Goal: Task Accomplishment & Management: Use online tool/utility

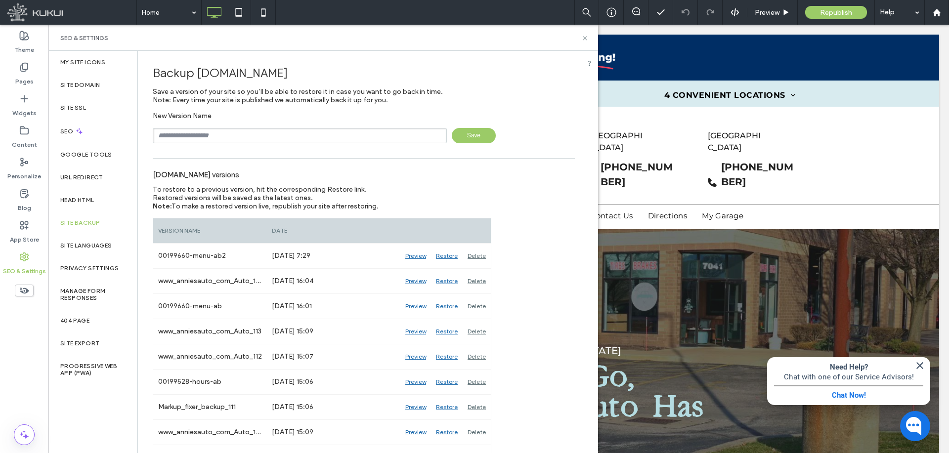
click at [586, 37] on icon at bounding box center [584, 38] width 7 height 7
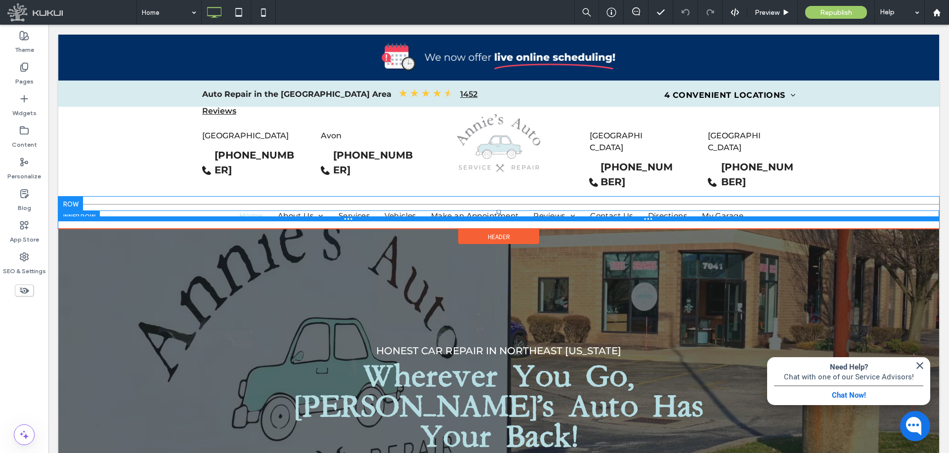
click at [219, 217] on div at bounding box center [498, 219] width 881 height 5
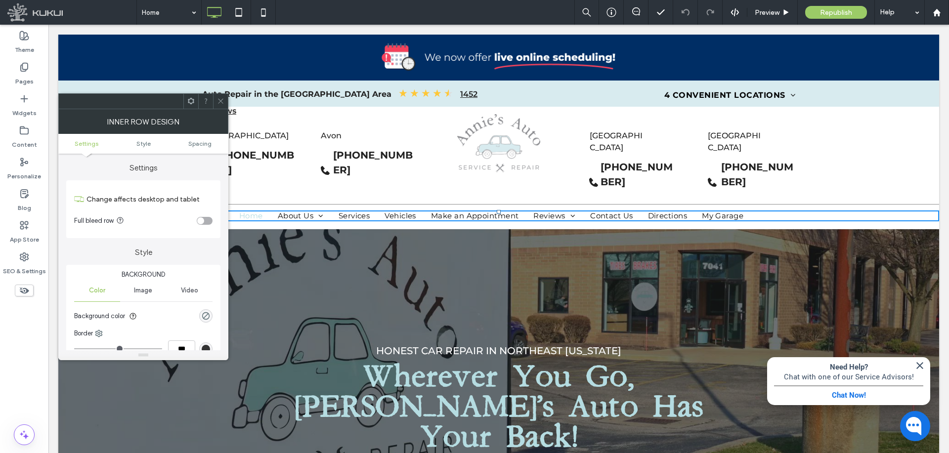
click at [224, 101] on div at bounding box center [220, 101] width 15 height 15
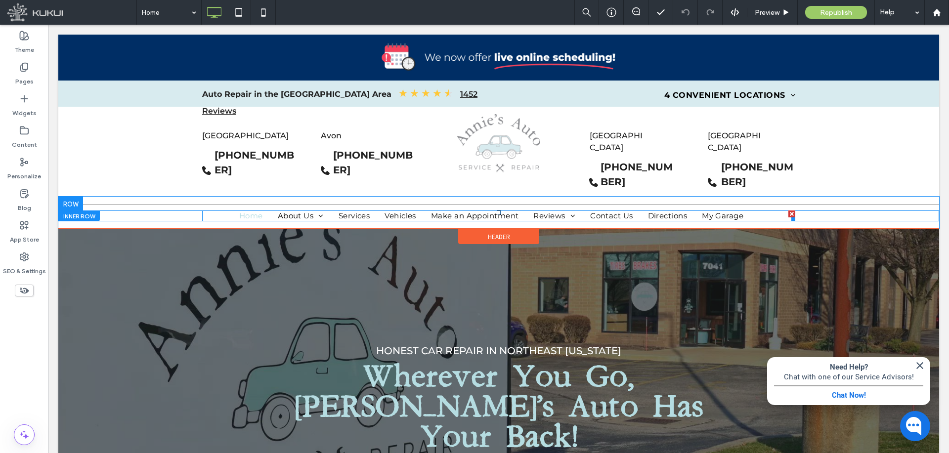
click at [215, 211] on nav "Home About Us Blog Meet [PERSON_NAME] Specials 4 Convenient Locations [GEOGRAPH…" at bounding box center [498, 216] width 593 height 11
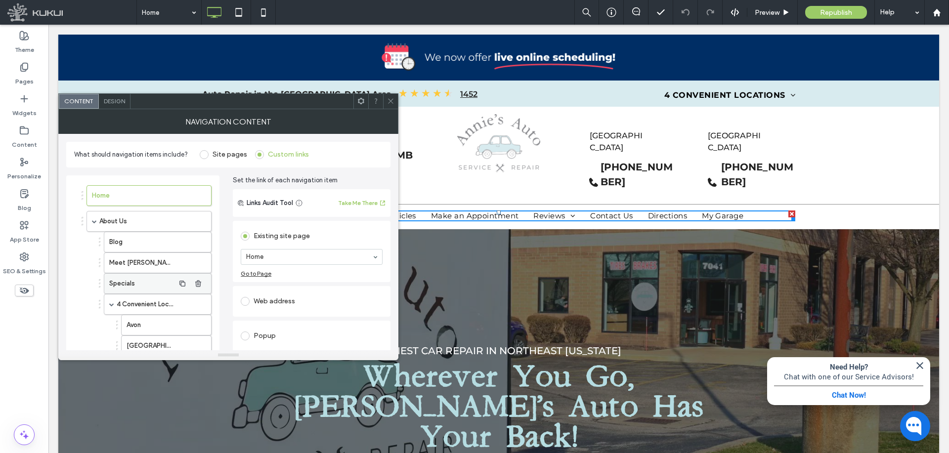
click at [145, 283] on label "Specials" at bounding box center [141, 284] width 65 height 20
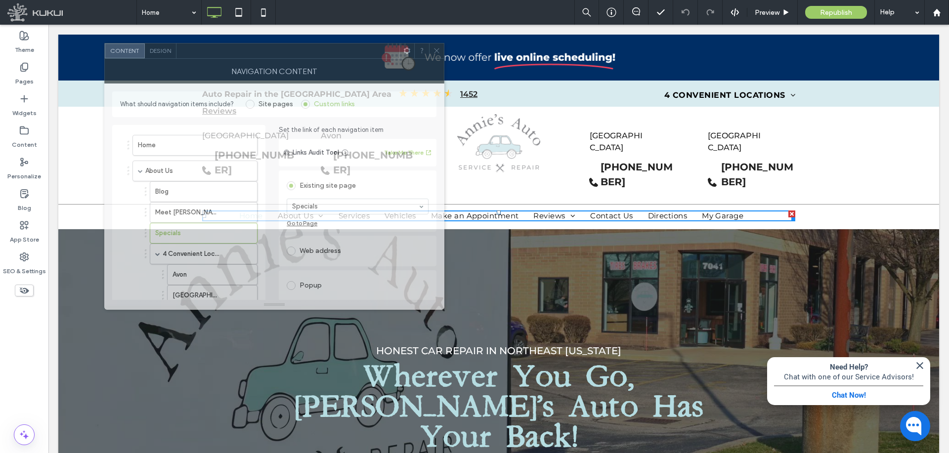
drag, startPoint x: 205, startPoint y: 102, endPoint x: 250, endPoint y: 58, distance: 62.6
click at [247, 48] on div at bounding box center [288, 51] width 223 height 15
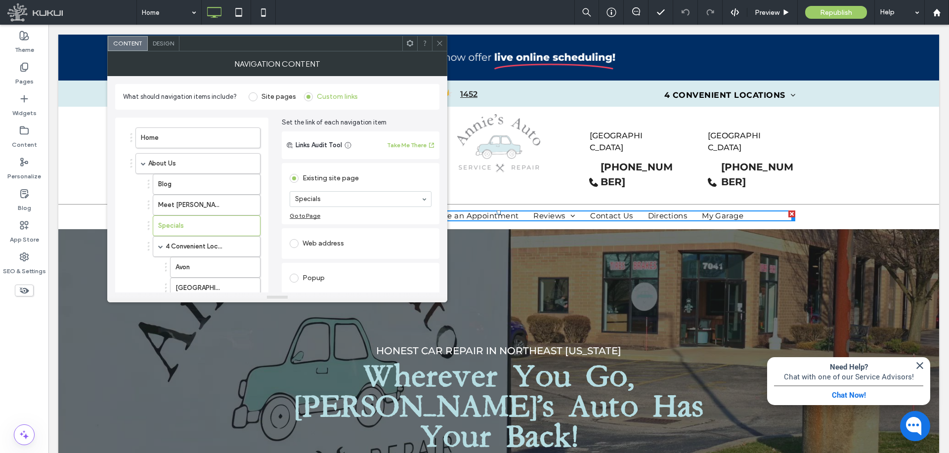
click at [326, 241] on div "Web address" at bounding box center [361, 244] width 142 height 16
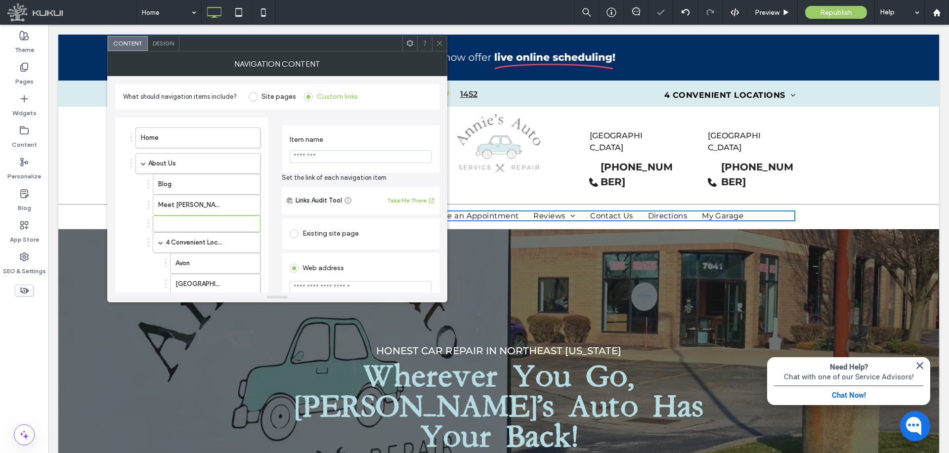
scroll to position [49, 0]
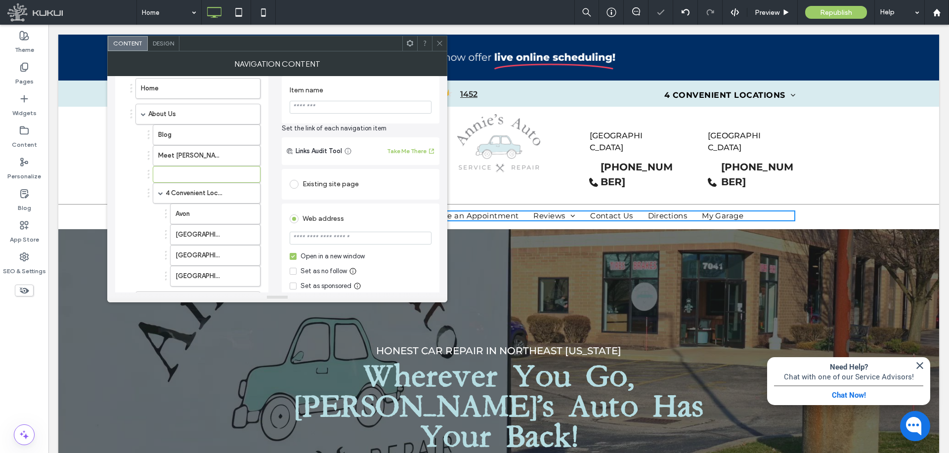
click at [327, 257] on div "Open in a new window" at bounding box center [333, 257] width 64 height 10
click at [337, 185] on div "Existing site page" at bounding box center [361, 185] width 142 height 16
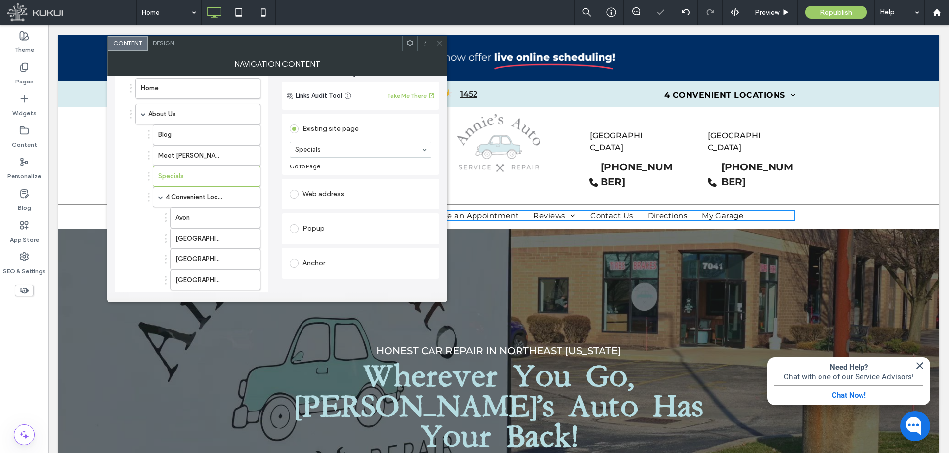
scroll to position [0, 0]
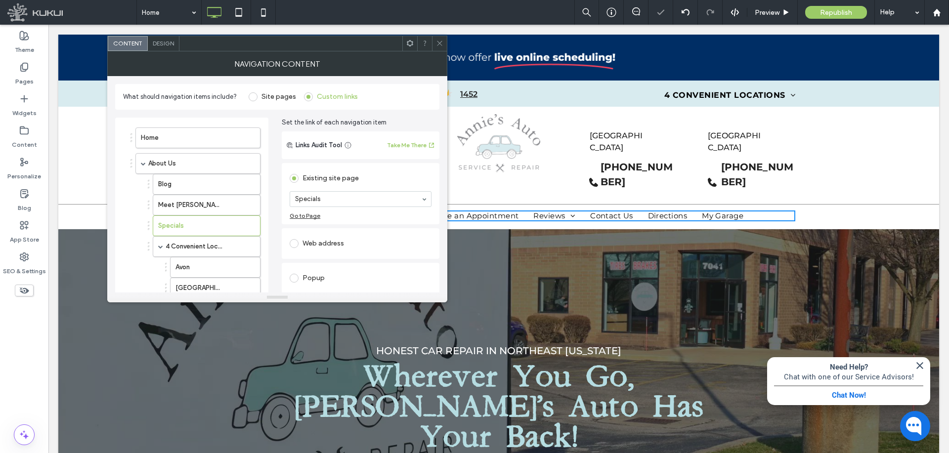
click at [439, 45] on icon at bounding box center [439, 43] width 7 height 7
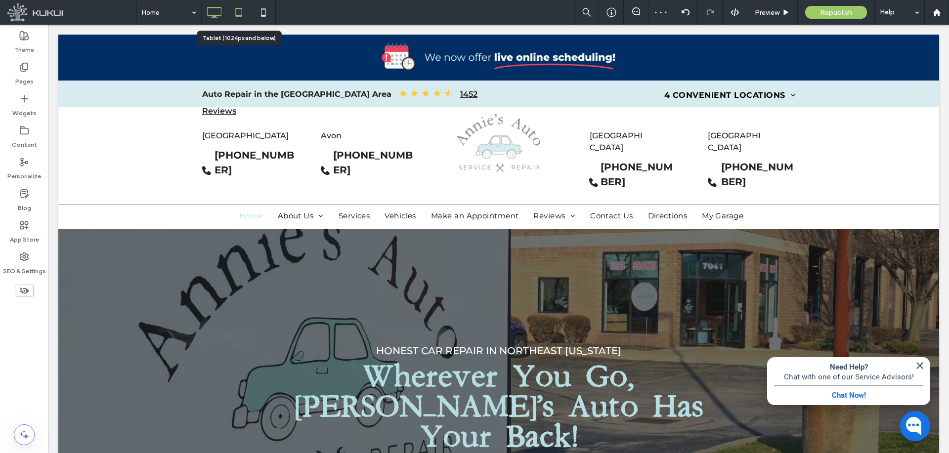
click at [237, 10] on icon at bounding box center [239, 12] width 20 height 20
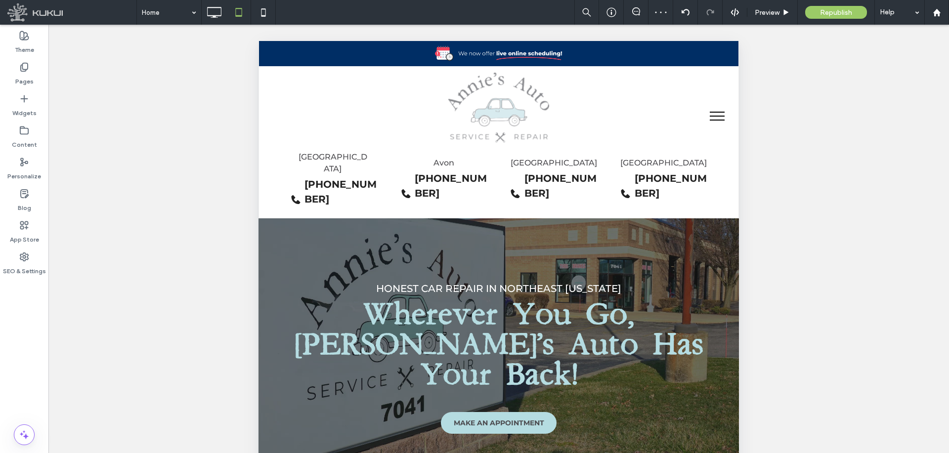
click at [708, 113] on button "menu" at bounding box center [718, 116] width 26 height 26
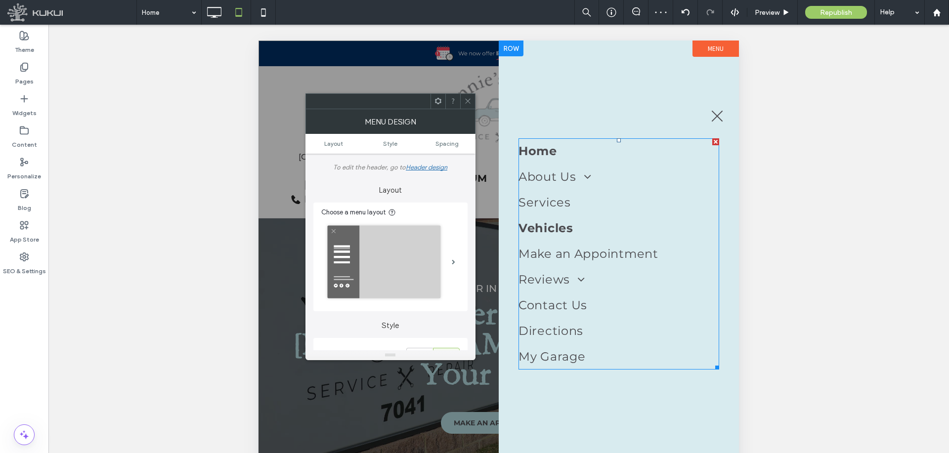
click at [701, 223] on link "Vehicles" at bounding box center [619, 229] width 201 height 26
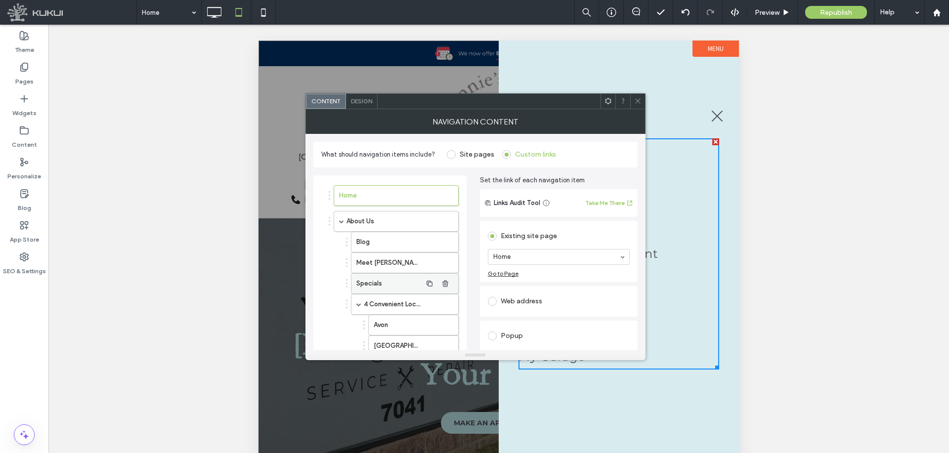
click at [370, 281] on label "Specials" at bounding box center [388, 284] width 65 height 20
click at [541, 301] on div "Web address" at bounding box center [559, 302] width 142 height 16
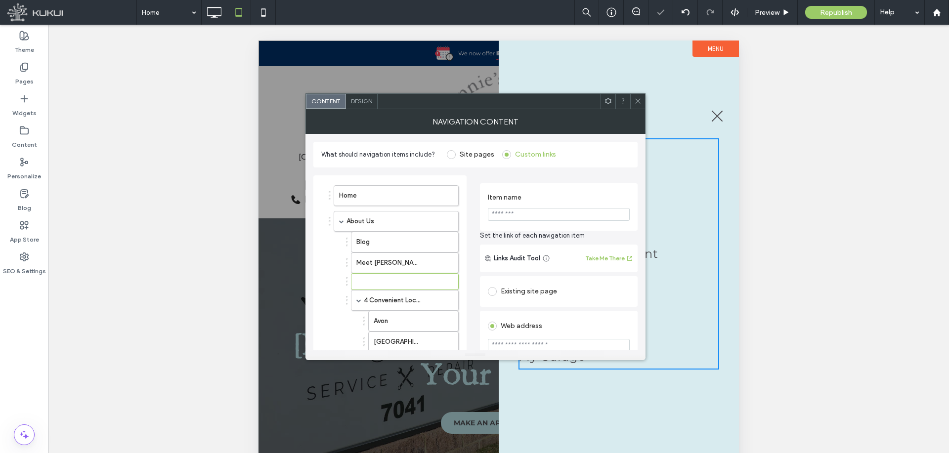
scroll to position [49, 0]
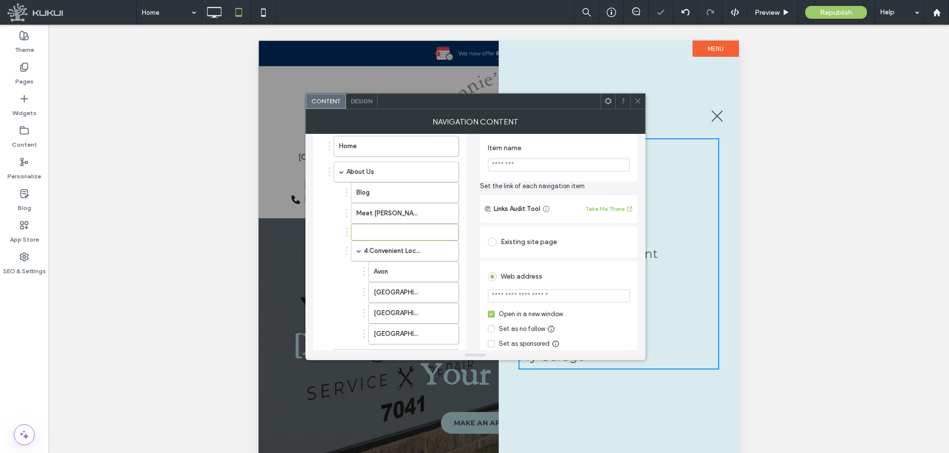
click at [531, 315] on div "Open in a new window" at bounding box center [531, 315] width 64 height 10
click at [535, 246] on div "Existing site page" at bounding box center [559, 242] width 142 height 16
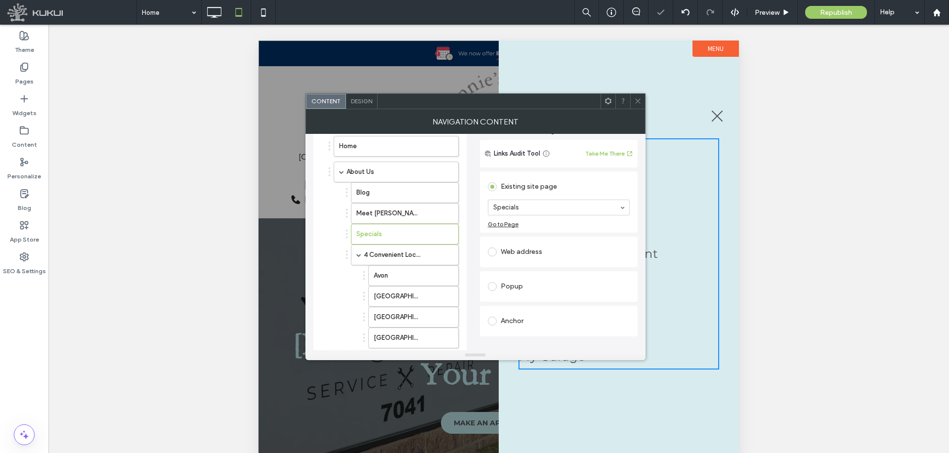
drag, startPoint x: 642, startPoint y: 101, endPoint x: 407, endPoint y: 64, distance: 238.3
click at [642, 101] on div at bounding box center [637, 101] width 15 height 15
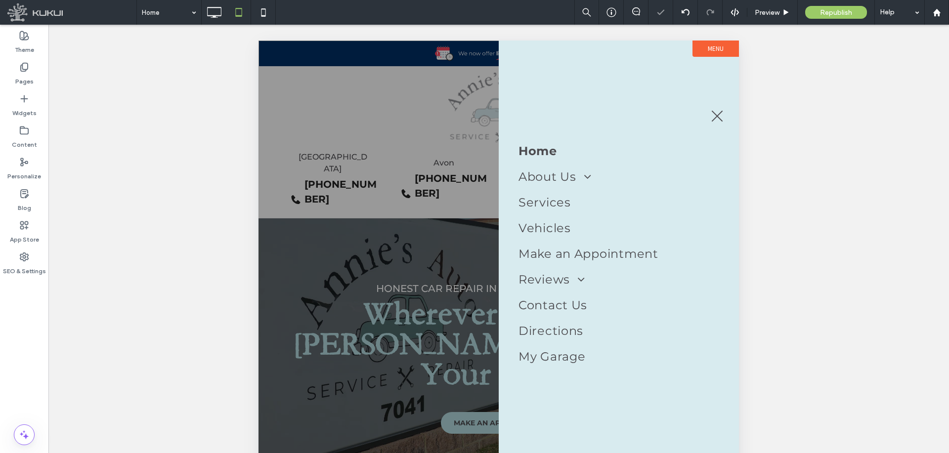
click at [712, 117] on span "menu" at bounding box center [717, 115] width 11 height 11
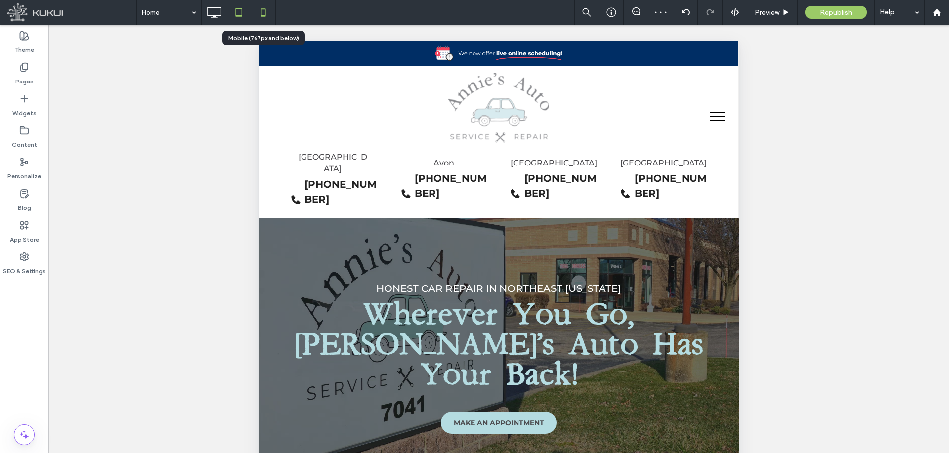
click at [267, 11] on icon at bounding box center [264, 12] width 20 height 20
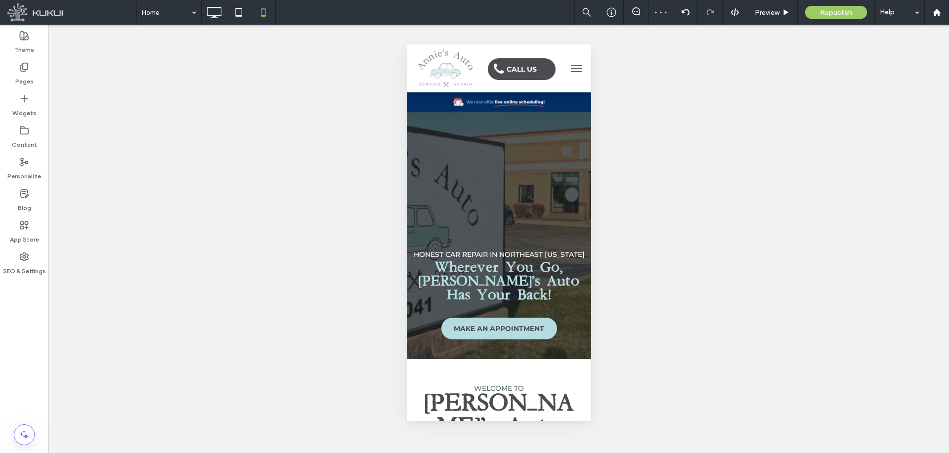
scroll to position [0, 0]
click at [566, 70] on button "menu" at bounding box center [576, 69] width 20 height 20
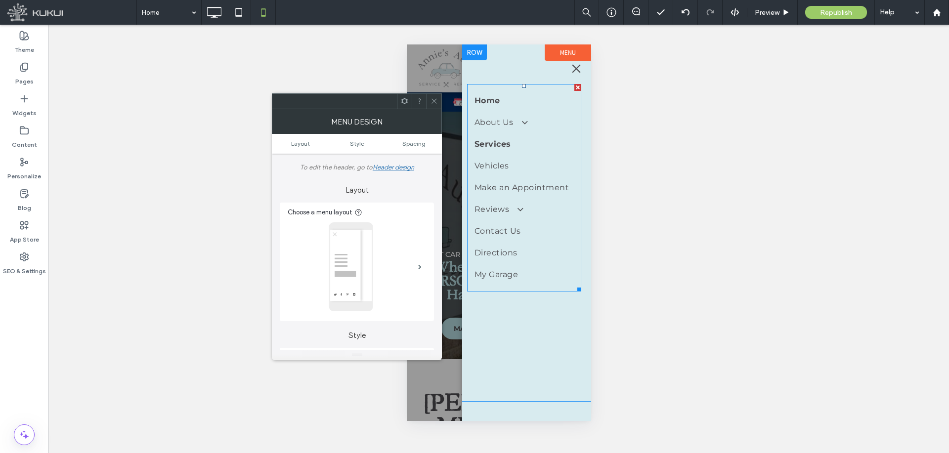
click at [553, 137] on link "Services" at bounding box center [523, 145] width 99 height 22
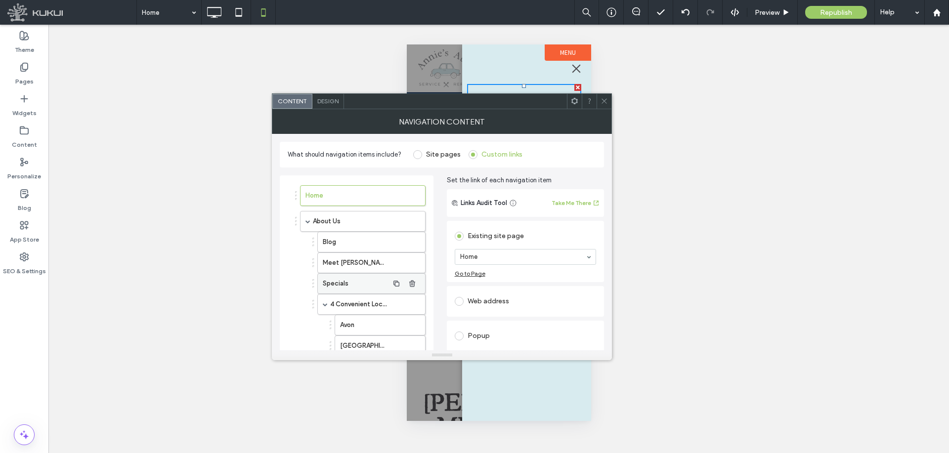
click at [348, 283] on label "Specials" at bounding box center [355, 284] width 65 height 20
click at [502, 298] on div "Web address" at bounding box center [526, 302] width 142 height 16
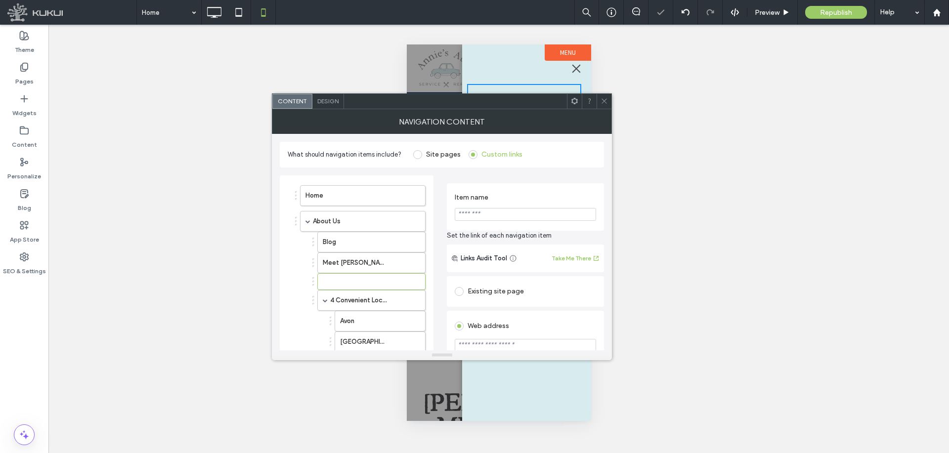
scroll to position [99, 0]
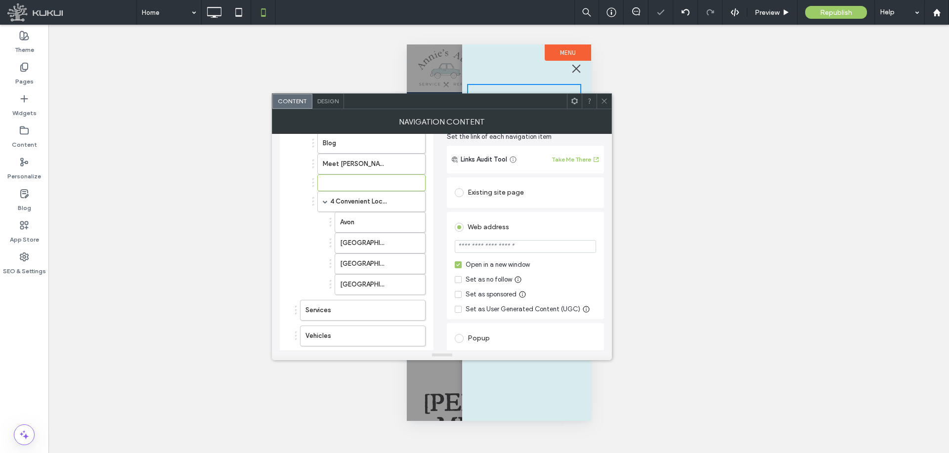
click at [501, 267] on div "Open in a new window" at bounding box center [498, 265] width 64 height 10
click at [511, 193] on div "Existing site page" at bounding box center [526, 193] width 142 height 16
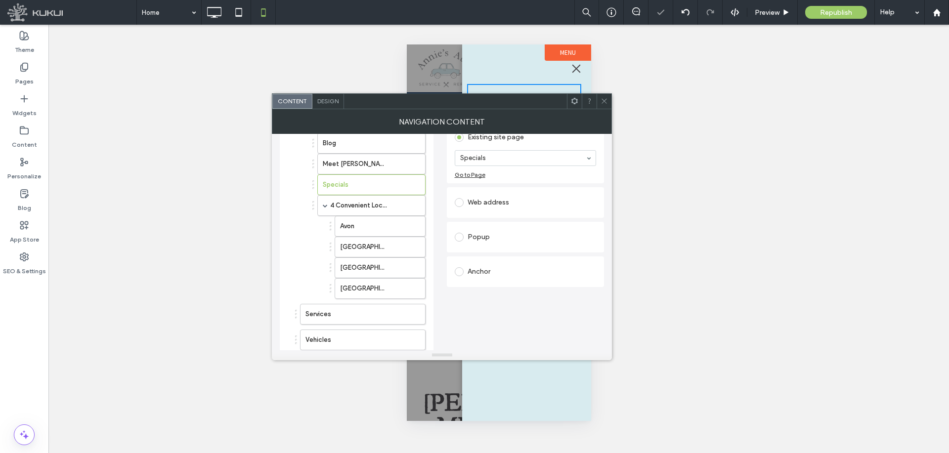
click at [606, 106] on span at bounding box center [604, 101] width 7 height 15
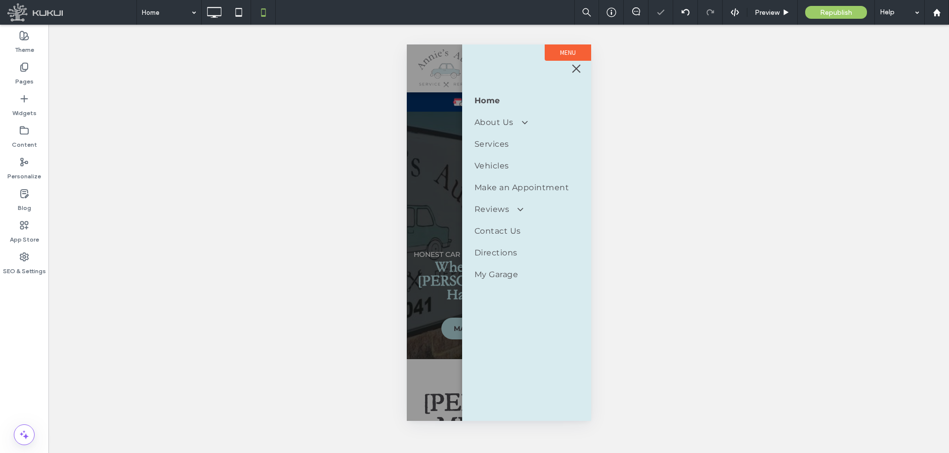
click at [572, 73] on button "menu" at bounding box center [576, 69] width 20 height 20
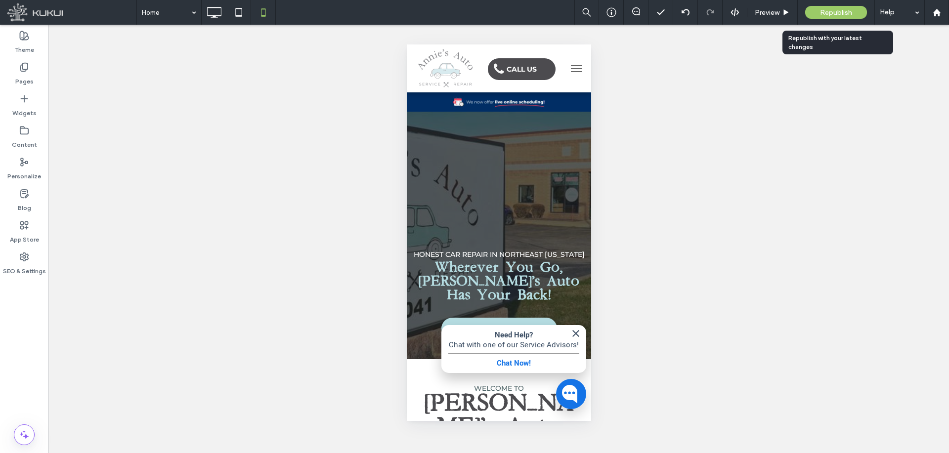
click at [817, 10] on div "Republish" at bounding box center [836, 12] width 62 height 13
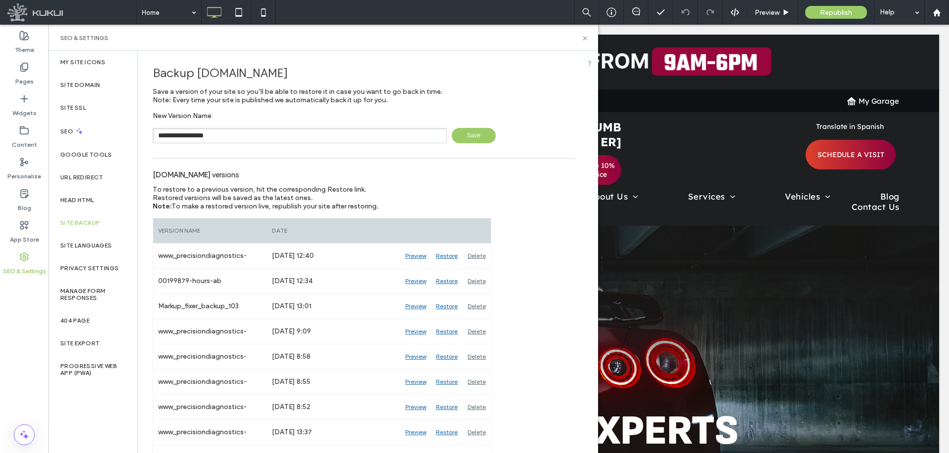
type input "**********"
click at [476, 139] on span "Save" at bounding box center [474, 135] width 44 height 15
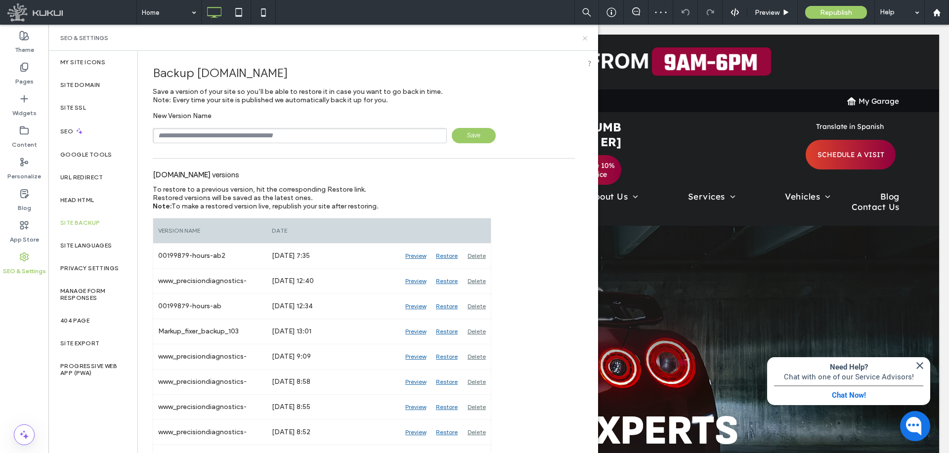
click at [583, 38] on icon at bounding box center [584, 38] width 7 height 7
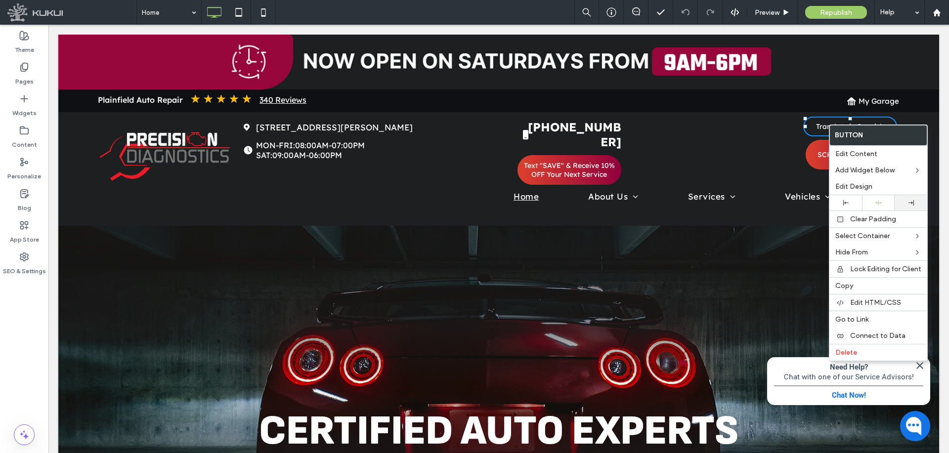
click at [918, 205] on div at bounding box center [911, 202] width 23 height 5
click at [766, 143] on div "**********" at bounding box center [762, 152] width 273 height 66
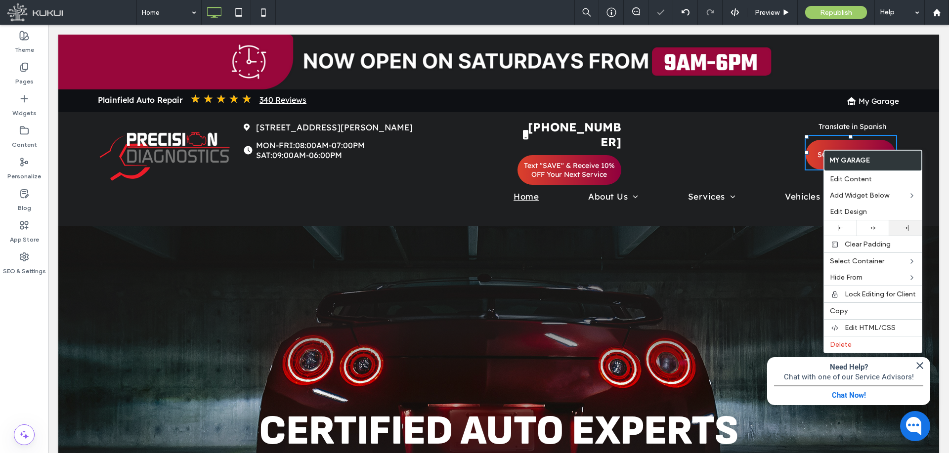
click at [903, 230] on icon at bounding box center [905, 227] width 5 height 5
click at [717, 149] on div "**********" at bounding box center [762, 152] width 273 height 66
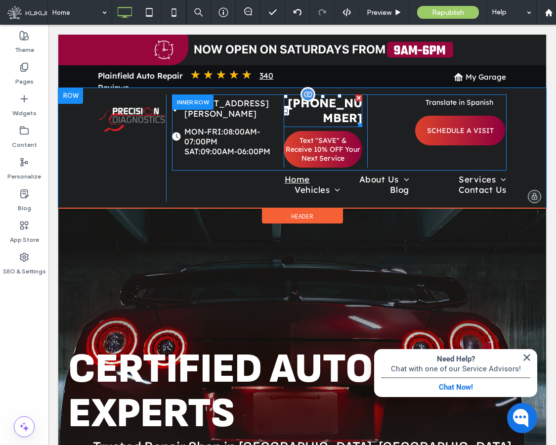
click at [300, 110] on p "(630) 701-2592" at bounding box center [323, 110] width 79 height 30
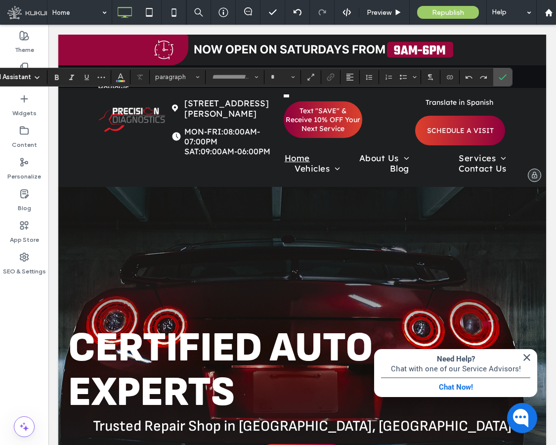
type input "******"
type input "**"
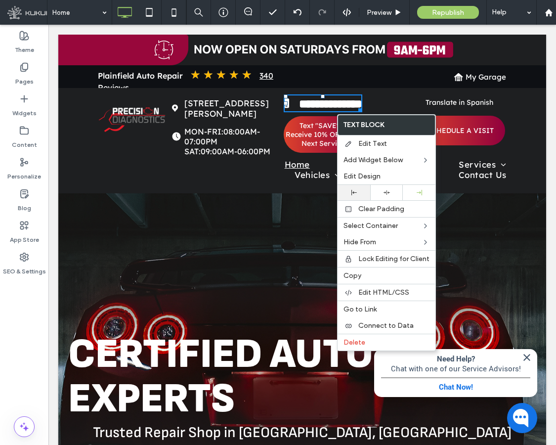
click at [358, 191] on div at bounding box center [354, 192] width 23 height 5
click at [367, 176] on span "Edit Design" at bounding box center [362, 176] width 37 height 8
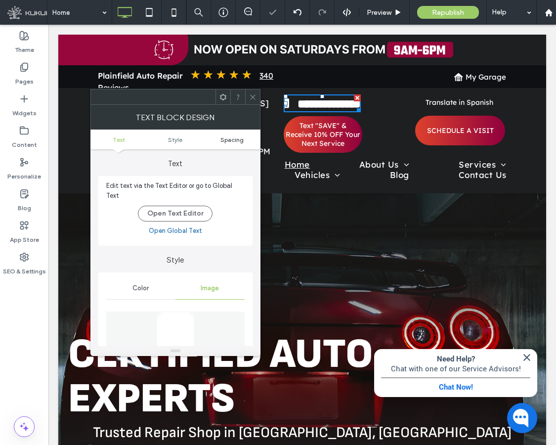
click at [229, 142] on span "Spacing" at bounding box center [232, 139] width 23 height 7
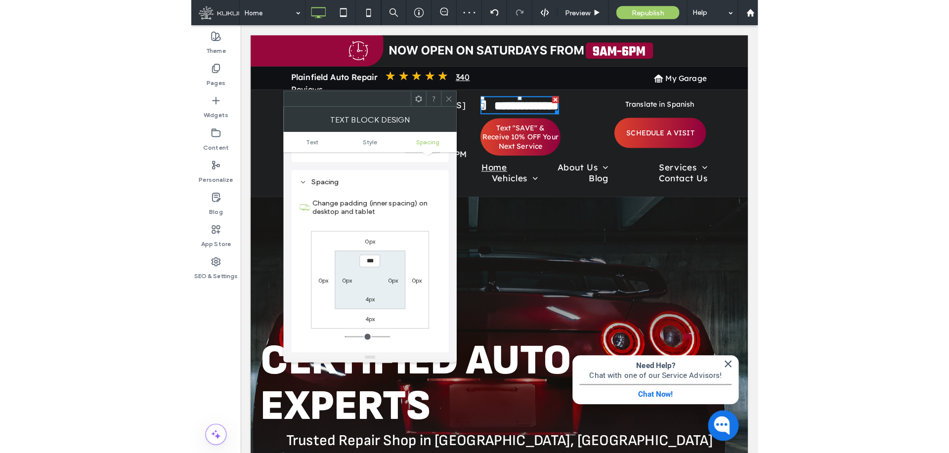
scroll to position [522, 0]
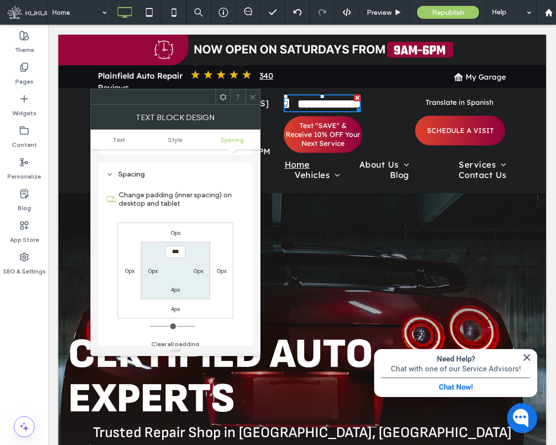
click at [253, 96] on icon at bounding box center [252, 96] width 7 height 7
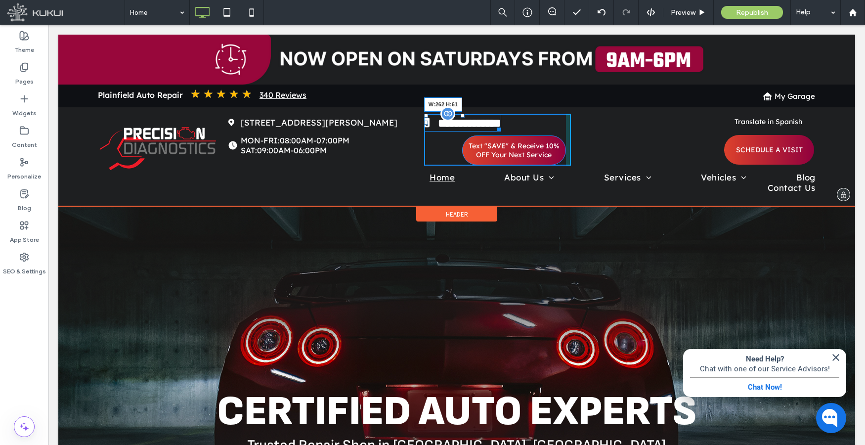
drag, startPoint x: 494, startPoint y: 140, endPoint x: 549, endPoint y: 135, distance: 54.7
click at [501, 132] on div "**********" at bounding box center [462, 123] width 77 height 18
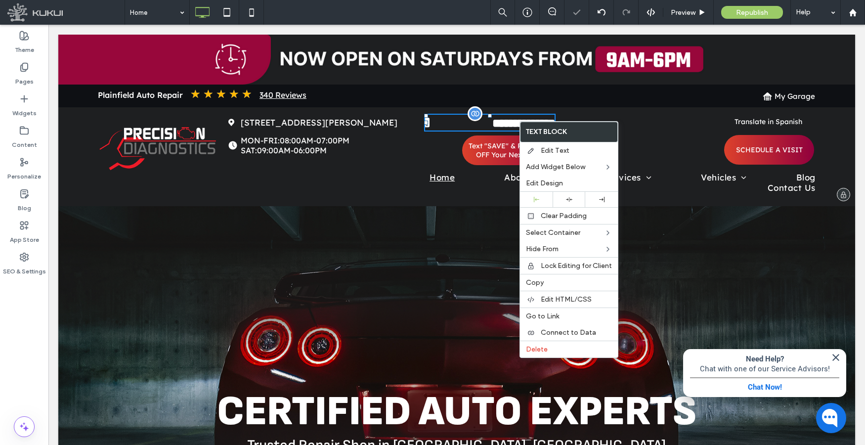
click at [504, 122] on span "**********" at bounding box center [523, 123] width 63 height 12
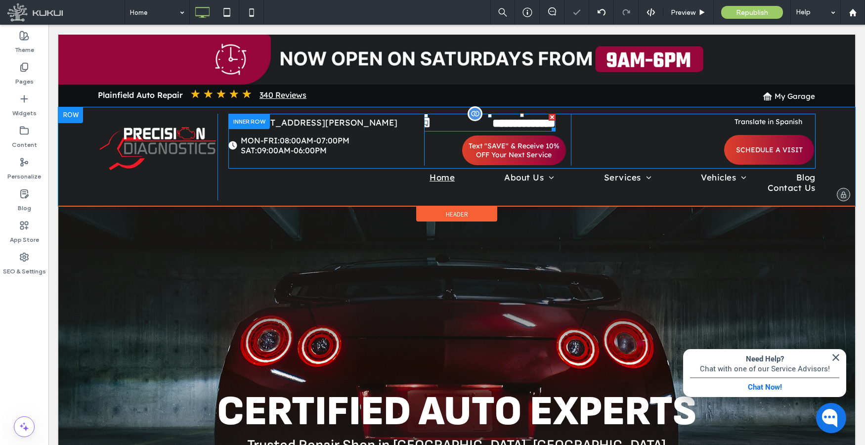
click at [492, 121] on span "**********" at bounding box center [523, 123] width 63 height 12
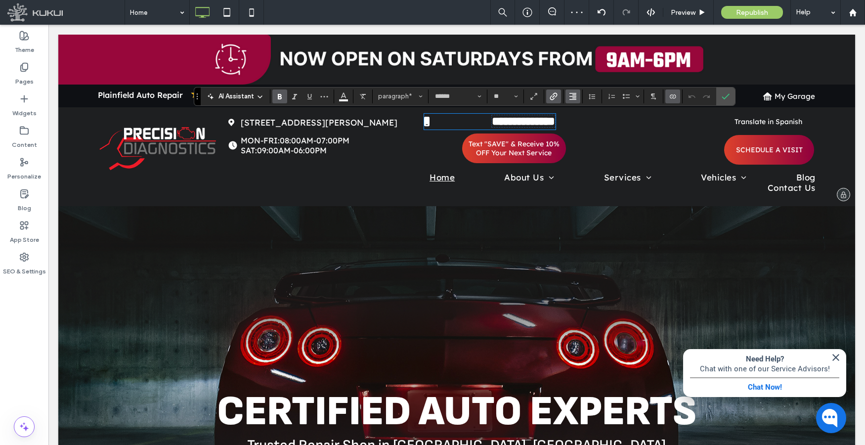
click at [573, 95] on icon "Alignment" at bounding box center [573, 96] width 8 height 8
click at [576, 111] on label "ui.textEditor.alignment.left" at bounding box center [583, 112] width 35 height 14
click at [731, 98] on label "Confirm" at bounding box center [725, 97] width 15 height 18
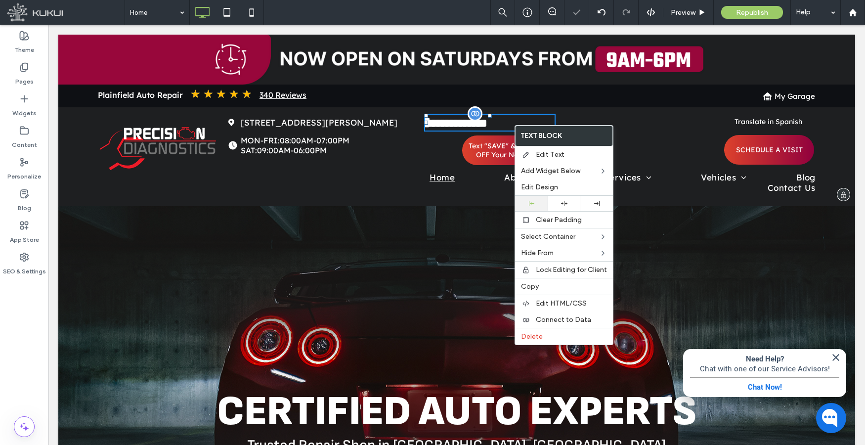
click at [535, 207] on div at bounding box center [531, 203] width 33 height 15
click at [446, 154] on div "**********" at bounding box center [497, 140] width 147 height 52
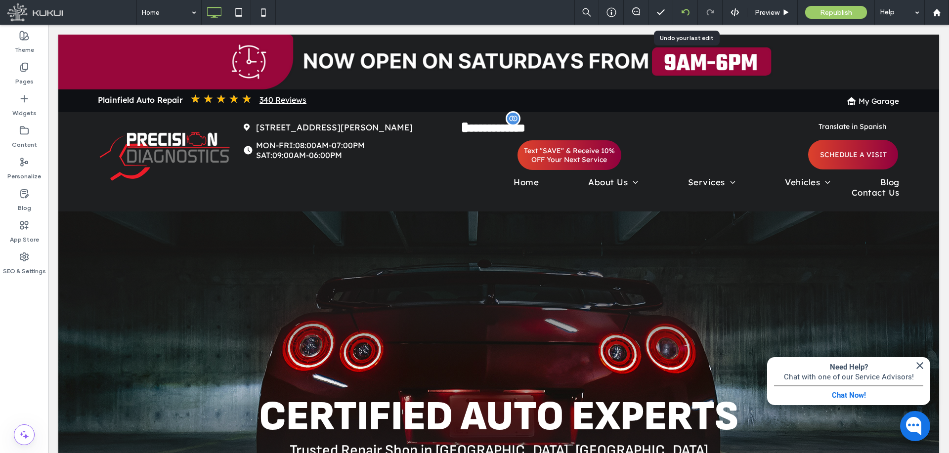
click at [682, 12] on use at bounding box center [685, 12] width 8 height 6
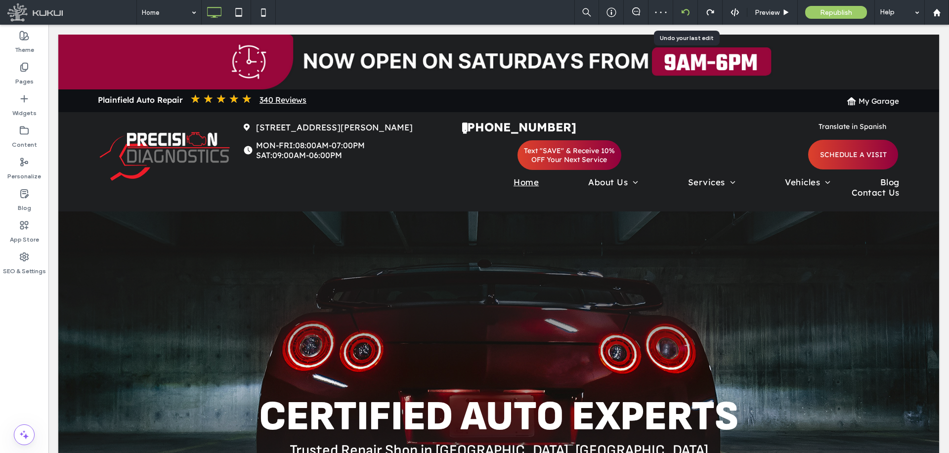
scroll to position [0, 0]
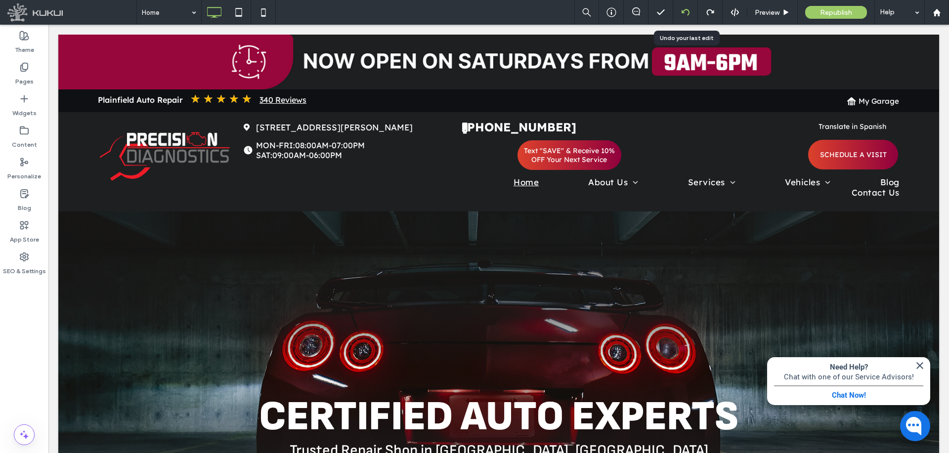
click at [685, 7] on div at bounding box center [685, 12] width 25 height 25
click at [682, 10] on use at bounding box center [685, 12] width 8 height 6
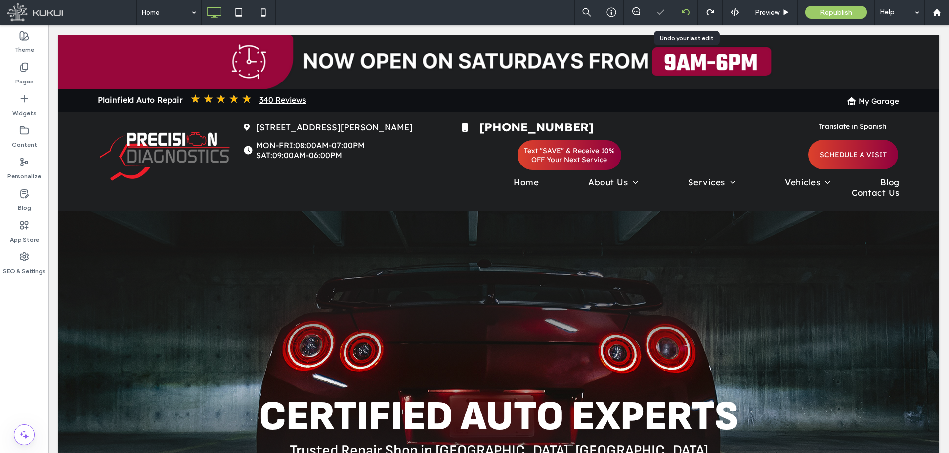
click at [682, 12] on use at bounding box center [685, 12] width 8 height 6
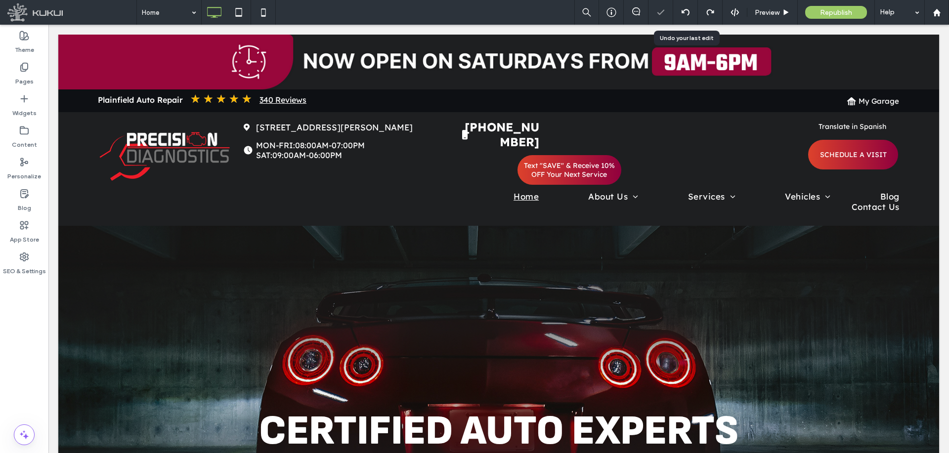
click at [682, 12] on use at bounding box center [685, 12] width 8 height 6
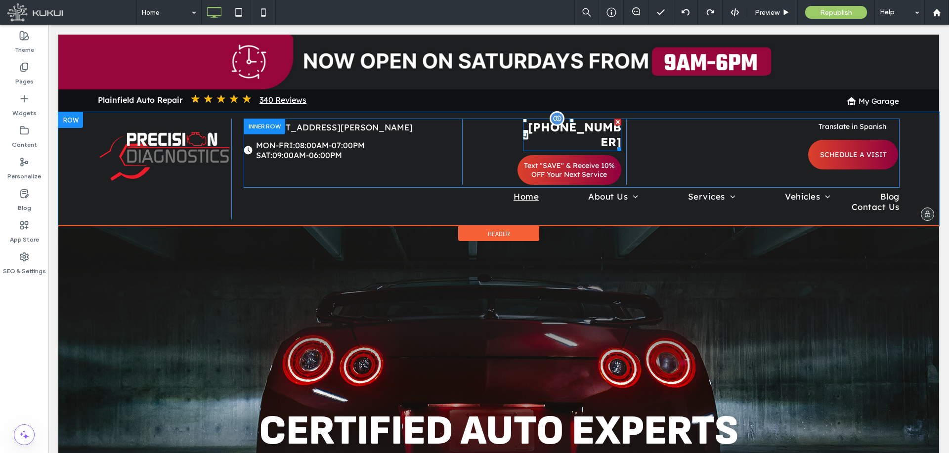
click at [530, 129] on span "(630) 701-2592" at bounding box center [574, 135] width 93 height 30
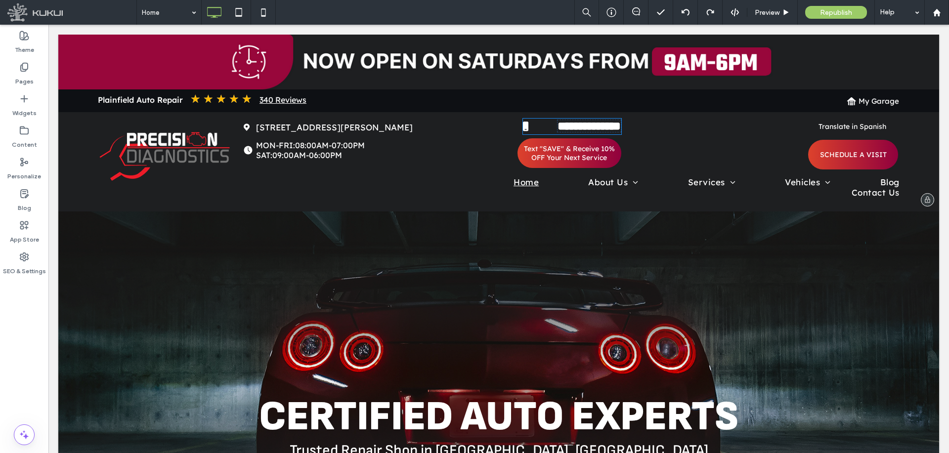
type input "******"
type input "**"
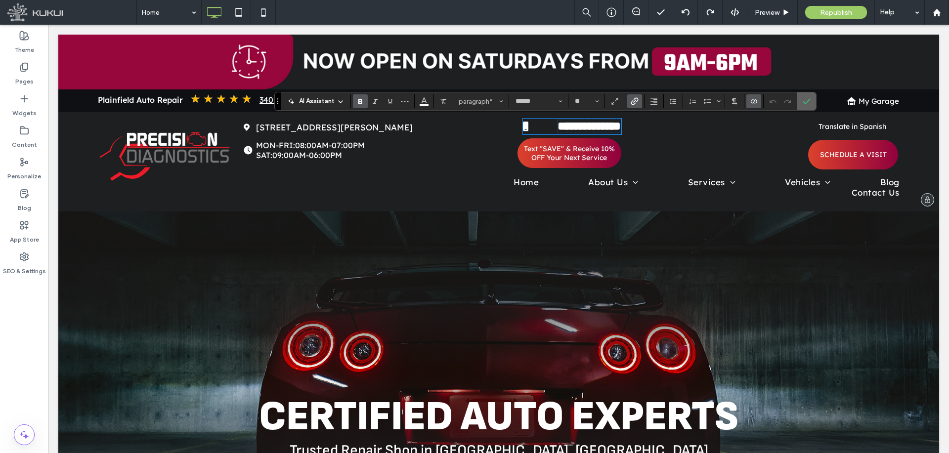
click at [806, 97] on icon "Confirm" at bounding box center [807, 101] width 8 height 8
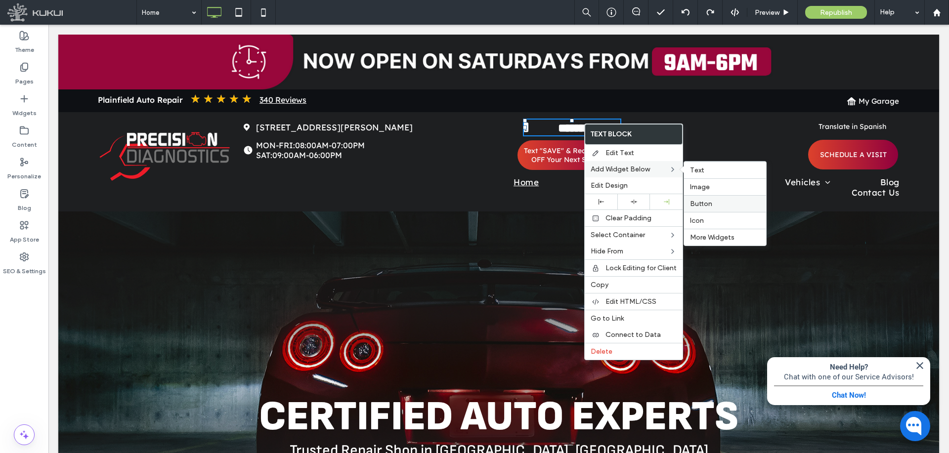
click at [708, 203] on span "Button" at bounding box center [701, 204] width 22 height 8
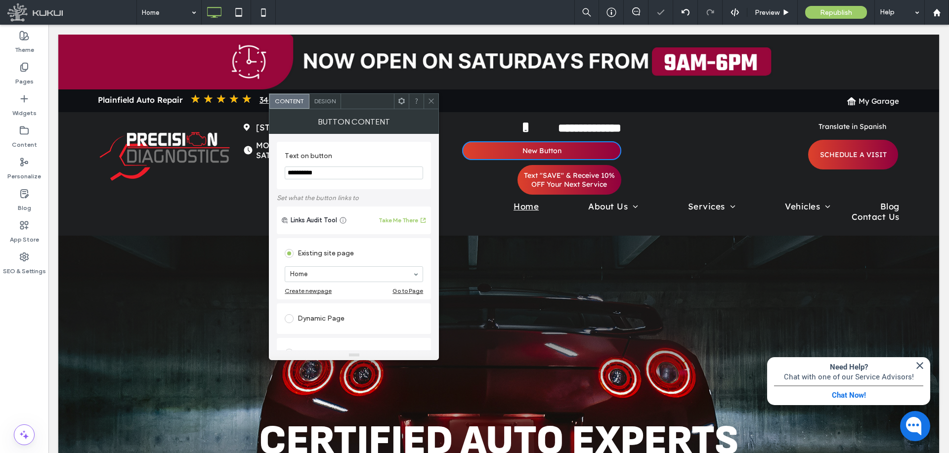
click at [433, 100] on use at bounding box center [431, 101] width 5 height 5
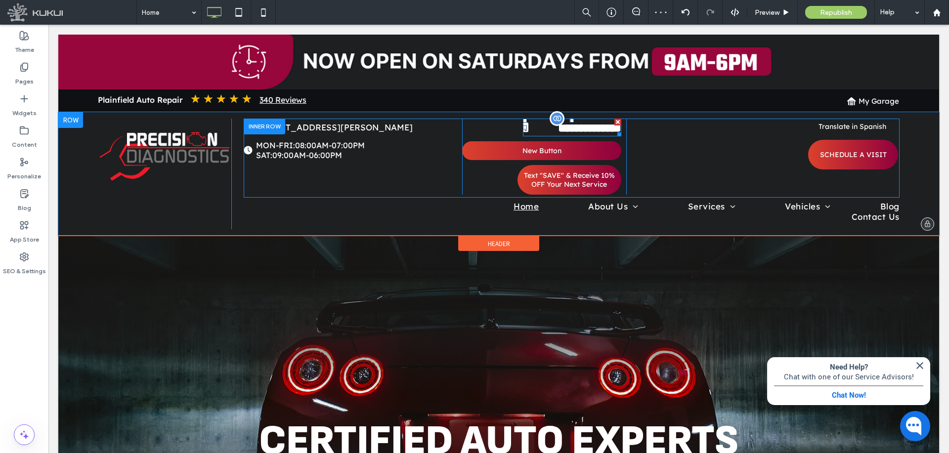
click at [558, 126] on span "**********" at bounding box center [589, 128] width 63 height 12
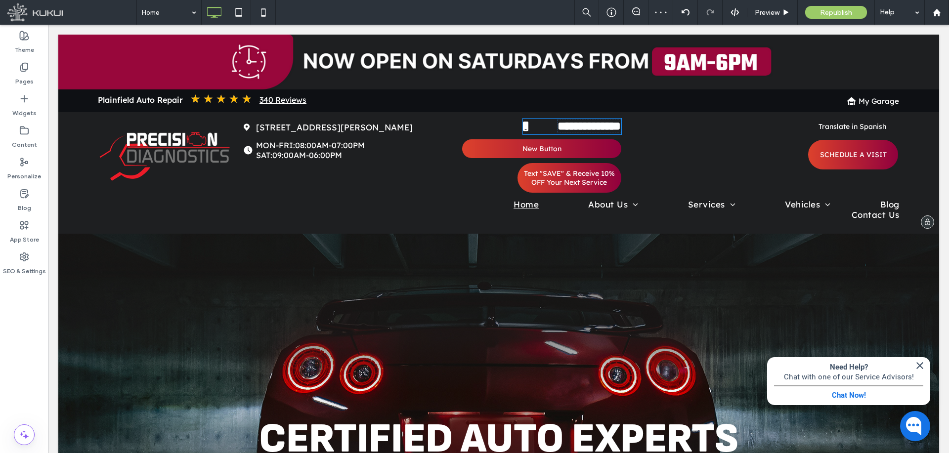
type input "******"
type input "**"
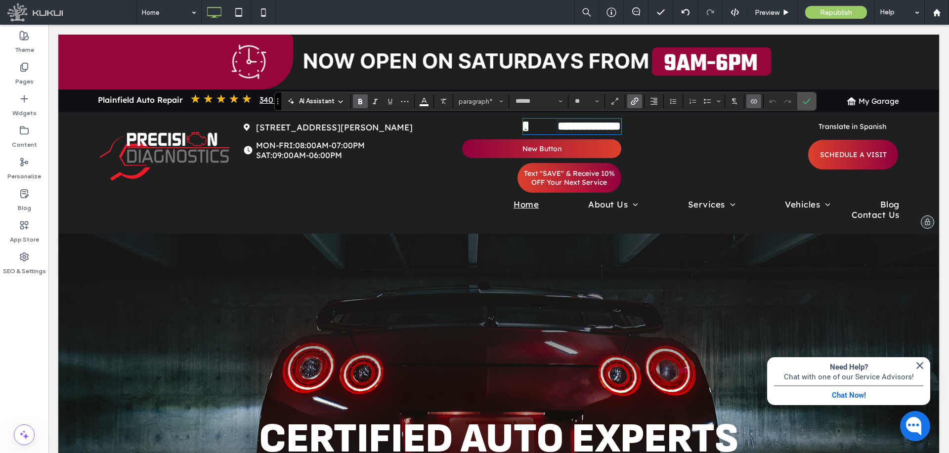
click at [552, 155] on link "New Button" at bounding box center [541, 148] width 159 height 19
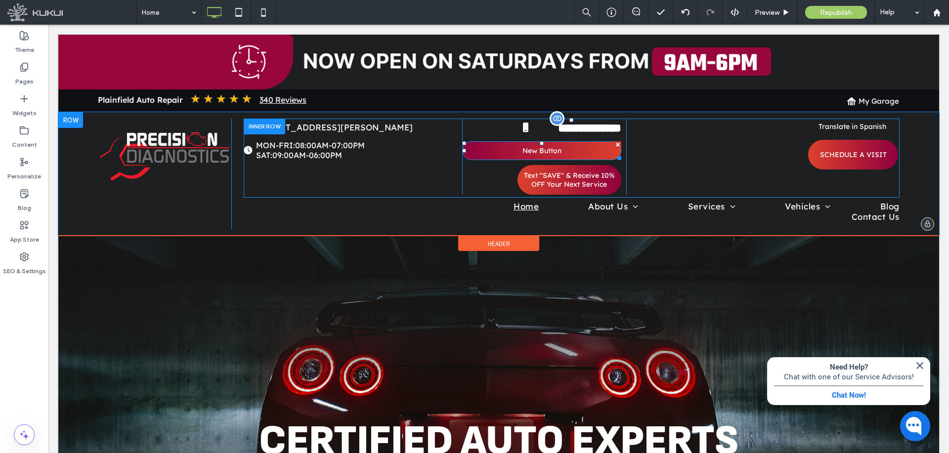
click at [552, 155] on link "New Button" at bounding box center [541, 150] width 159 height 19
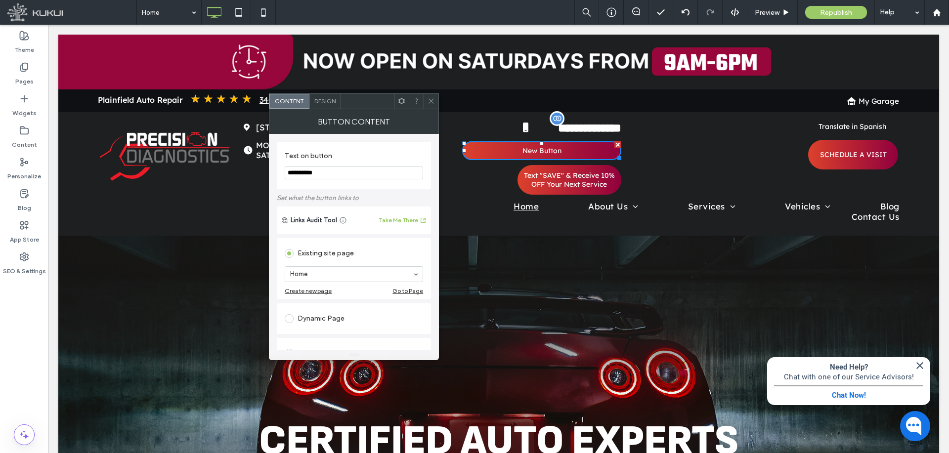
click at [368, 172] on input "**********" at bounding box center [354, 173] width 138 height 13
type input "**********"
click at [369, 192] on label "Set what the button links to" at bounding box center [354, 197] width 154 height 17
click at [331, 104] on span "Design" at bounding box center [324, 100] width 21 height 7
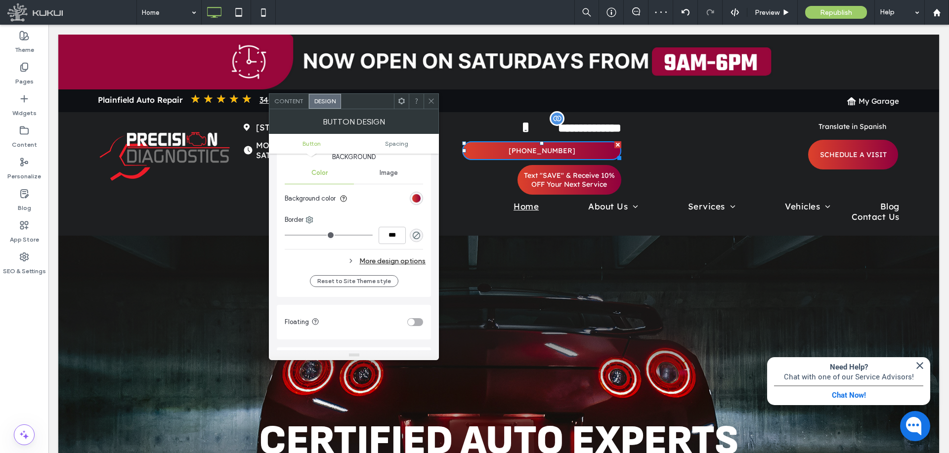
click at [368, 263] on div "More design options" at bounding box center [355, 261] width 141 height 13
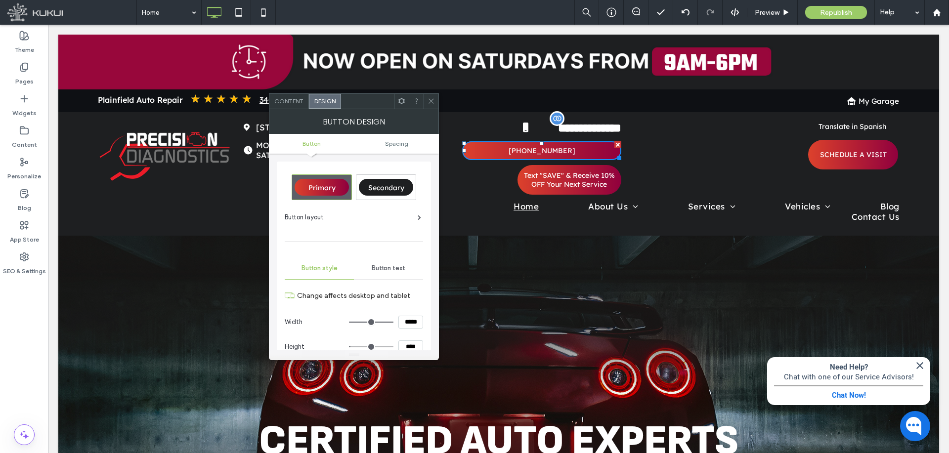
click at [399, 211] on div "Primary Secondary Button layout Button style Button text Change affects desktop…" at bounding box center [354, 417] width 138 height 501
click at [399, 218] on div "Button layout" at bounding box center [353, 218] width 136 height 10
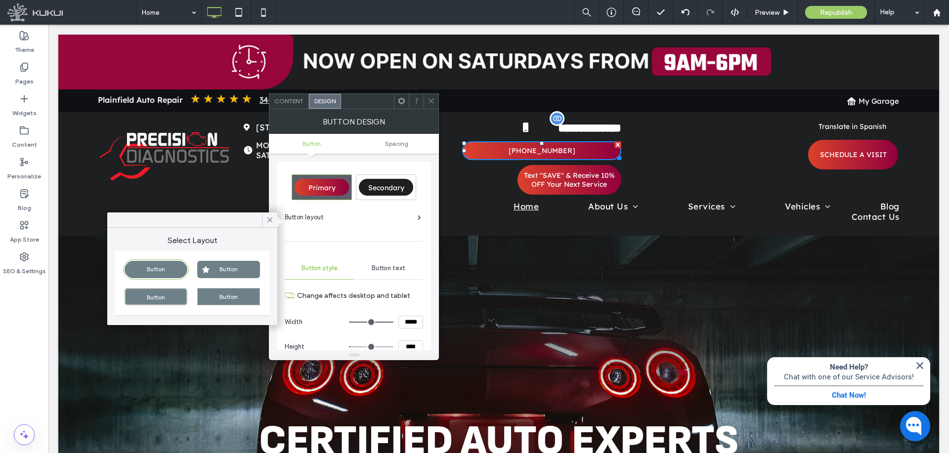
click at [209, 268] on div "Button" at bounding box center [228, 269] width 63 height 17
type input "*"
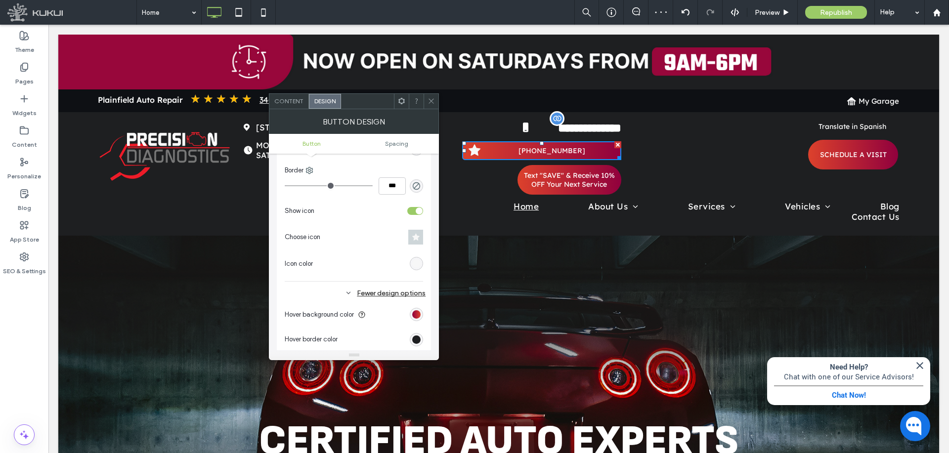
scroll to position [445, 0]
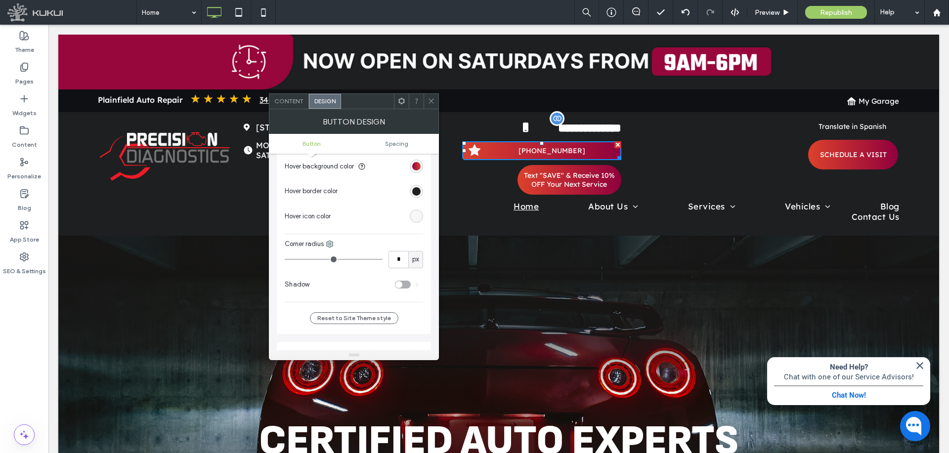
type input "*"
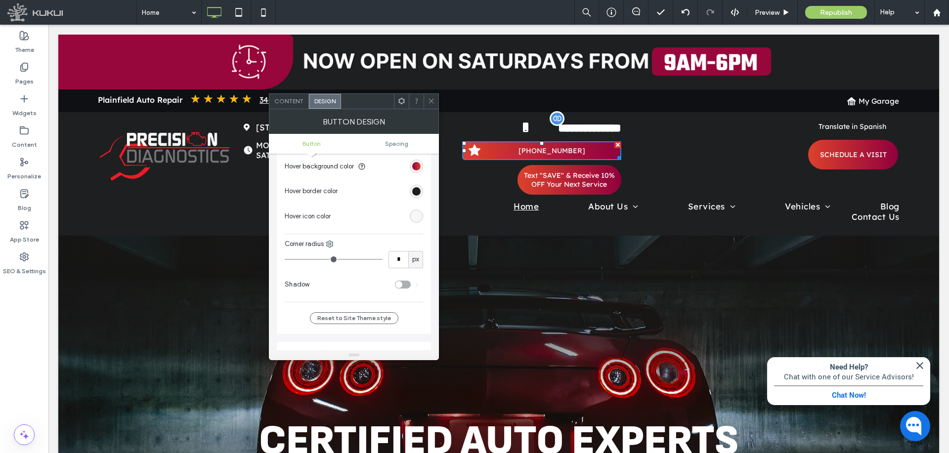
type input "*"
drag, startPoint x: 292, startPoint y: 258, endPoint x: 293, endPoint y: 245, distance: 13.4
type input "*"
click at [285, 259] on input "range" at bounding box center [334, 259] width 98 height 1
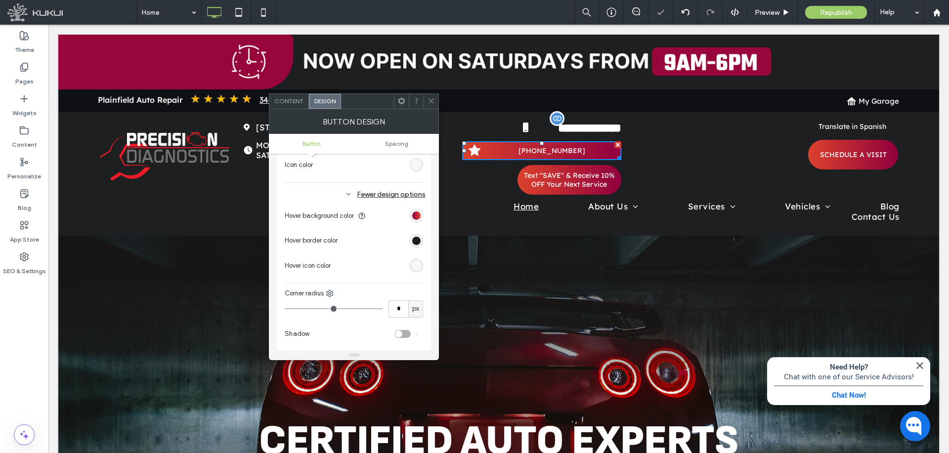
scroll to position [297, 0]
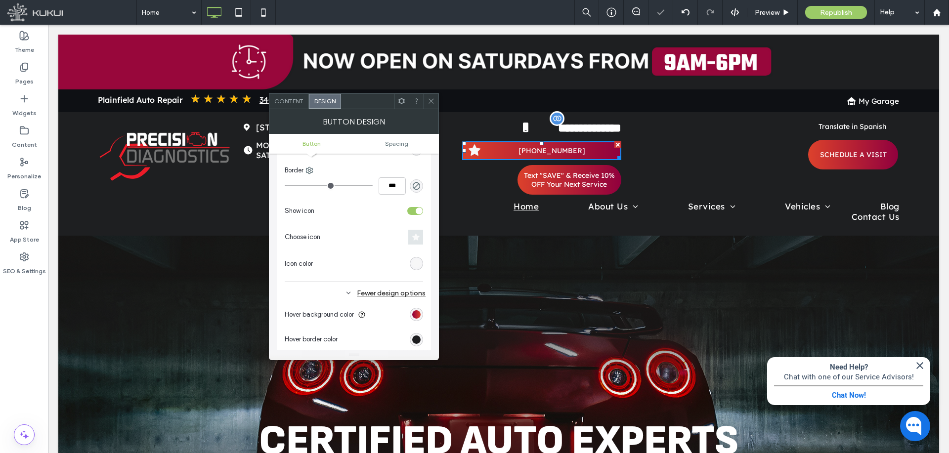
click at [414, 237] on icon at bounding box center [415, 237] width 7 height 8
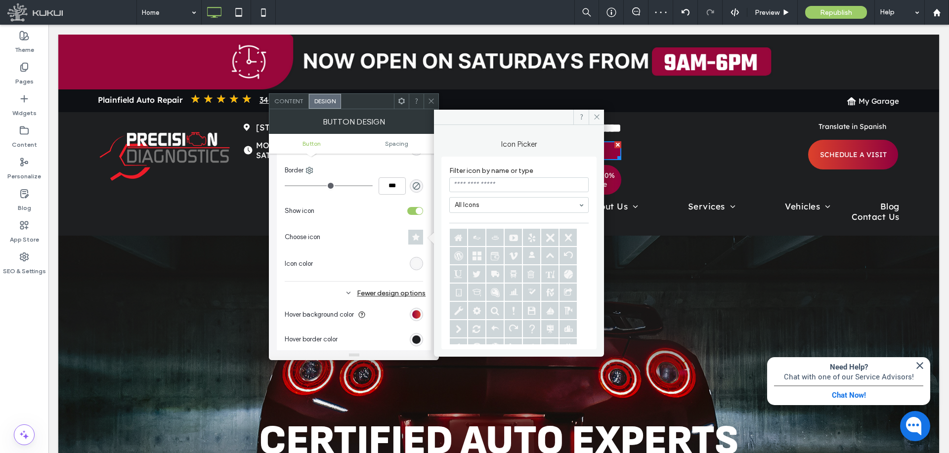
click at [499, 189] on input at bounding box center [518, 185] width 139 height 15
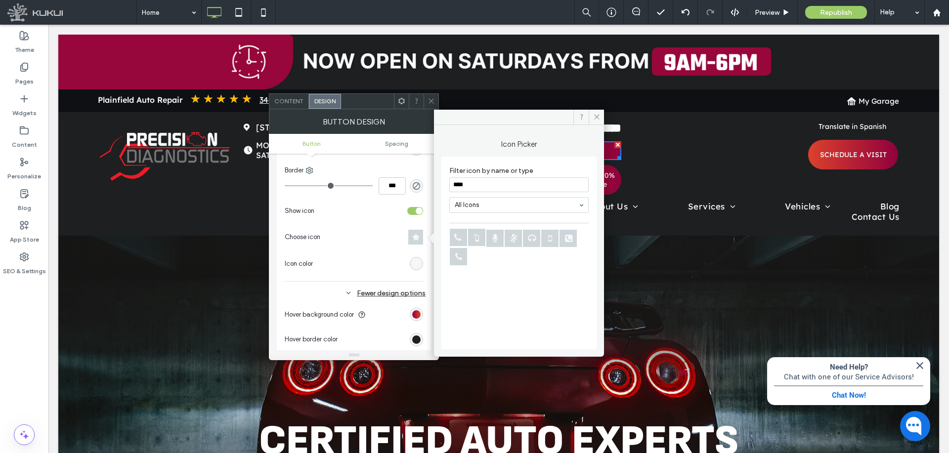
type input "****"
click at [551, 239] on icon at bounding box center [549, 238] width 17 height 17
click at [342, 246] on div "Choose icon" at bounding box center [354, 237] width 138 height 18
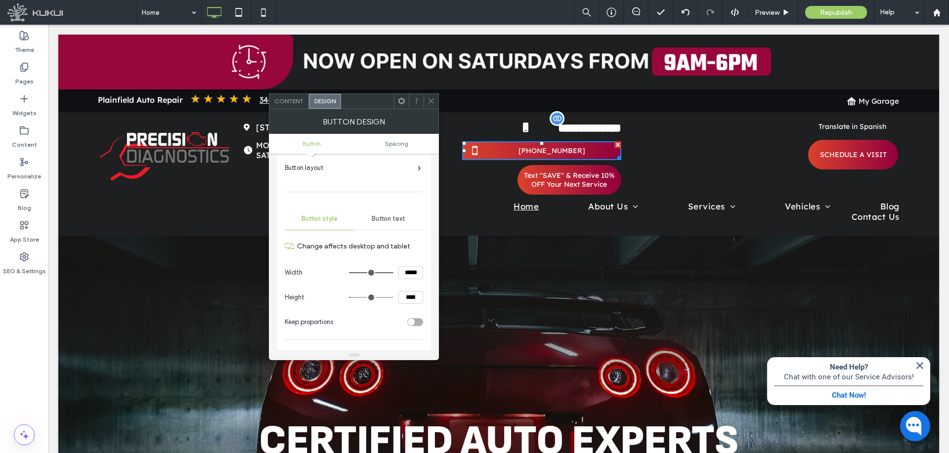
click at [376, 215] on span "Button text" at bounding box center [389, 219] width 34 height 8
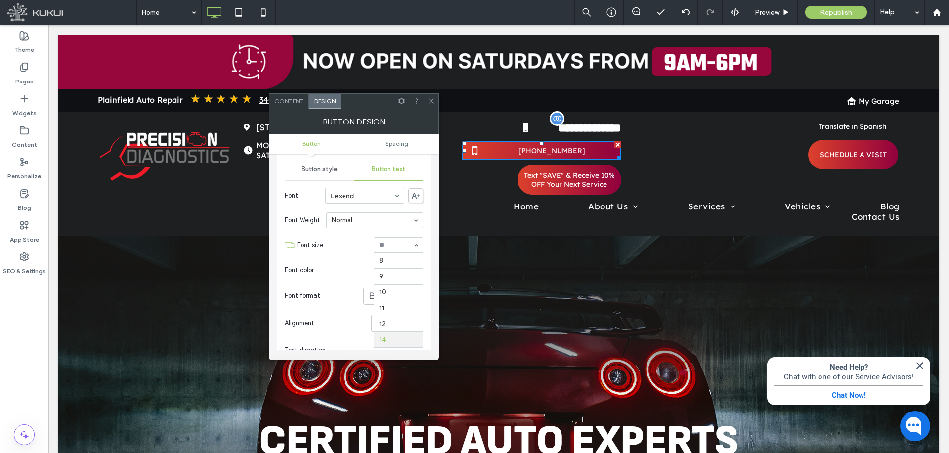
scroll to position [79, 0]
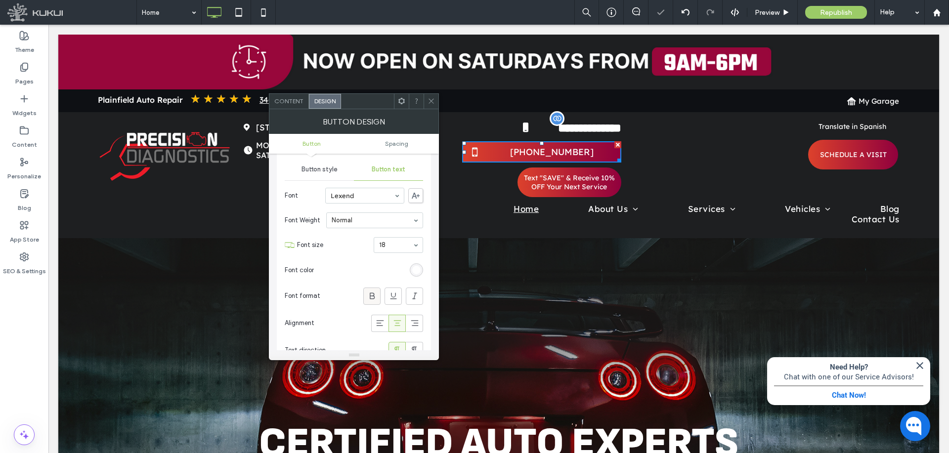
click at [373, 299] on icon at bounding box center [372, 296] width 10 height 10
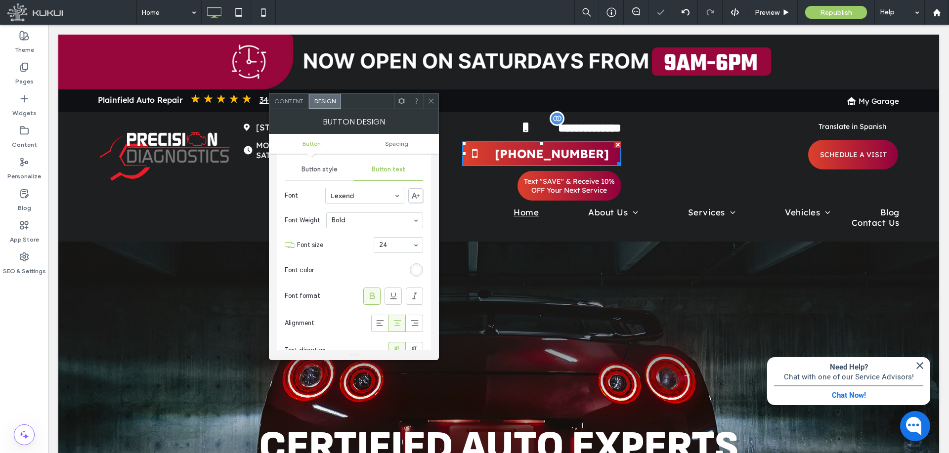
scroll to position [49, 0]
click at [323, 224] on div "Button style" at bounding box center [319, 219] width 69 height 22
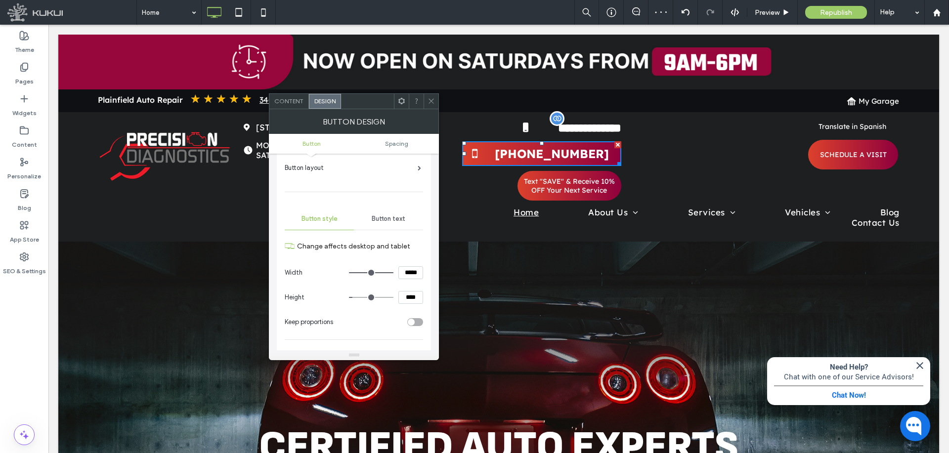
scroll to position [198, 0]
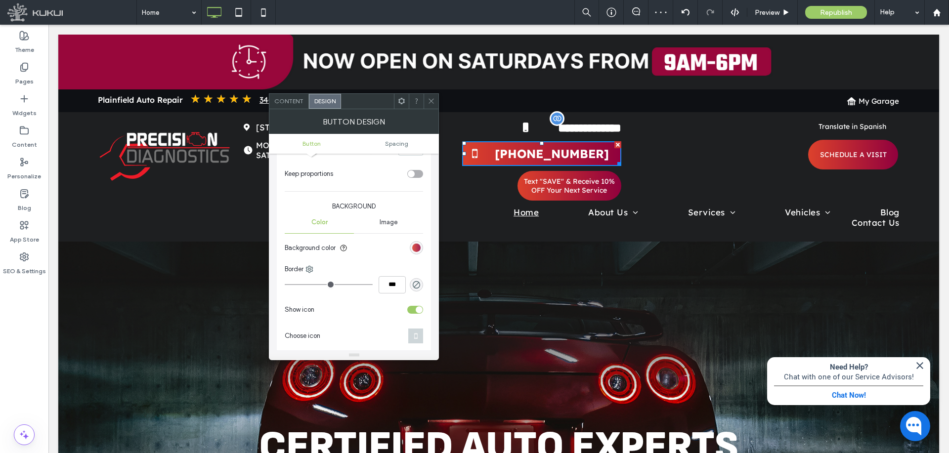
click at [416, 251] on div "linear-gradient(90deg, rgb(220, 65, 44) 0%, rgb(144, 0, 61) 100%)" at bounding box center [416, 248] width 8 height 8
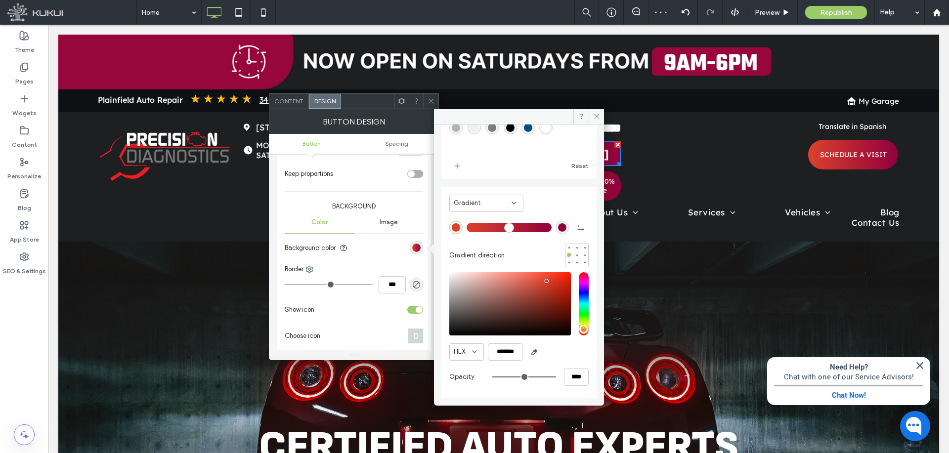
scroll to position [0, 0]
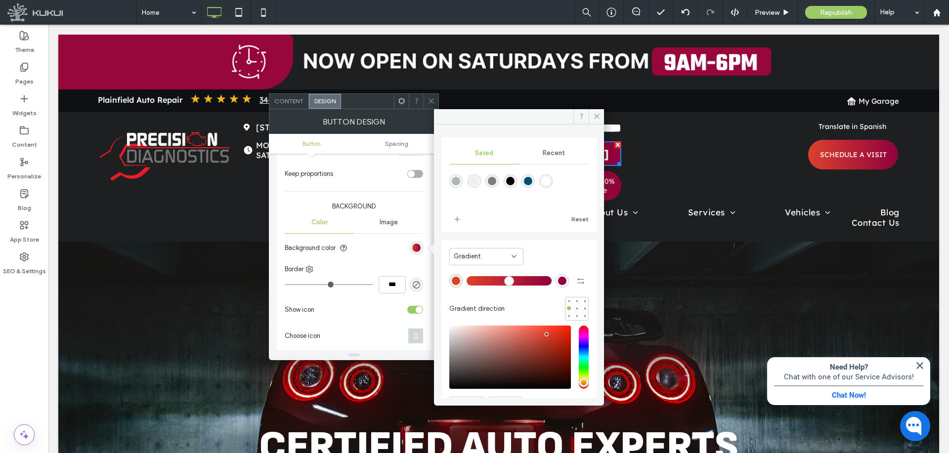
click at [478, 255] on span "Gradient" at bounding box center [467, 257] width 27 height 10
click at [475, 271] on div "Color" at bounding box center [486, 274] width 73 height 17
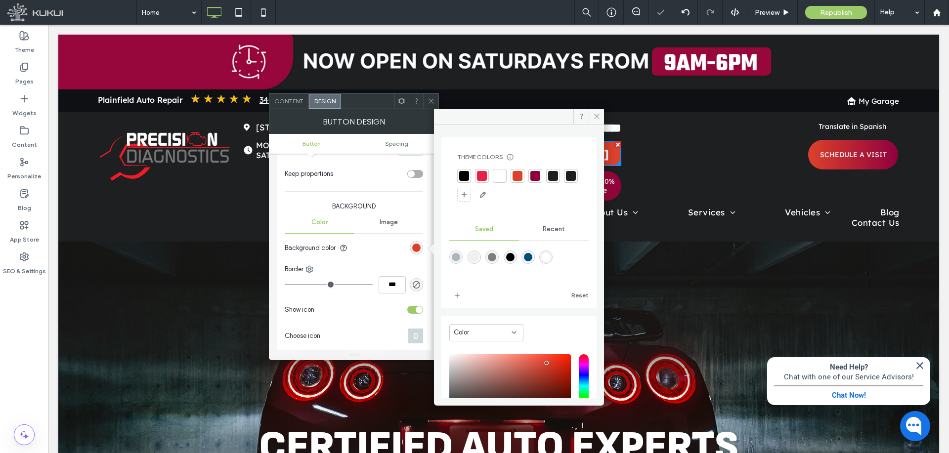
scroll to position [82, 0]
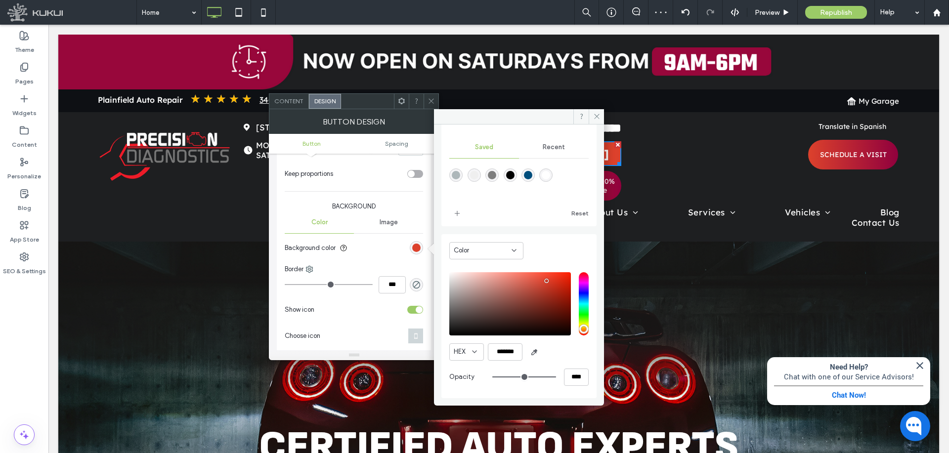
click at [550, 177] on div "rgba(255,255,255,1)" at bounding box center [546, 175] width 8 height 8
type input "*******"
drag, startPoint x: 545, startPoint y: 378, endPoint x: 537, endPoint y: 375, distance: 8.0
click at [542, 377] on div "****" at bounding box center [540, 377] width 96 height 17
type input "*"
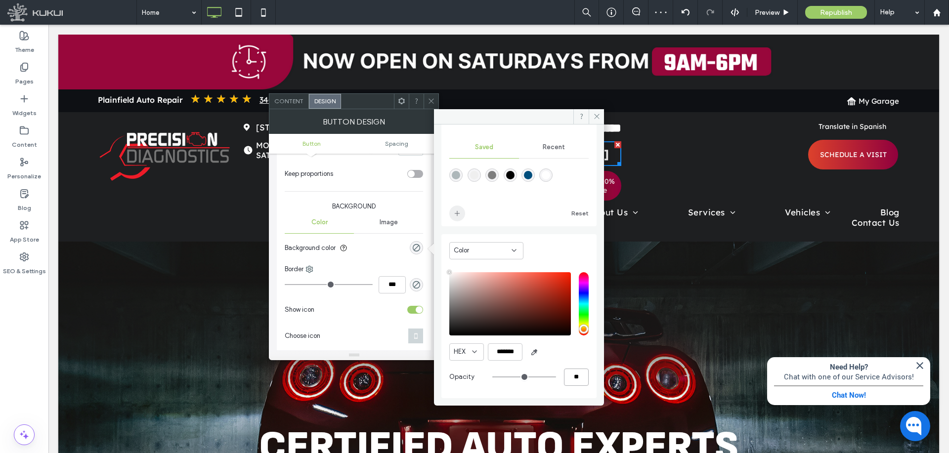
type input "**"
click at [455, 218] on span "add color" at bounding box center [457, 214] width 16 height 16
click at [366, 263] on div "Change affects desktop and tablet Width ***** Height **** Keep proportions Back…" at bounding box center [354, 242] width 138 height 317
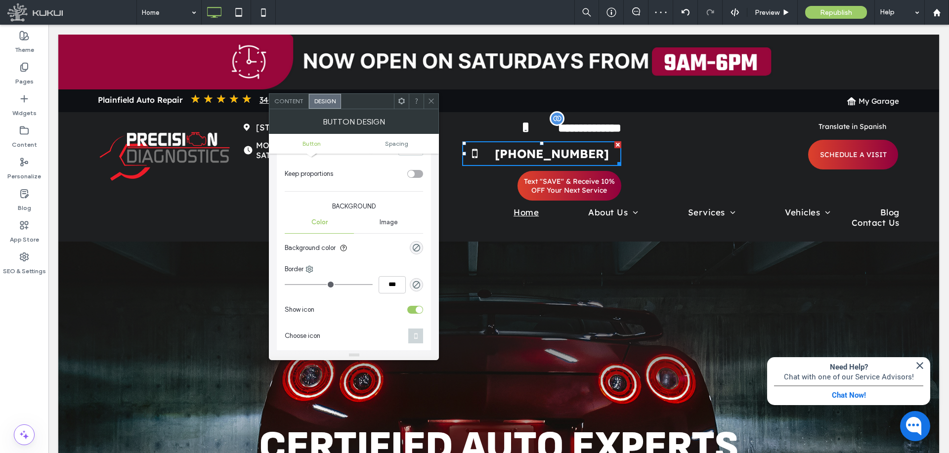
drag, startPoint x: 373, startPoint y: 101, endPoint x: 295, endPoint y: 91, distance: 78.7
click at [341, 94] on div at bounding box center [367, 101] width 53 height 15
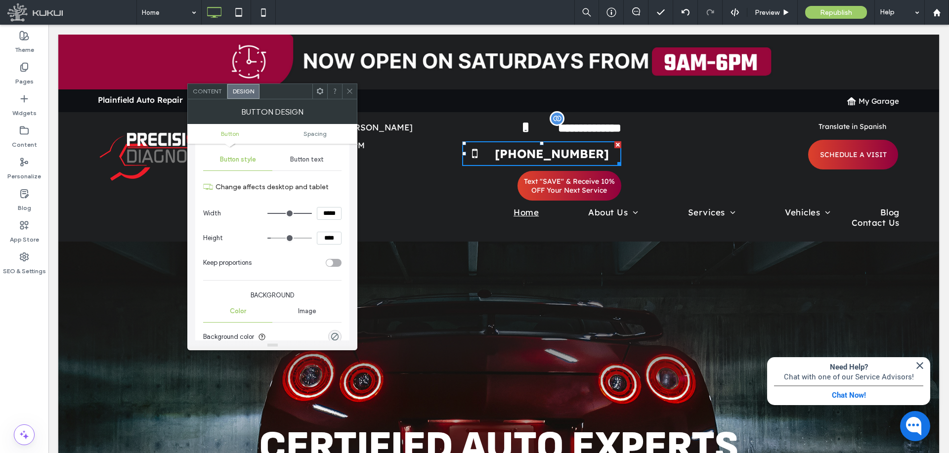
scroll to position [0, 0]
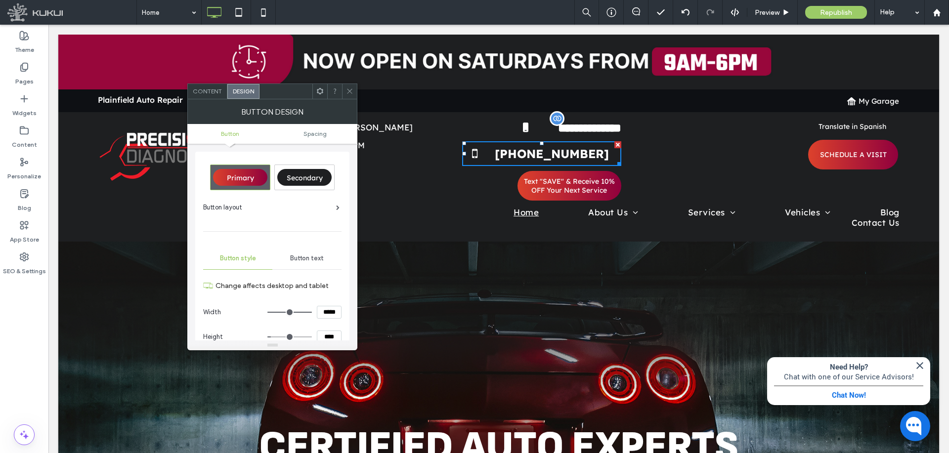
click at [308, 261] on span "Button text" at bounding box center [307, 259] width 34 height 8
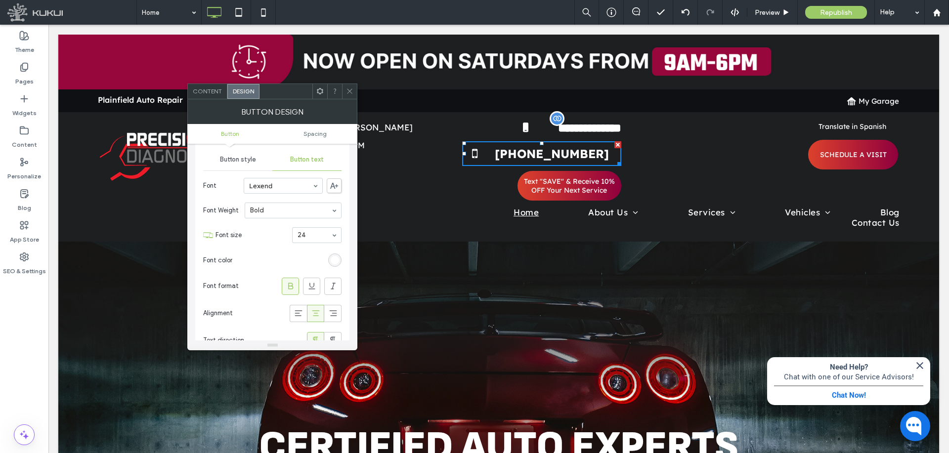
scroll to position [198, 0]
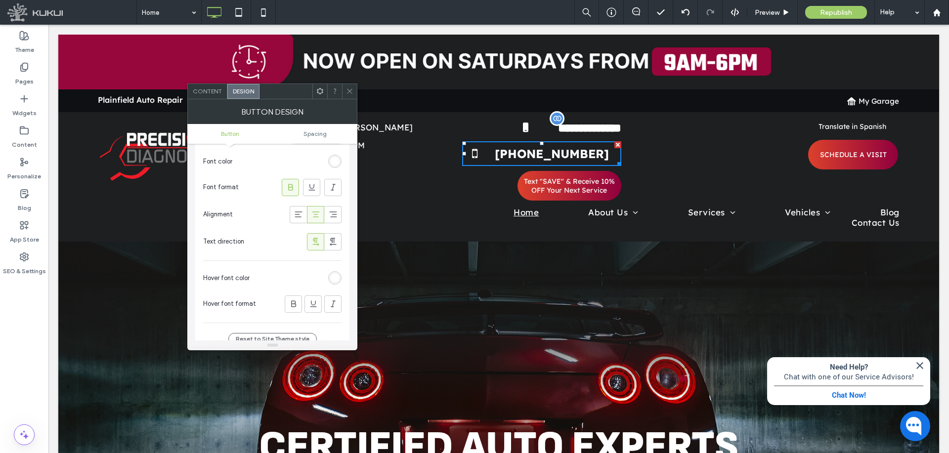
click at [336, 276] on div "rgb(255, 255, 255)" at bounding box center [335, 278] width 8 height 8
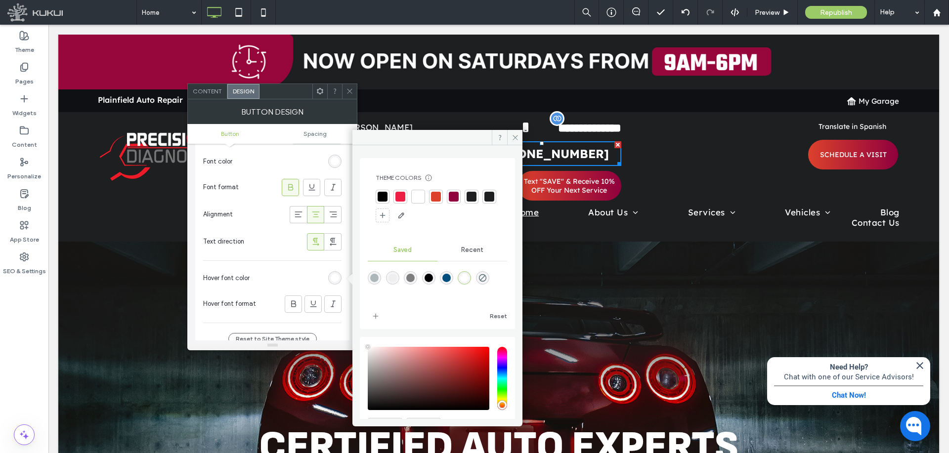
click at [402, 195] on div at bounding box center [401, 197] width 10 height 10
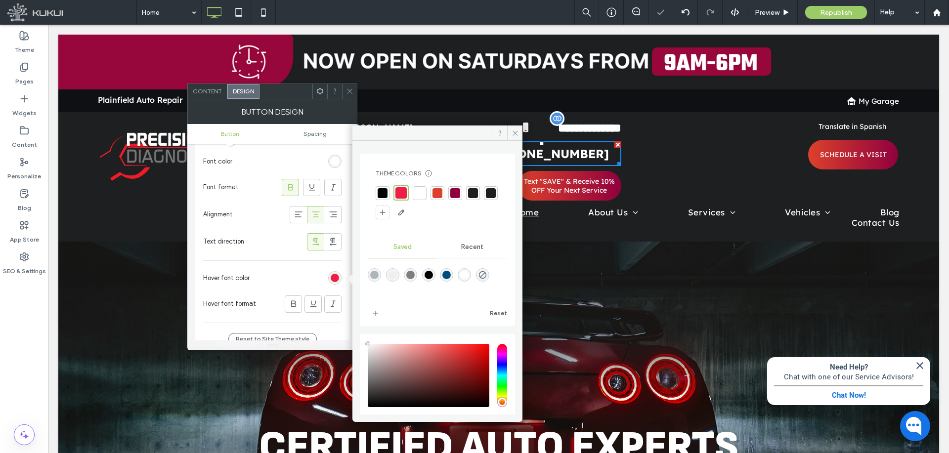
drag, startPoint x: 284, startPoint y: 244, endPoint x: 336, endPoint y: 235, distance: 53.1
click at [285, 244] on div "Text direction" at bounding box center [272, 241] width 138 height 27
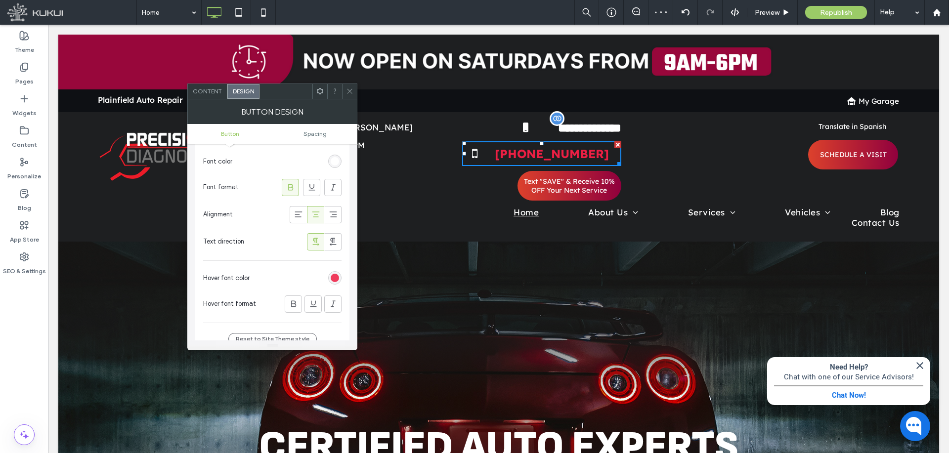
click at [334, 281] on div "rgba(237, 31, 68, 1)" at bounding box center [335, 278] width 8 height 8
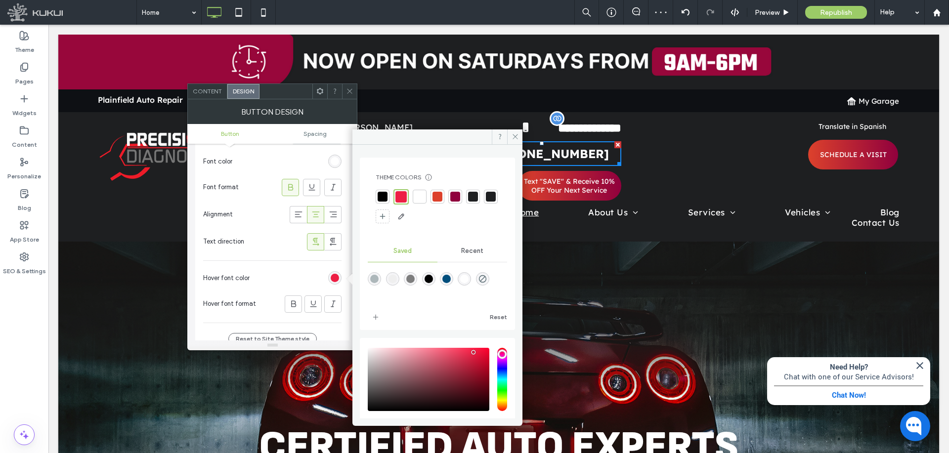
click at [439, 194] on div at bounding box center [438, 197] width 10 height 10
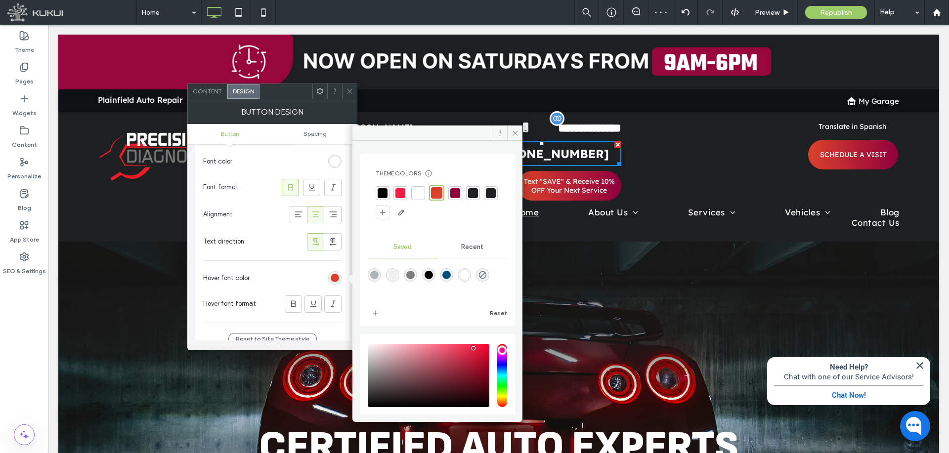
click at [228, 261] on div "Font Lexend Font Weight Bold Font size 24 Font color Font format Alignment Text…" at bounding box center [272, 198] width 138 height 249
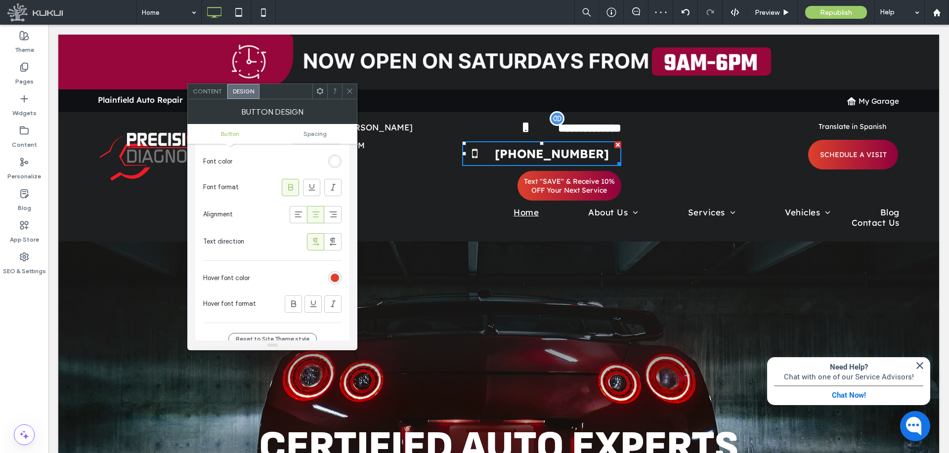
click at [351, 93] on icon at bounding box center [349, 91] width 7 height 7
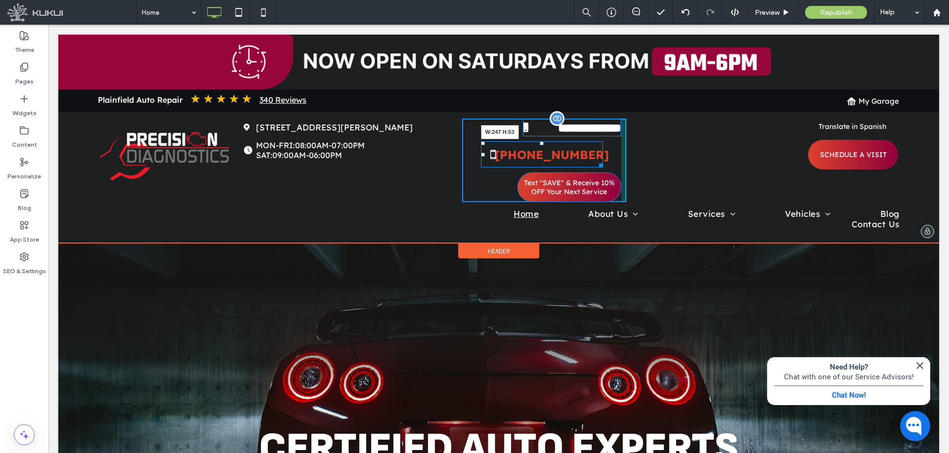
drag, startPoint x: 612, startPoint y: 163, endPoint x: 643, endPoint y: 189, distance: 40.3
click at [596, 164] on div at bounding box center [599, 163] width 7 height 7
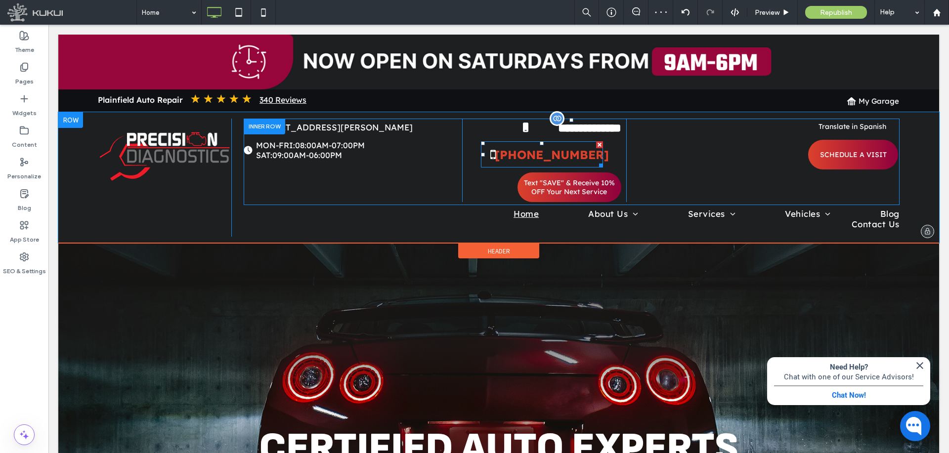
click at [574, 157] on span "(630) 701-2592" at bounding box center [552, 154] width 114 height 15
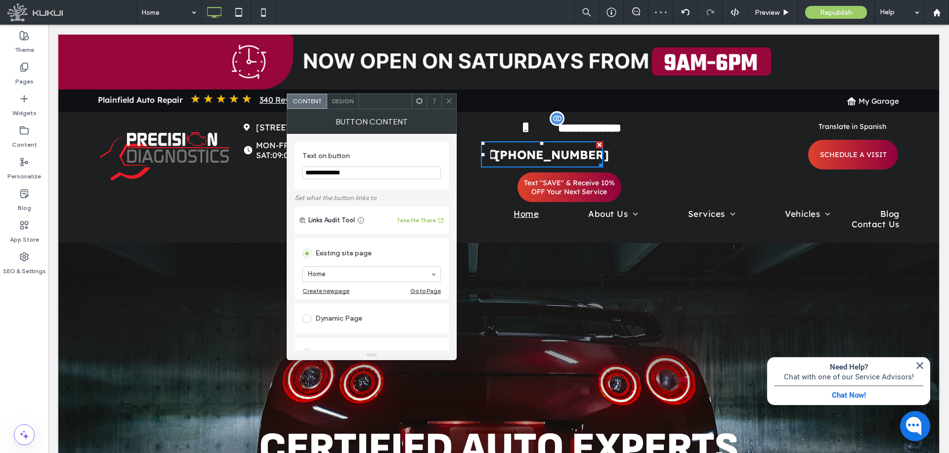
click at [348, 102] on span "Design" at bounding box center [342, 100] width 21 height 7
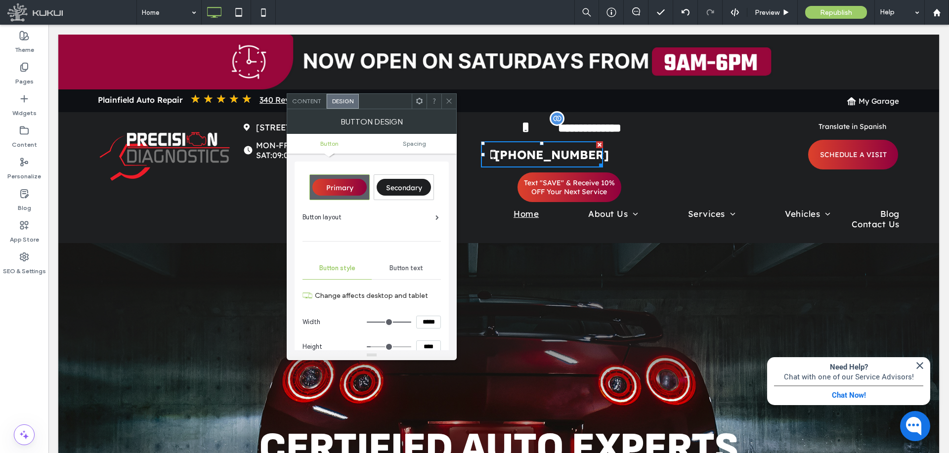
click at [446, 99] on icon at bounding box center [448, 100] width 7 height 7
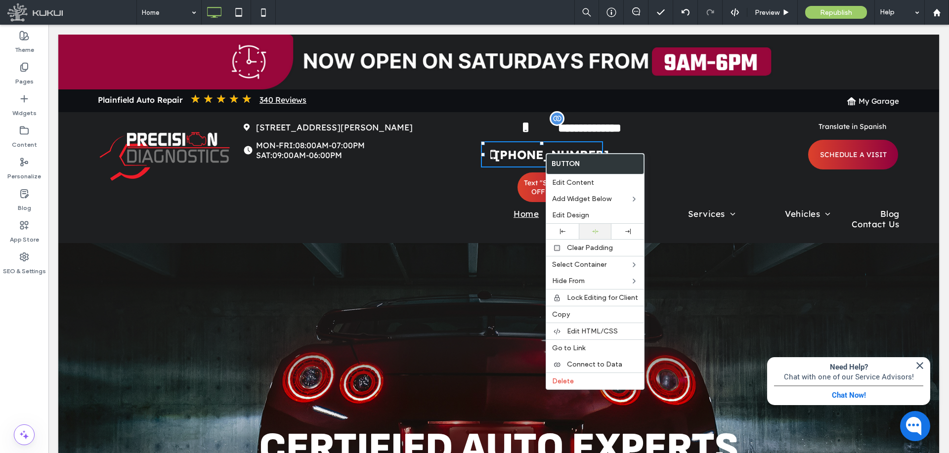
click at [598, 231] on icon at bounding box center [595, 231] width 6 height 6
click at [495, 189] on div "**********" at bounding box center [544, 161] width 164 height 84
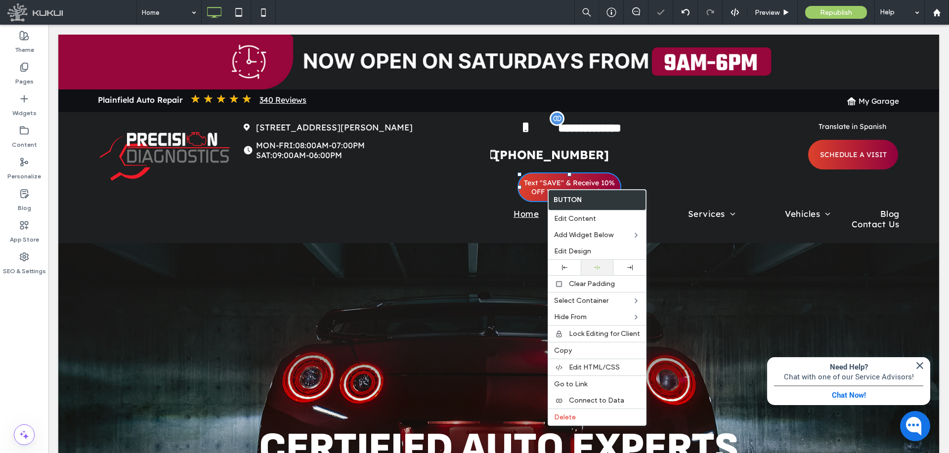
click at [599, 264] on div at bounding box center [597, 267] width 33 height 15
click at [467, 178] on div "**********" at bounding box center [544, 161] width 164 height 84
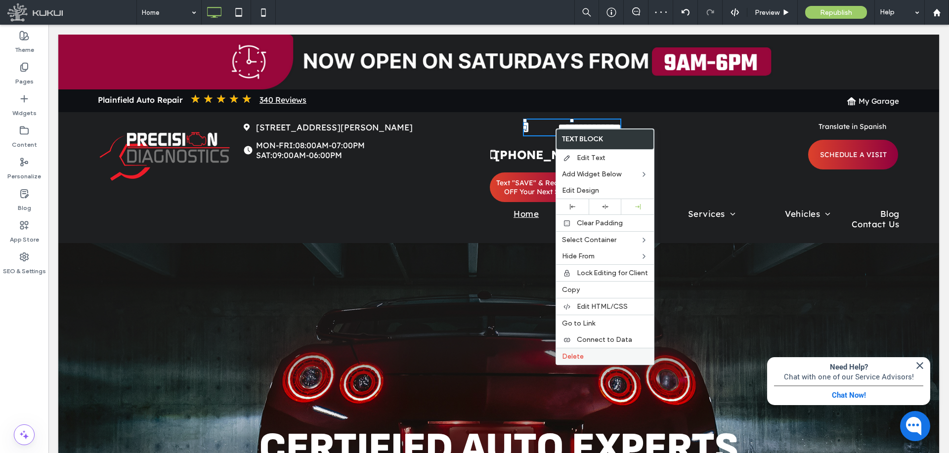
click at [600, 354] on label "Delete" at bounding box center [605, 357] width 86 height 8
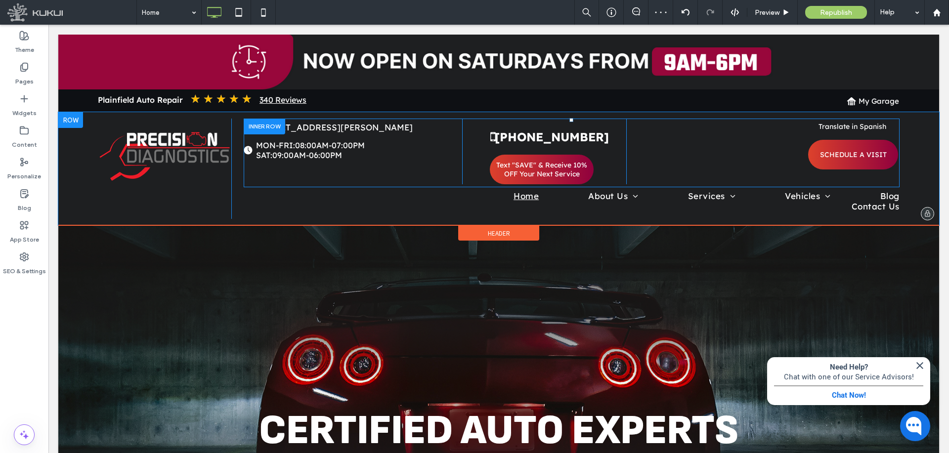
click at [606, 140] on div "(630) 701-2592 Text "SAVE" & Receive 10% OFF Your Next Service Click To Paste" at bounding box center [544, 152] width 164 height 66
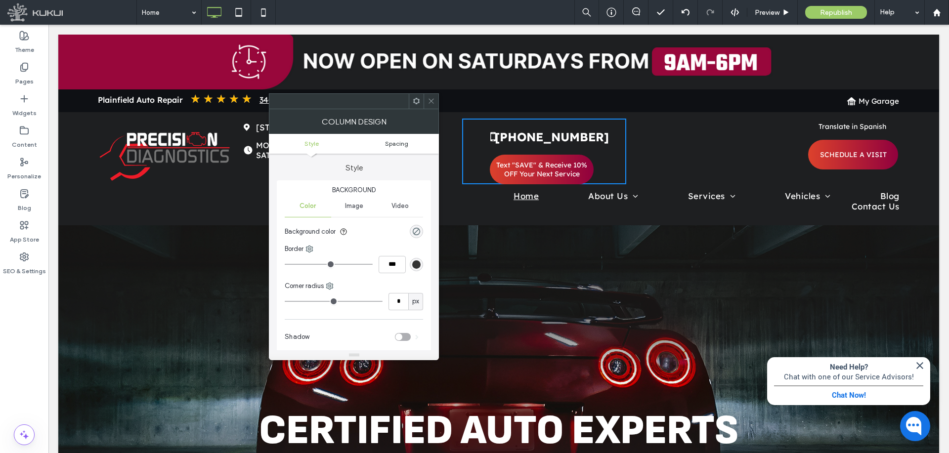
click at [409, 146] on link "Spacing" at bounding box center [396, 143] width 85 height 7
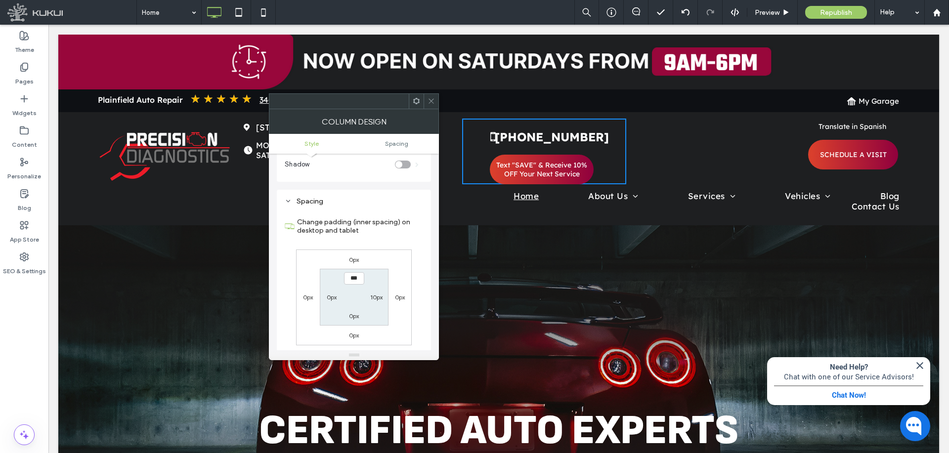
scroll to position [201, 0]
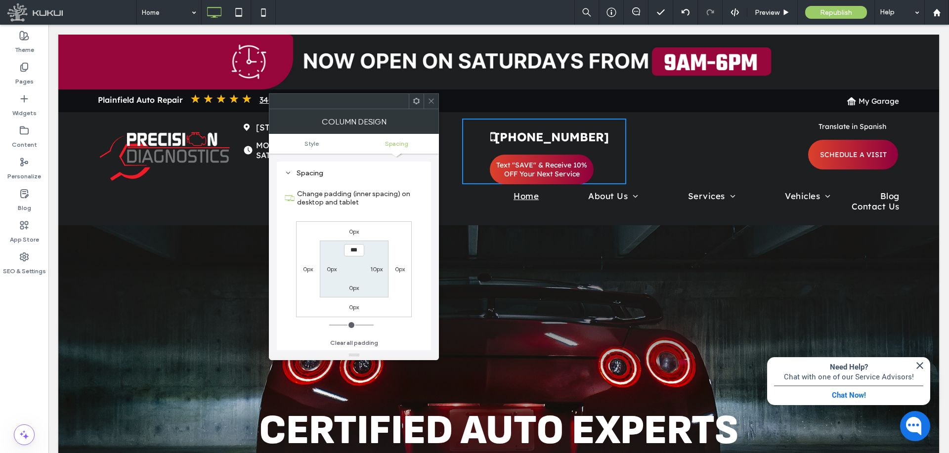
click at [429, 101] on icon at bounding box center [431, 100] width 7 height 7
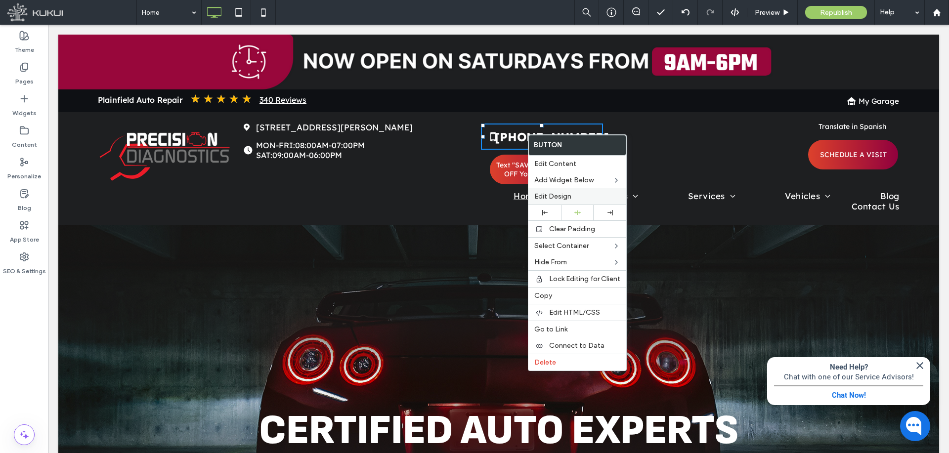
click at [551, 197] on span "Edit Design" at bounding box center [553, 196] width 37 height 8
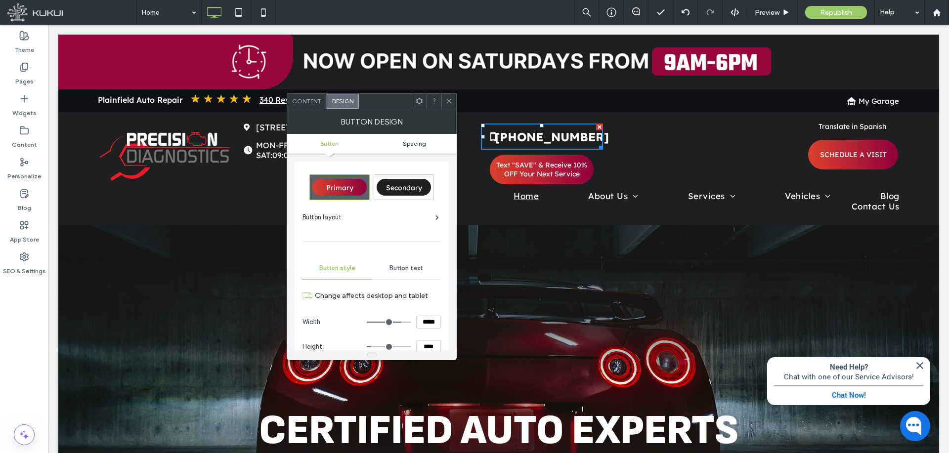
click at [426, 144] on link "Spacing" at bounding box center [414, 143] width 85 height 7
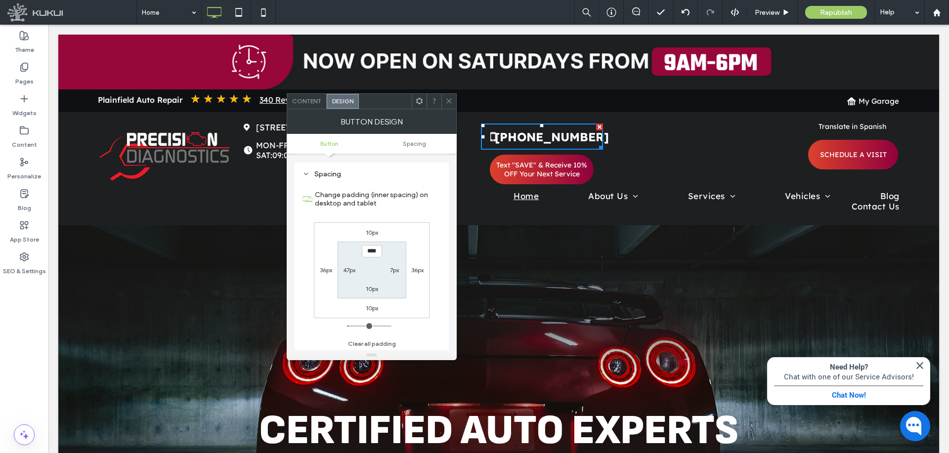
scroll to position [515, 0]
click at [373, 233] on label "10px" at bounding box center [372, 231] width 12 height 7
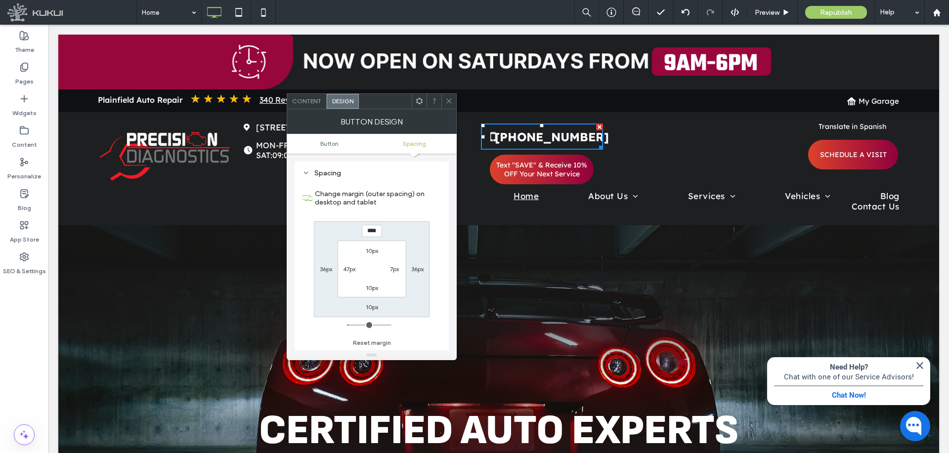
type input "*"
type input "***"
type input "*"
type input "***"
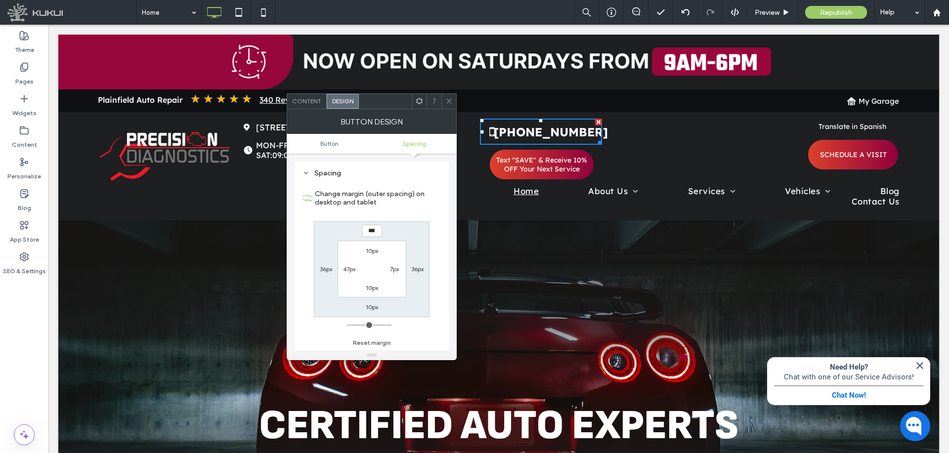
drag, startPoint x: 354, startPoint y: 326, endPoint x: 305, endPoint y: 324, distance: 48.5
click at [347, 325] on input "range" at bounding box center [369, 325] width 45 height 1
click at [370, 252] on label "10px" at bounding box center [372, 250] width 12 height 7
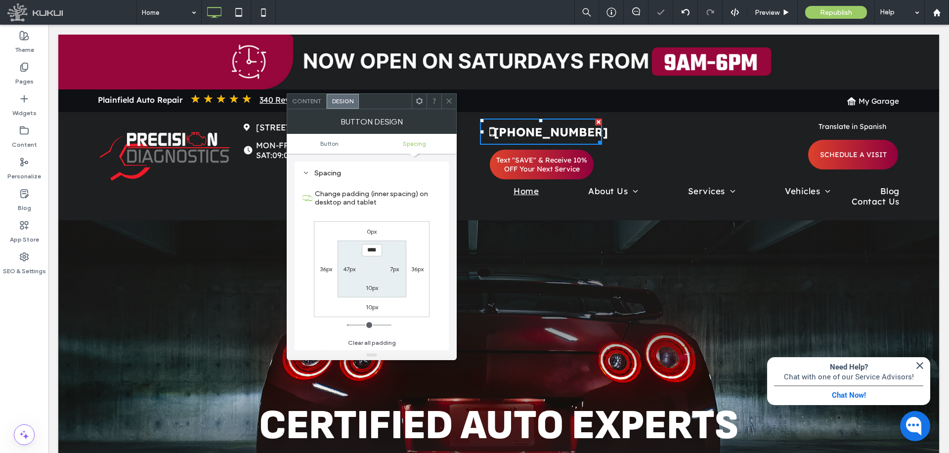
type input "*"
type input "***"
drag, startPoint x: 349, startPoint y: 326, endPoint x: 331, endPoint y: 324, distance: 17.9
click at [347, 325] on input "range" at bounding box center [369, 325] width 45 height 1
click at [370, 288] on label "10px" at bounding box center [372, 287] width 12 height 7
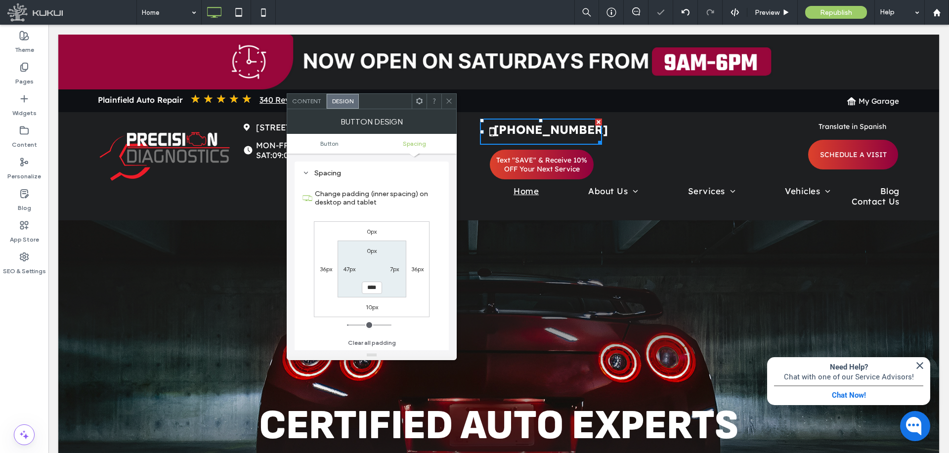
type input "*"
type input "***"
drag, startPoint x: 351, startPoint y: 325, endPoint x: 320, endPoint y: 322, distance: 30.4
type input "*"
click at [347, 325] on input "range" at bounding box center [369, 325] width 45 height 1
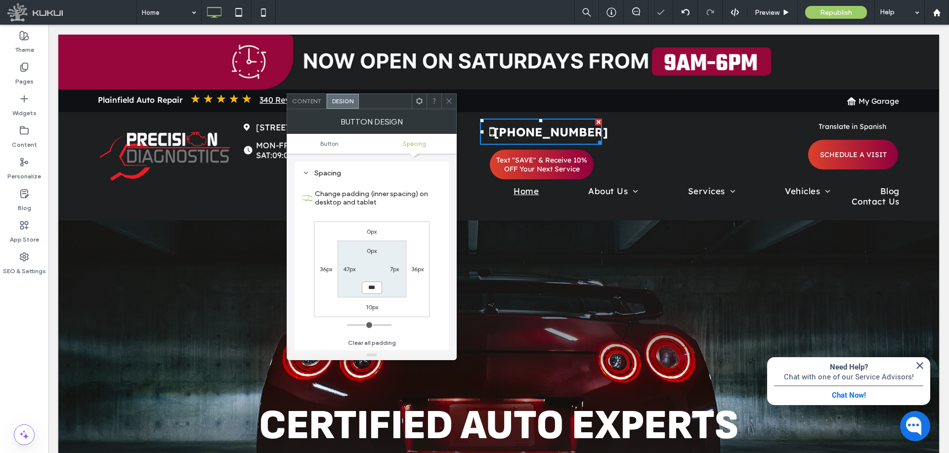
click at [375, 286] on input "***" at bounding box center [372, 288] width 20 height 12
type input "***"
type input "*"
click at [351, 325] on input "range" at bounding box center [369, 325] width 45 height 1
click at [445, 98] on div at bounding box center [449, 101] width 15 height 15
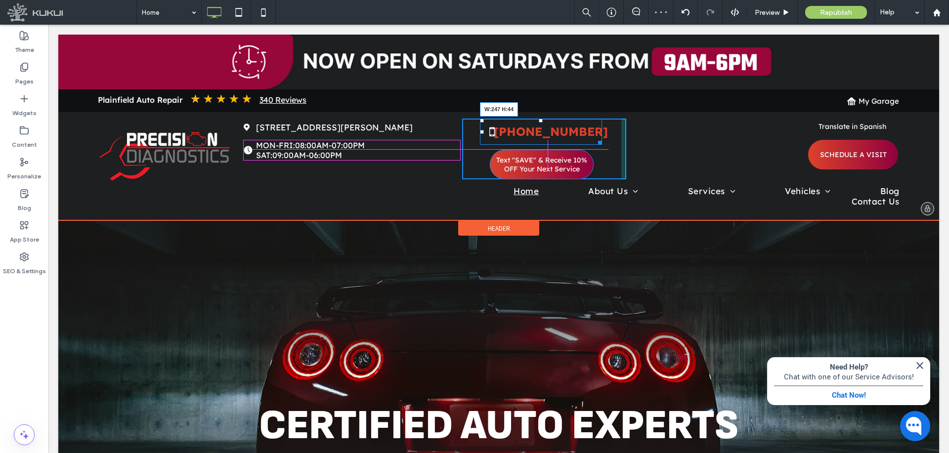
drag, startPoint x: 595, startPoint y: 142, endPoint x: 643, endPoint y: 165, distance: 53.5
click at [595, 139] on div at bounding box center [598, 140] width 7 height 7
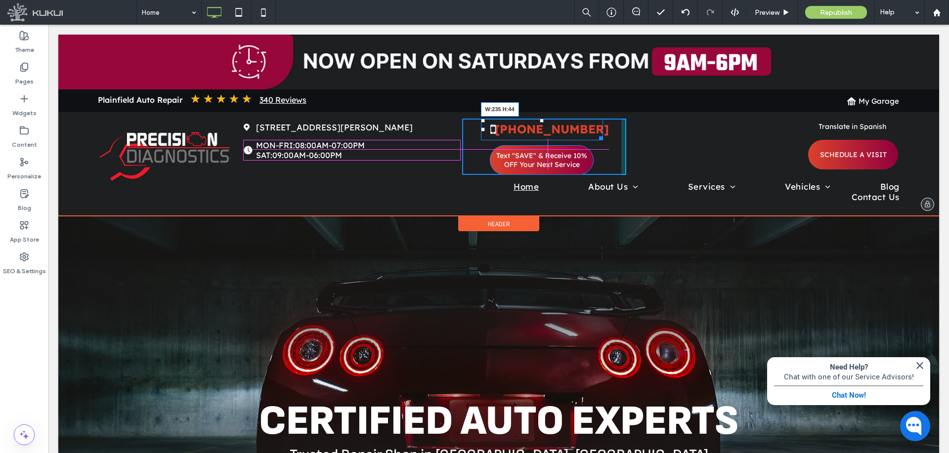
drag, startPoint x: 593, startPoint y: 139, endPoint x: 638, endPoint y: 164, distance: 51.8
click at [596, 139] on div at bounding box center [599, 136] width 7 height 7
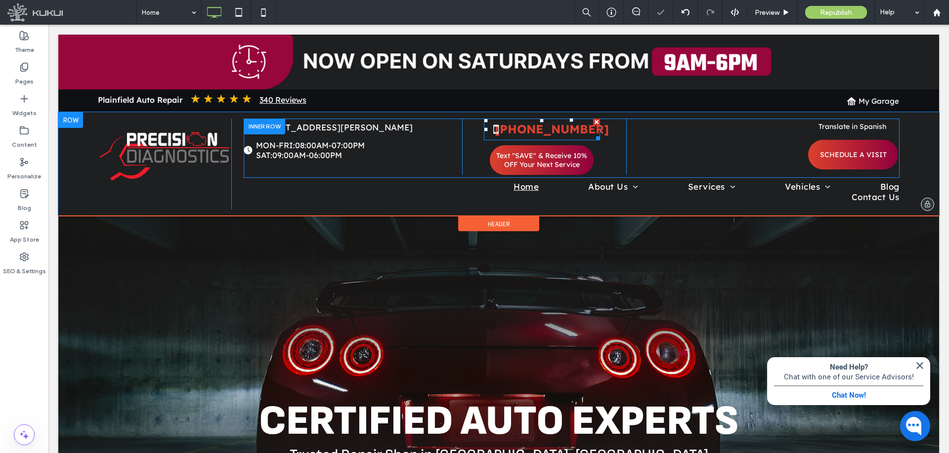
click at [552, 132] on span "(630) 701-2592" at bounding box center [552, 129] width 114 height 15
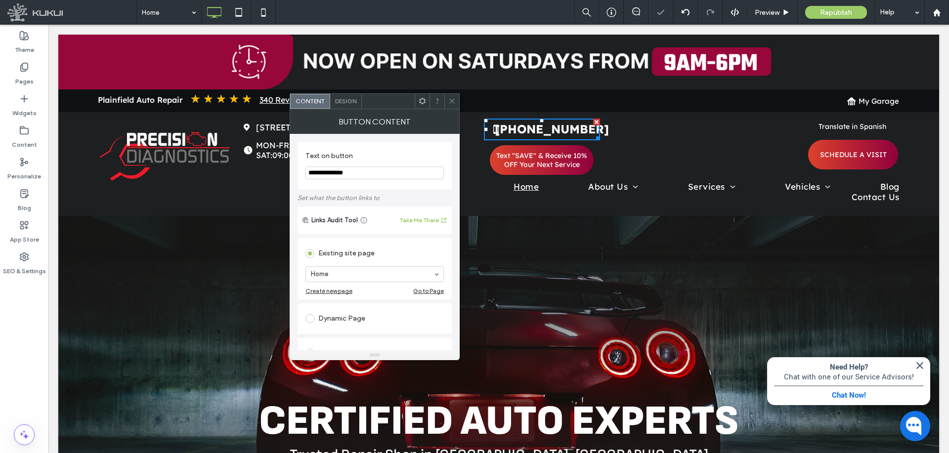
click at [356, 100] on span "Design" at bounding box center [345, 100] width 21 height 7
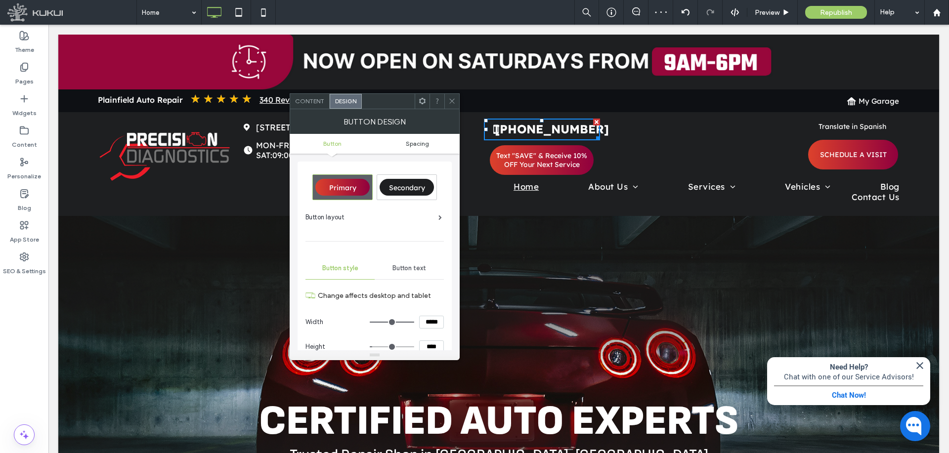
click at [440, 140] on link "Spacing" at bounding box center [417, 143] width 85 height 7
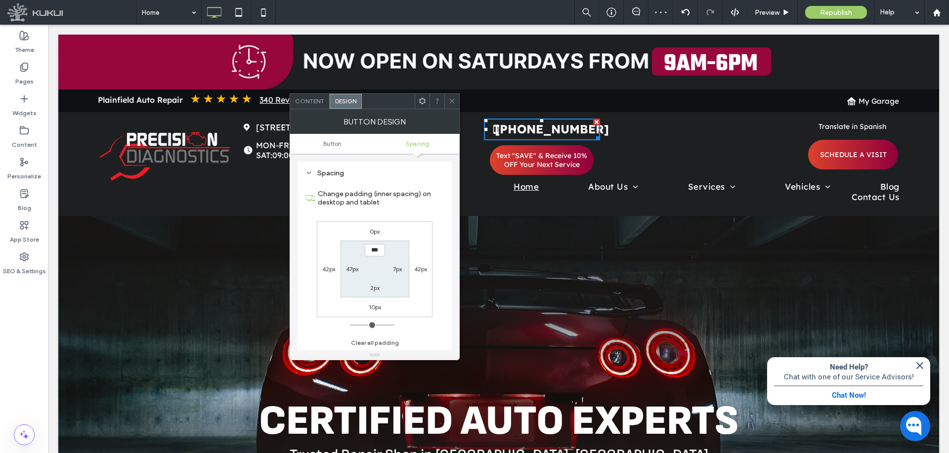
click at [351, 273] on div "47px" at bounding box center [352, 269] width 12 height 10
click at [354, 268] on label "47px" at bounding box center [352, 269] width 12 height 7
type input "**"
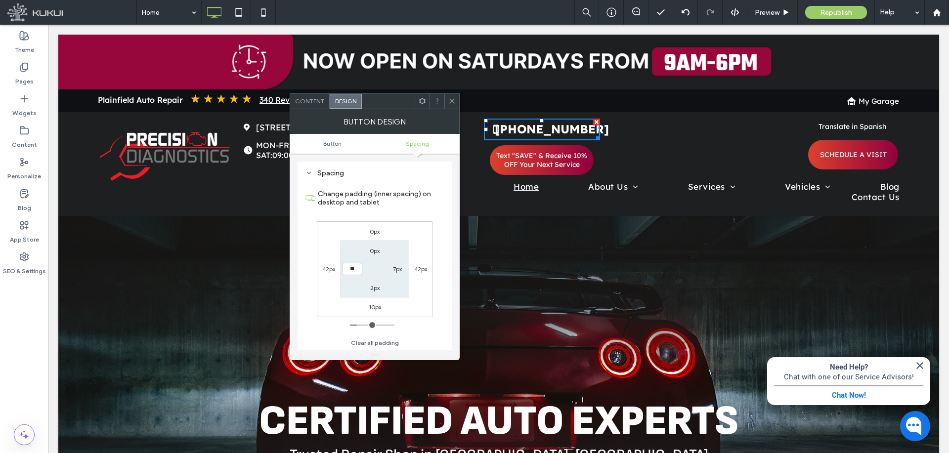
type input "****"
click at [360, 325] on input "range" at bounding box center [372, 325] width 45 height 1
click at [398, 268] on label "7px" at bounding box center [397, 269] width 9 height 7
type input "*"
type input "***"
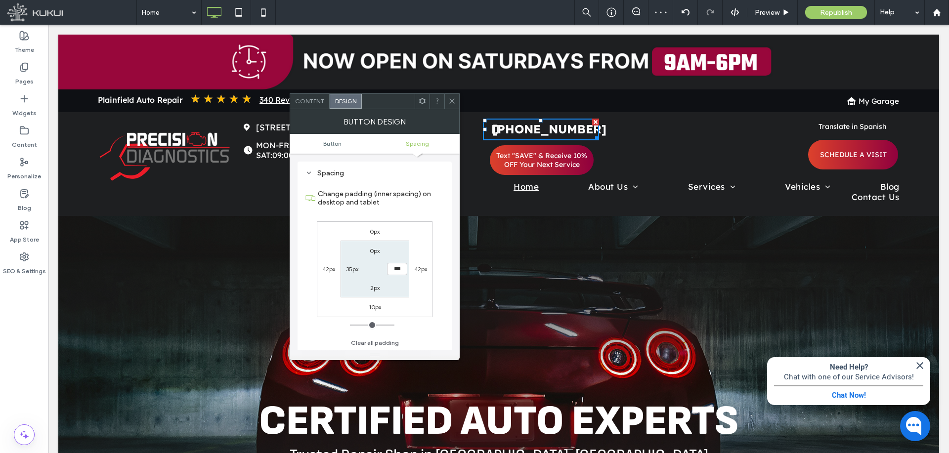
type input "*"
click at [350, 326] on input "range" at bounding box center [372, 325] width 45 height 1
drag, startPoint x: 452, startPoint y: 100, endPoint x: 453, endPoint y: 109, distance: 9.0
click at [452, 100] on icon at bounding box center [451, 100] width 7 height 7
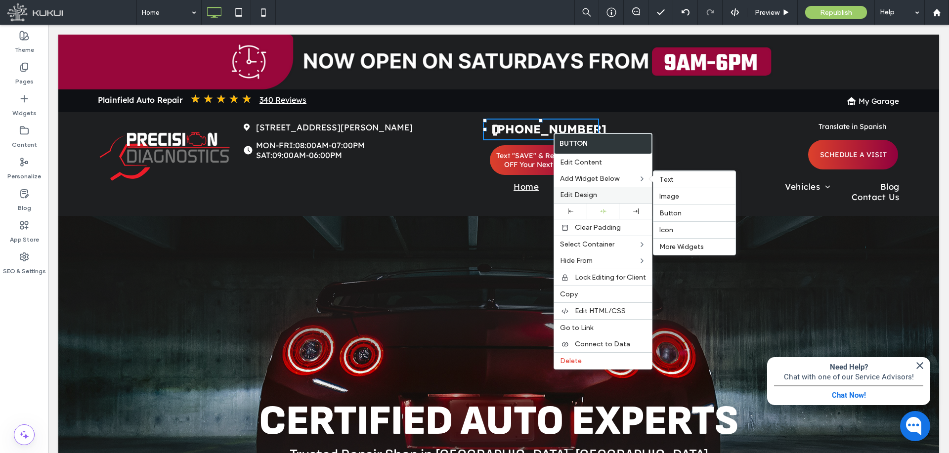
click at [577, 193] on span "Edit Design" at bounding box center [578, 195] width 37 height 8
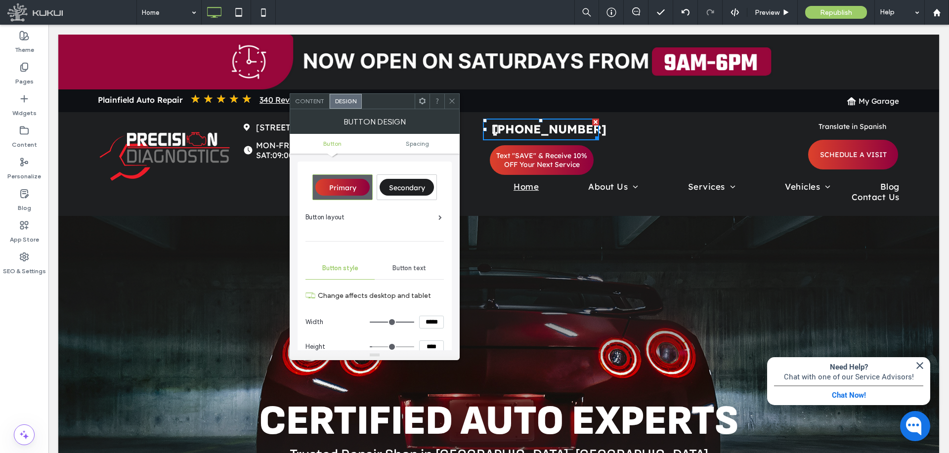
click at [421, 139] on ul "Button Spacing" at bounding box center [375, 144] width 170 height 20
click at [422, 146] on span "Spacing" at bounding box center [417, 143] width 23 height 7
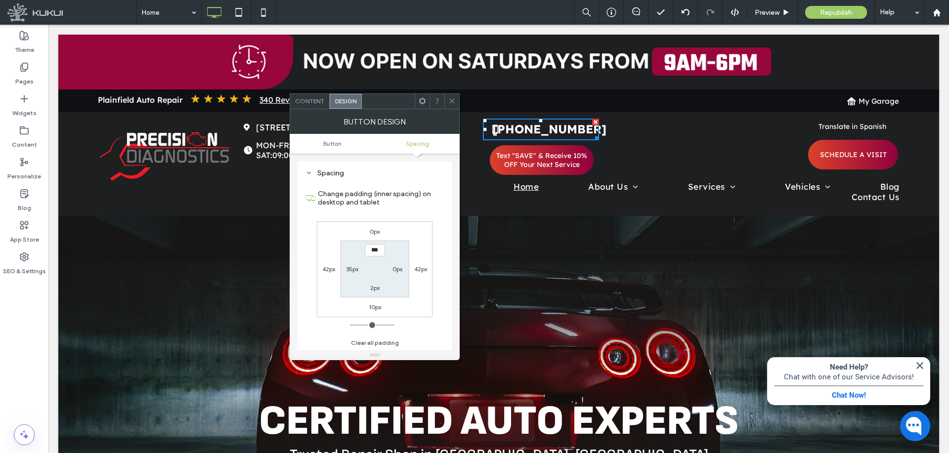
click at [371, 310] on label "10px" at bounding box center [375, 307] width 12 height 7
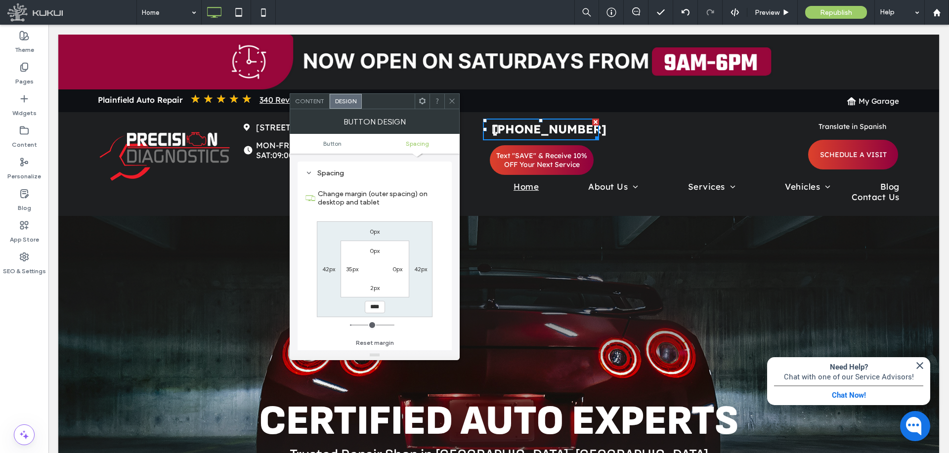
type input "*"
type input "***"
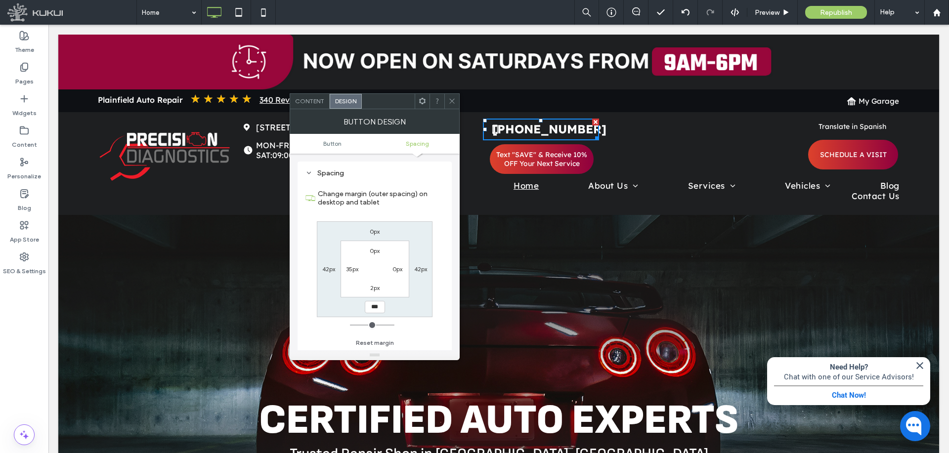
drag, startPoint x: 332, startPoint y: 325, endPoint x: 324, endPoint y: 325, distance: 8.4
type input "*"
click at [350, 325] on input "range" at bounding box center [372, 325] width 45 height 1
click at [452, 100] on icon at bounding box center [451, 100] width 7 height 7
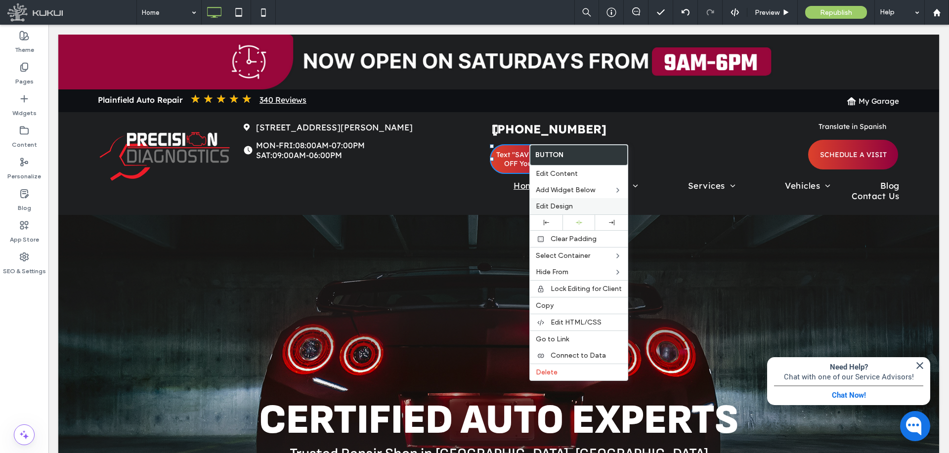
click at [580, 206] on label "Edit Design" at bounding box center [579, 206] width 86 height 8
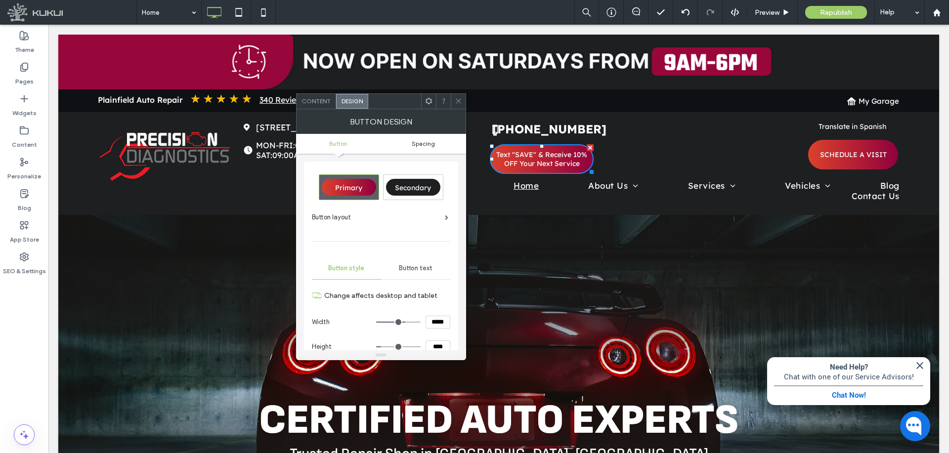
click at [429, 144] on span "Spacing" at bounding box center [423, 143] width 23 height 7
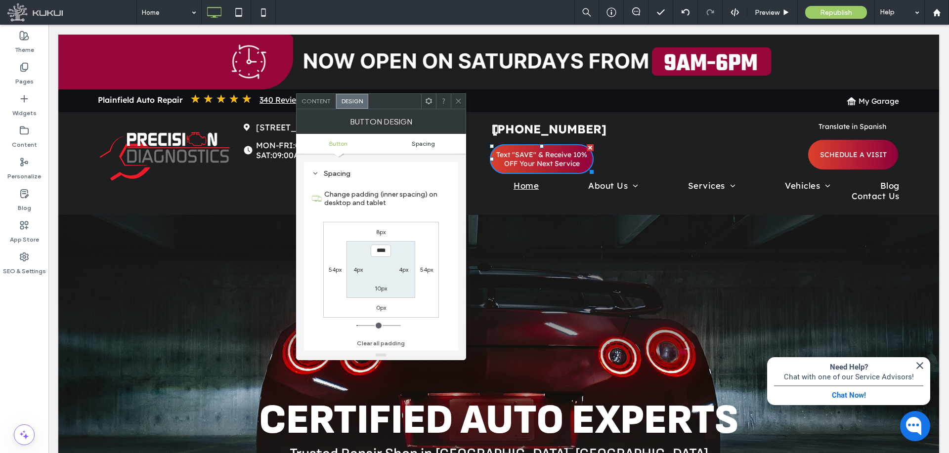
scroll to position [433, 0]
click at [380, 234] on label "8px" at bounding box center [380, 231] width 9 height 7
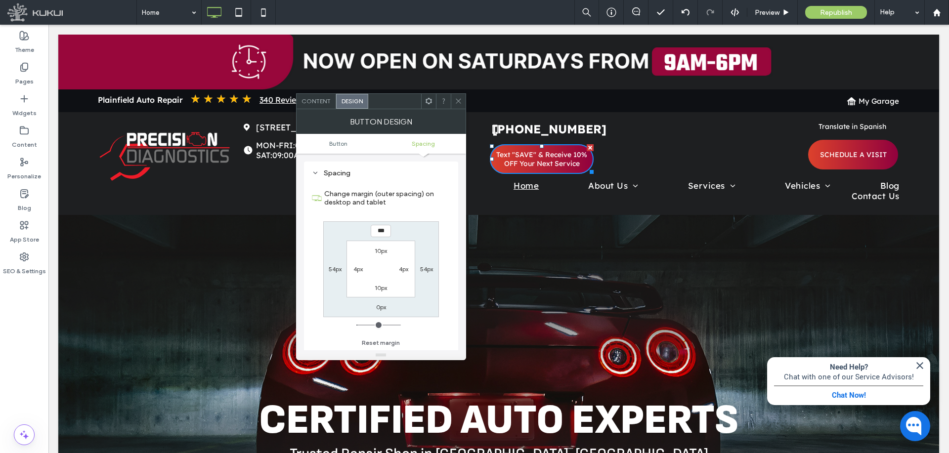
type input "*"
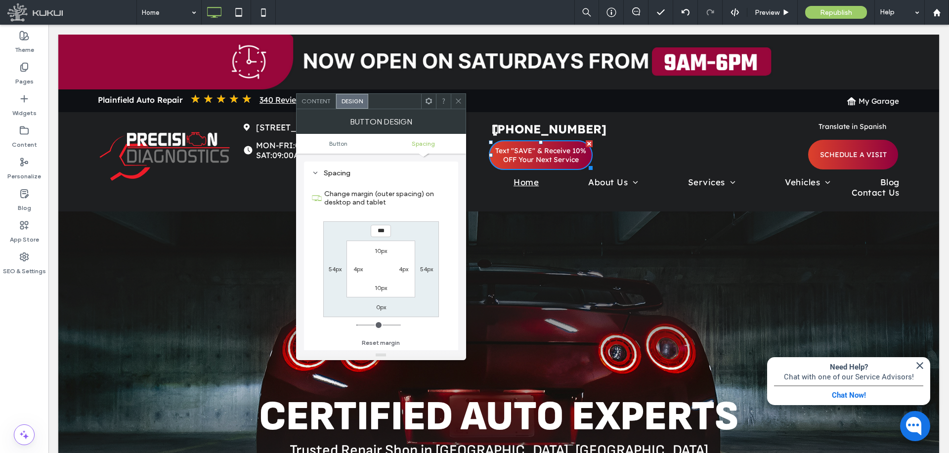
type input "***"
drag, startPoint x: 357, startPoint y: 323, endPoint x: 394, endPoint y: 162, distance: 165.8
type input "*"
click at [356, 325] on input "range" at bounding box center [378, 325] width 45 height 1
click at [459, 99] on icon at bounding box center [458, 100] width 7 height 7
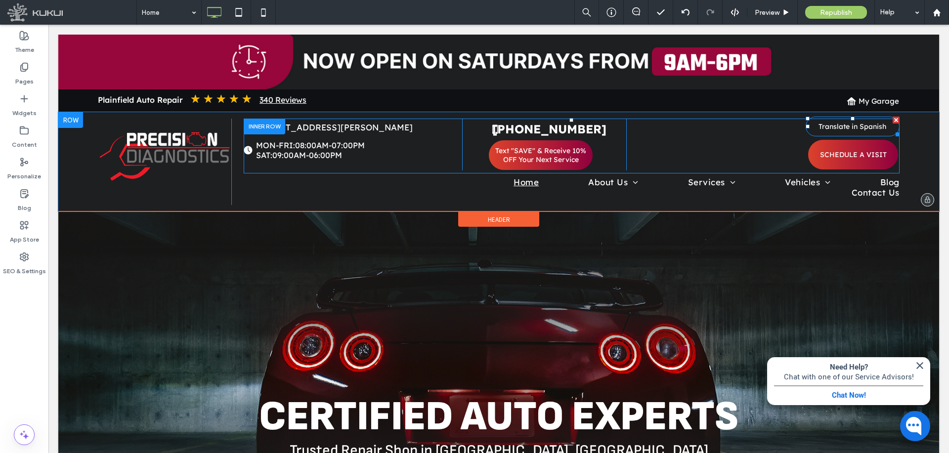
click at [830, 132] on link "Translate in Spanish" at bounding box center [853, 127] width 94 height 20
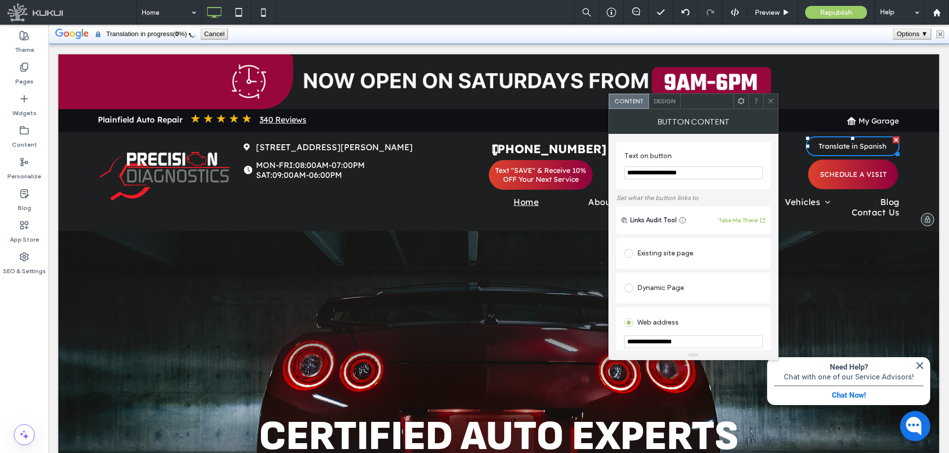
scroll to position [0, 0]
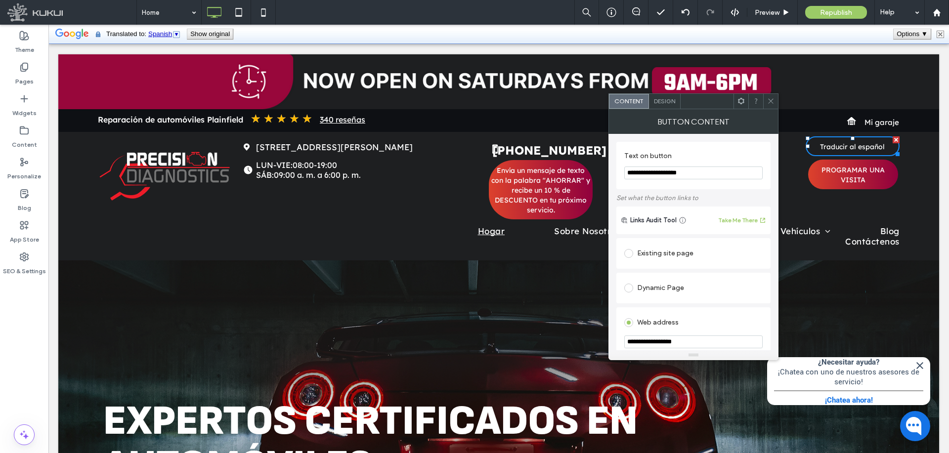
click at [660, 99] on span "Design" at bounding box center [664, 100] width 21 height 7
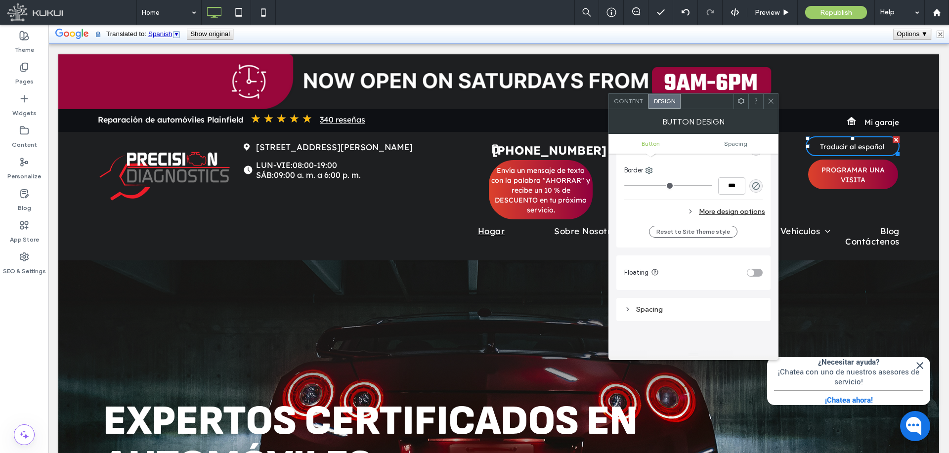
scroll to position [346, 0]
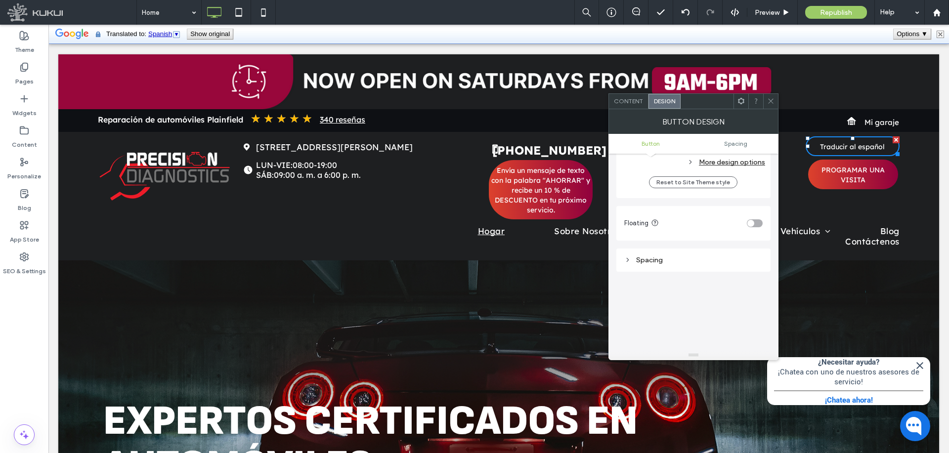
click at [750, 168] on div "More design options" at bounding box center [694, 162] width 141 height 13
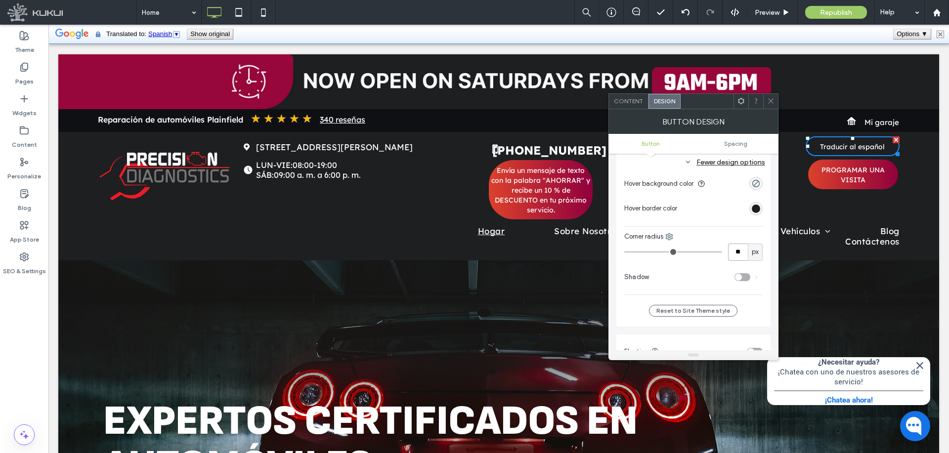
click at [738, 249] on input "**" at bounding box center [738, 252] width 20 height 17
type input "**"
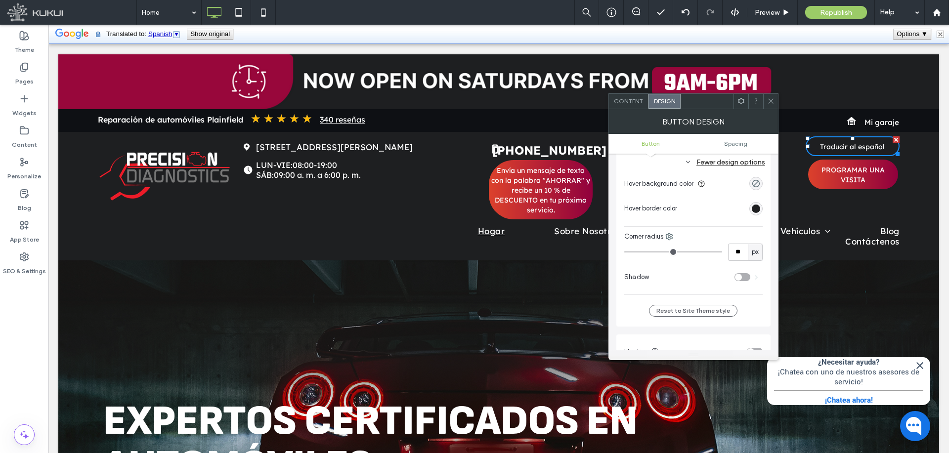
type input "**"
type input "*"
drag, startPoint x: 658, startPoint y: 253, endPoint x: 549, endPoint y: 251, distance: 108.8
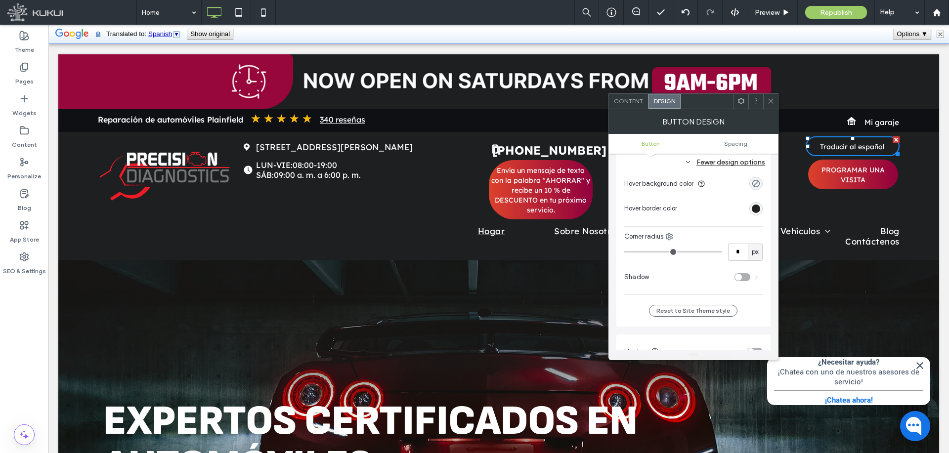
type input "*"
click at [624, 252] on input "range" at bounding box center [673, 252] width 98 height 1
click at [771, 101] on use at bounding box center [770, 101] width 5 height 5
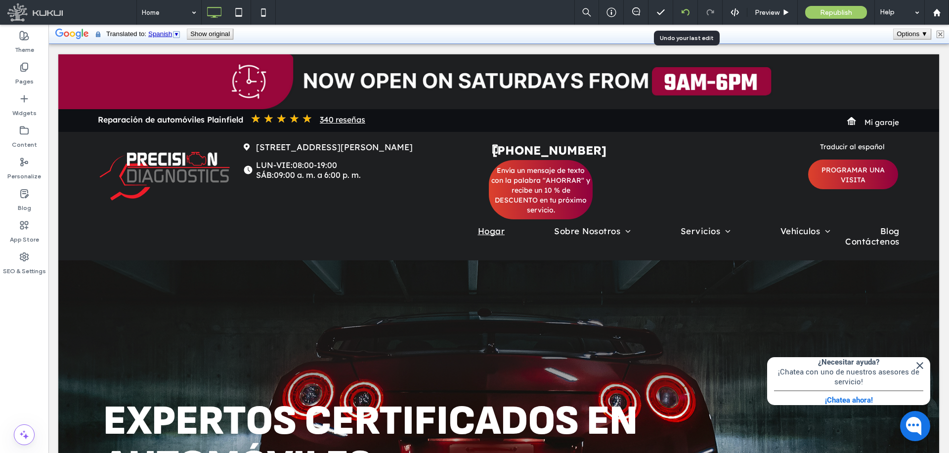
click at [689, 11] on use at bounding box center [685, 12] width 8 height 6
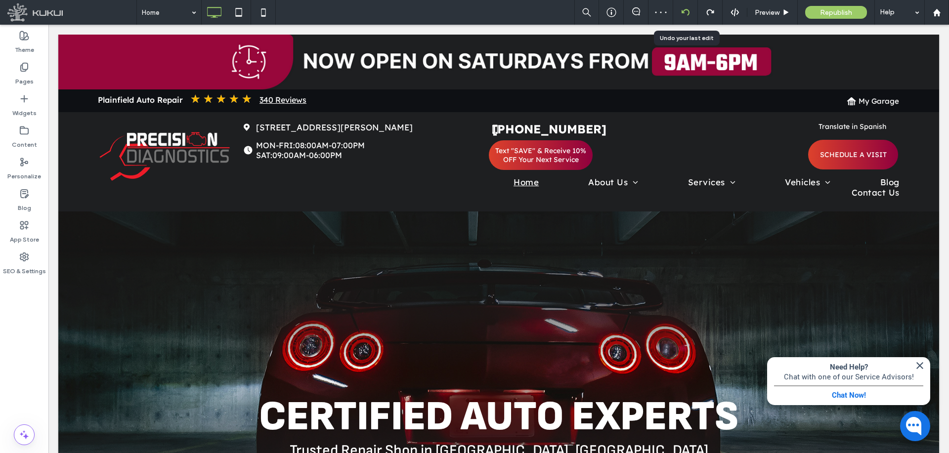
click at [686, 15] on icon at bounding box center [686, 12] width 8 height 8
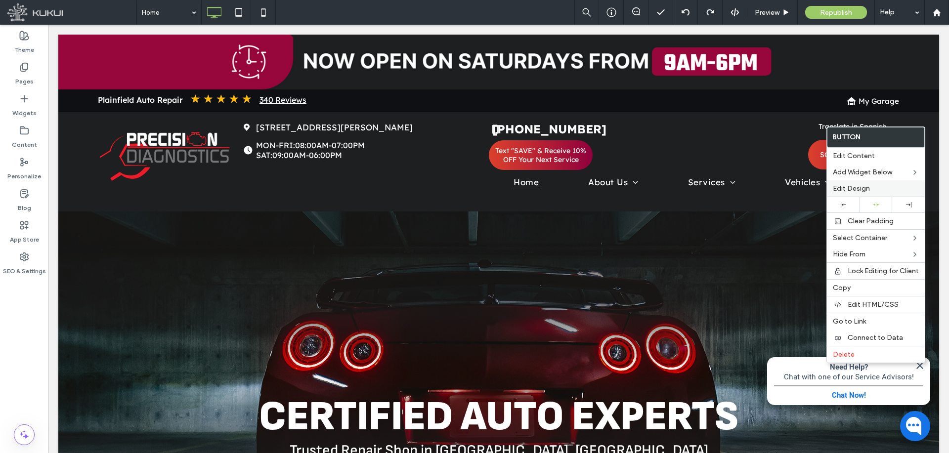
click at [859, 189] on span "Edit Design" at bounding box center [851, 188] width 37 height 8
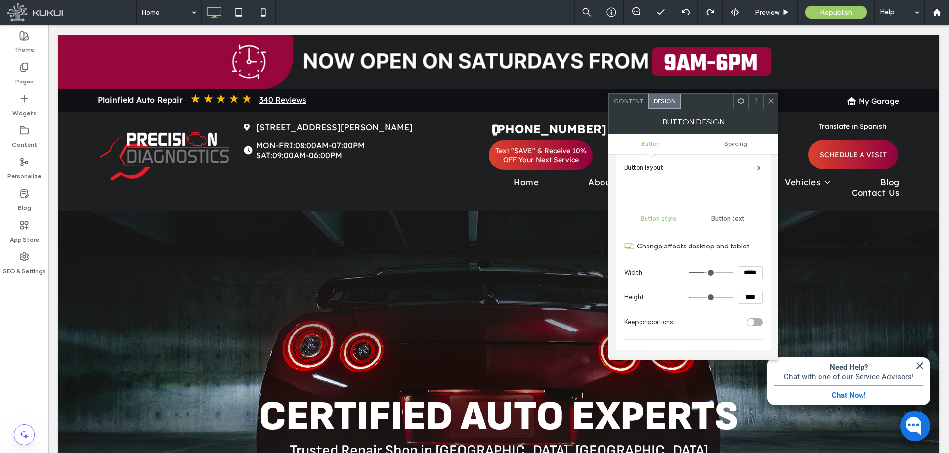
scroll to position [297, 0]
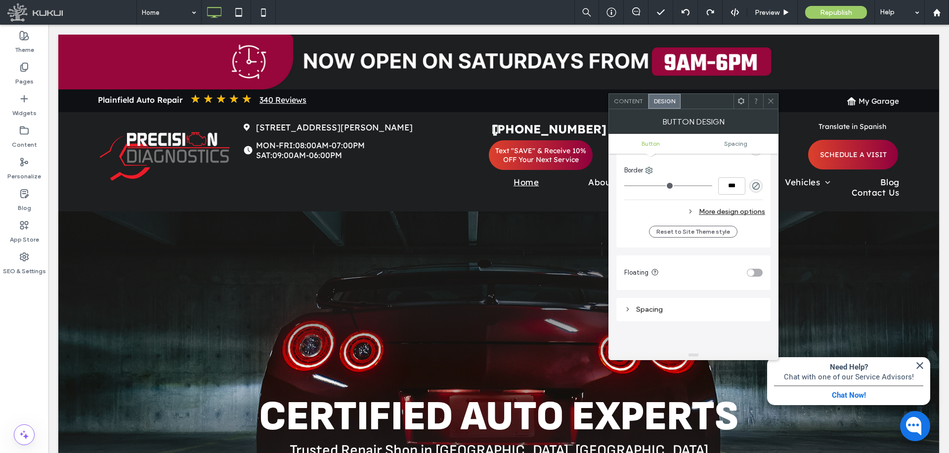
click at [725, 210] on div "More design options" at bounding box center [694, 211] width 141 height 13
type input "**"
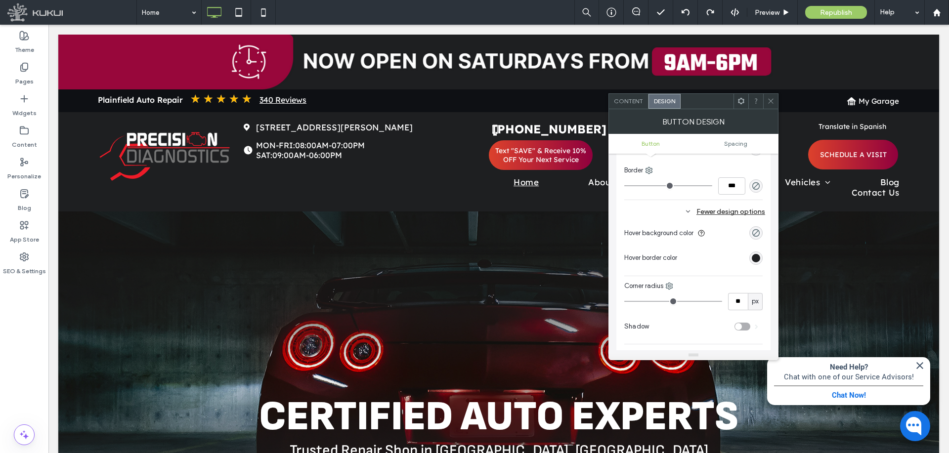
type input "**"
type input "*"
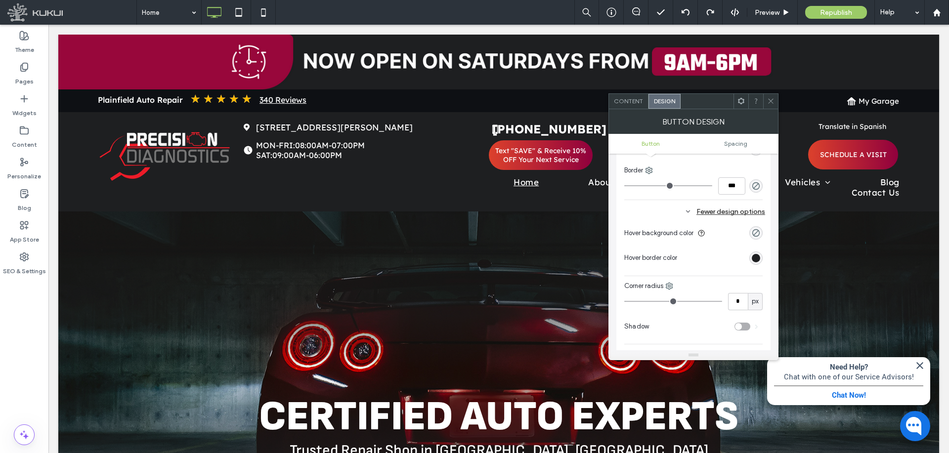
type input "*"
drag, startPoint x: 671, startPoint y: 300, endPoint x: 585, endPoint y: 301, distance: 86.0
type input "*"
click at [624, 301] on input "range" at bounding box center [673, 301] width 98 height 1
click at [771, 101] on use at bounding box center [770, 101] width 5 height 5
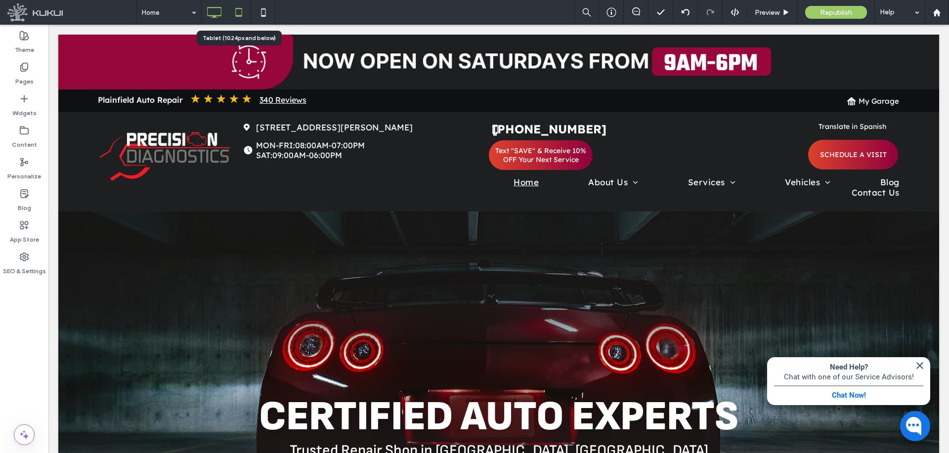
click at [237, 11] on icon at bounding box center [239, 12] width 20 height 20
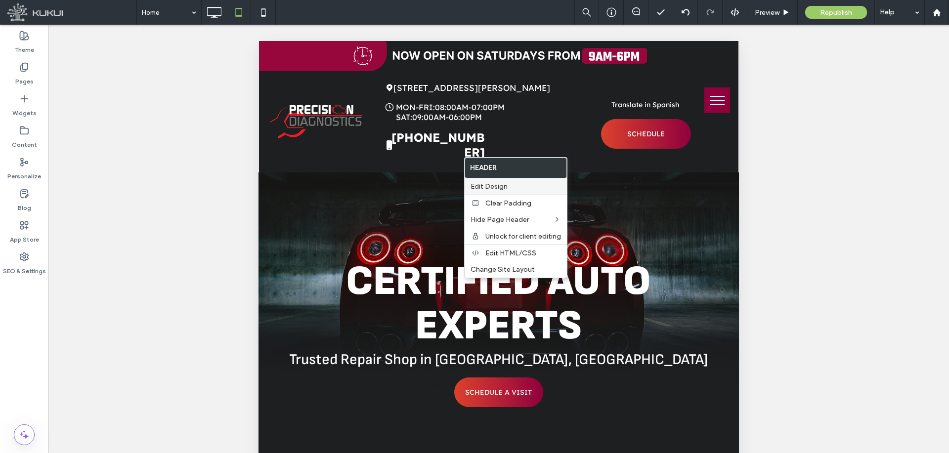
click at [490, 185] on span "Edit Design" at bounding box center [489, 186] width 37 height 8
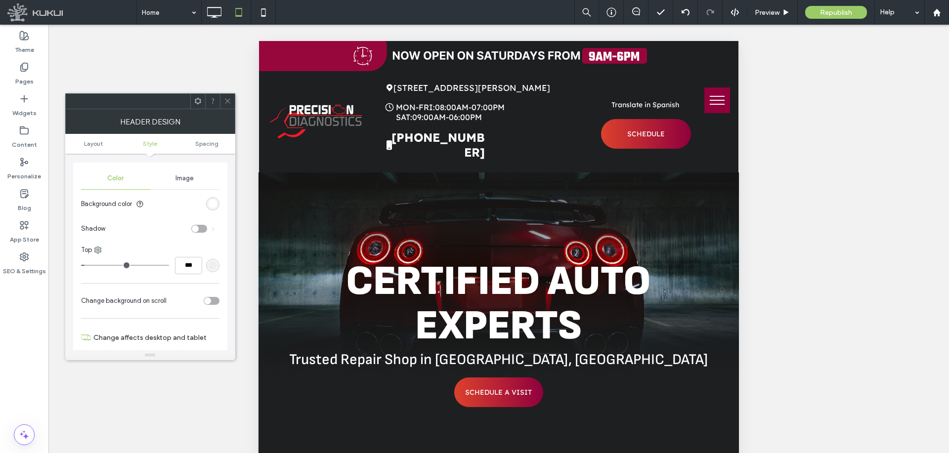
scroll to position [148, 0]
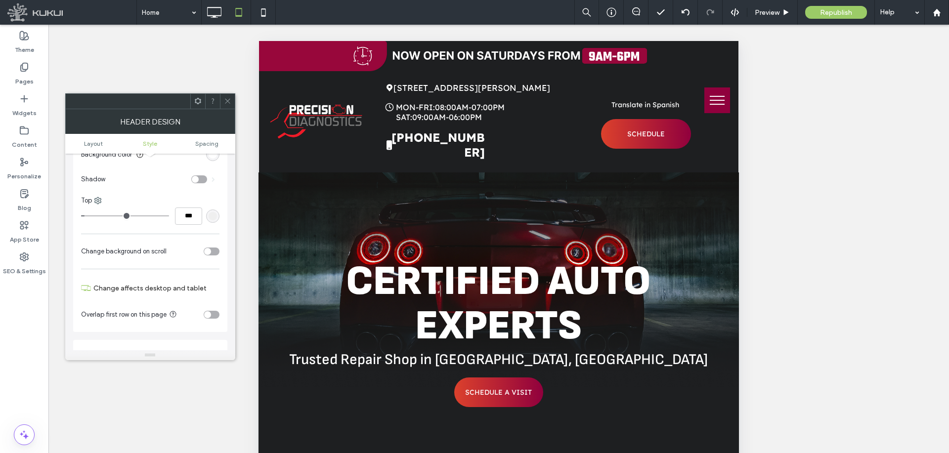
type input "*"
type input "***"
drag, startPoint x: 87, startPoint y: 217, endPoint x: 58, endPoint y: 212, distance: 28.5
type input "*"
click at [81, 216] on input "range" at bounding box center [125, 216] width 88 height 1
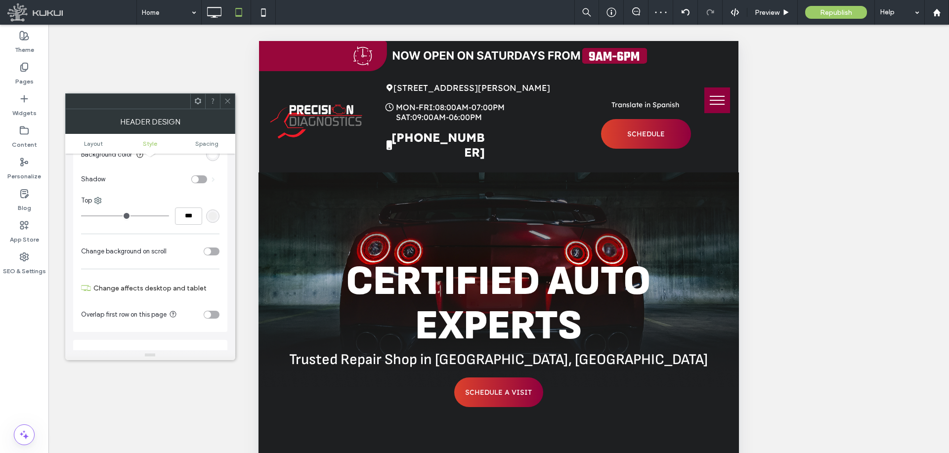
click at [228, 97] on icon at bounding box center [227, 100] width 7 height 7
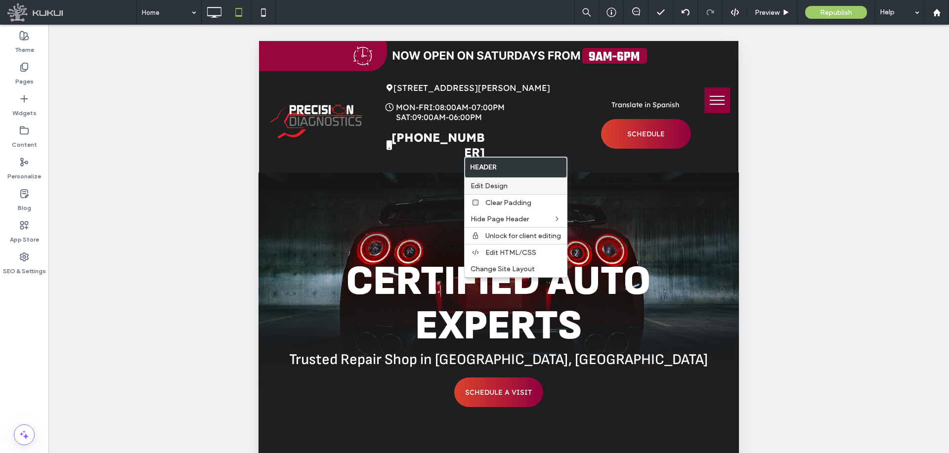
click at [503, 186] on span "Edit Design" at bounding box center [489, 186] width 37 height 8
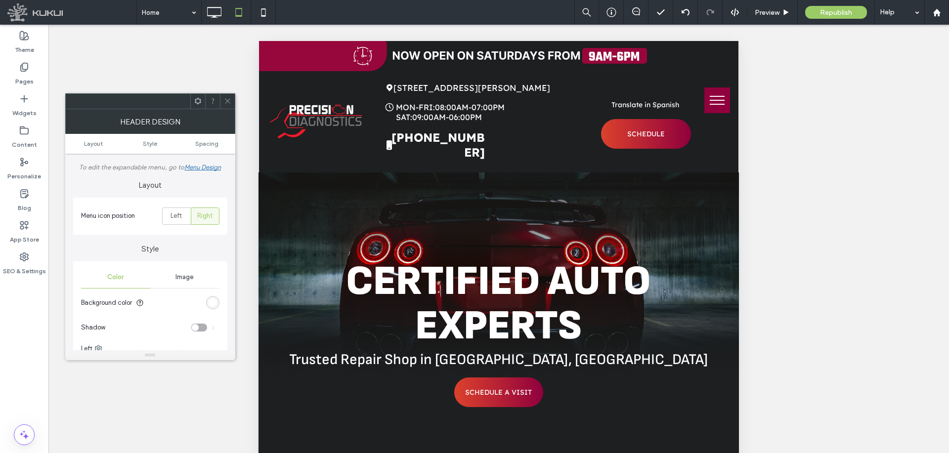
scroll to position [99, 0]
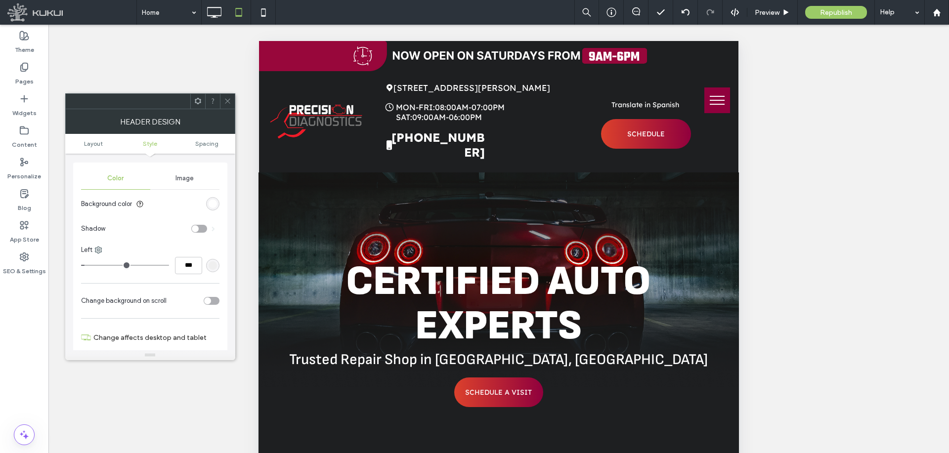
type input "*"
type input "***"
drag, startPoint x: 88, startPoint y: 264, endPoint x: 74, endPoint y: 264, distance: 13.9
click at [81, 265] on input "range" at bounding box center [125, 265] width 88 height 1
click at [99, 249] on use at bounding box center [98, 250] width 6 height 6
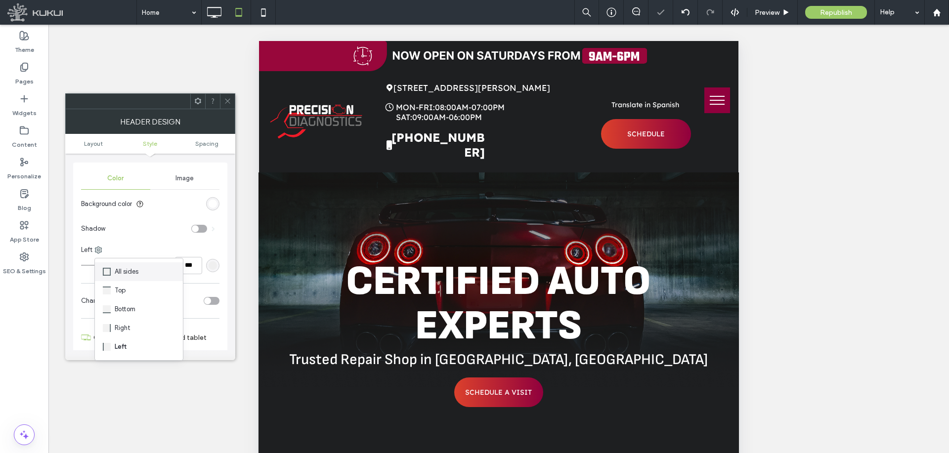
click at [125, 275] on span "All sides" at bounding box center [127, 272] width 24 height 10
type input "*"
type input "***"
type input "*"
type input "***"
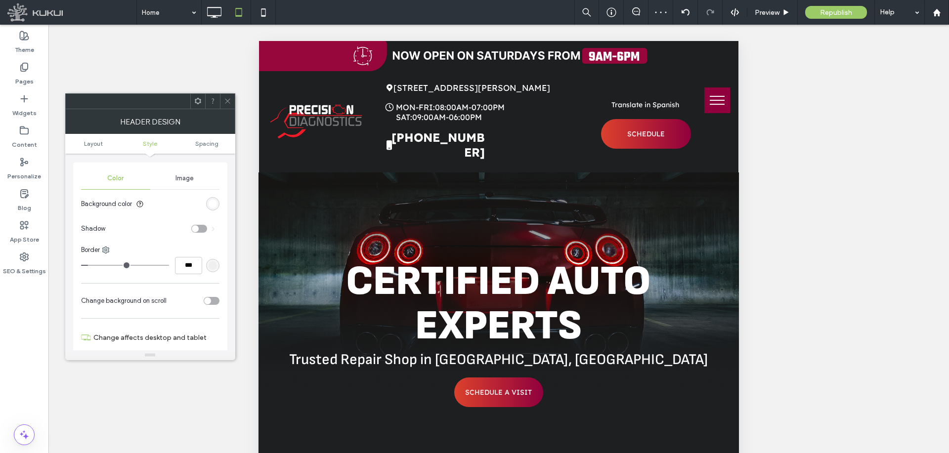
drag, startPoint x: 84, startPoint y: 266, endPoint x: 91, endPoint y: 266, distance: 6.9
click at [91, 266] on input "range" at bounding box center [125, 265] width 88 height 1
type input "*"
type input "***"
drag, startPoint x: 91, startPoint y: 266, endPoint x: 42, endPoint y: 260, distance: 49.7
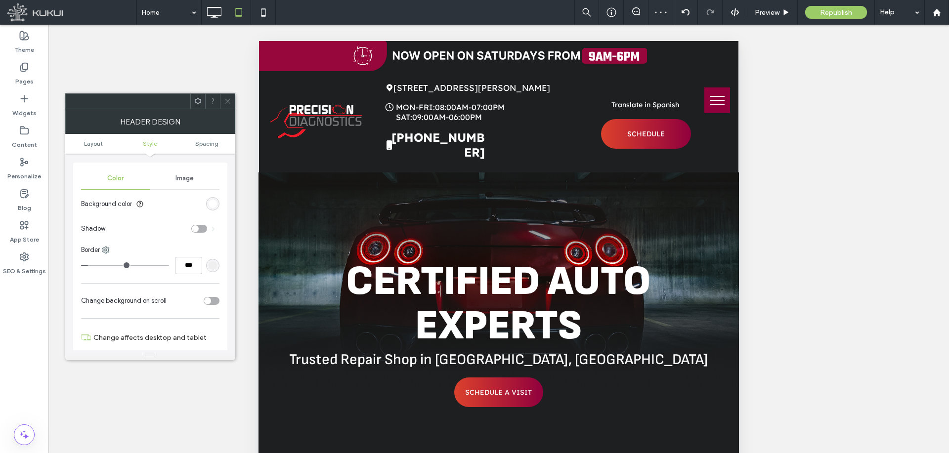
type input "*"
click at [81, 265] on input "range" at bounding box center [125, 265] width 88 height 1
click at [229, 101] on icon at bounding box center [227, 100] width 7 height 7
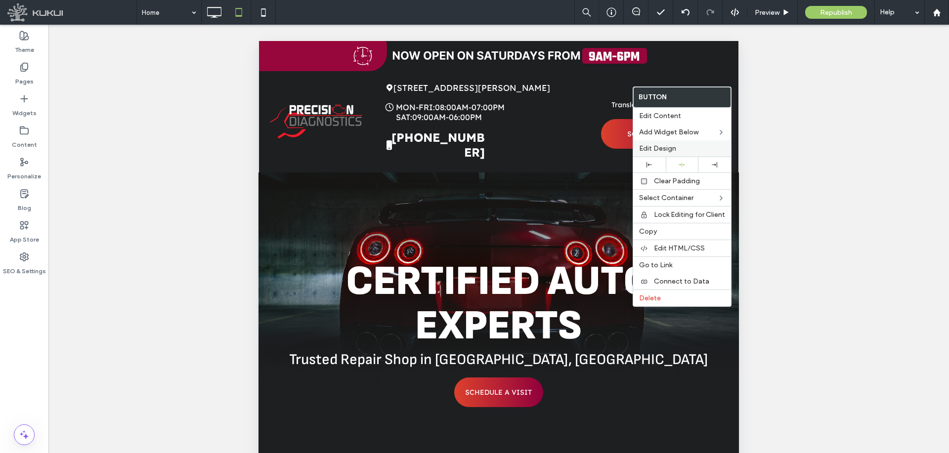
click at [664, 147] on span "Edit Design" at bounding box center [657, 148] width 37 height 8
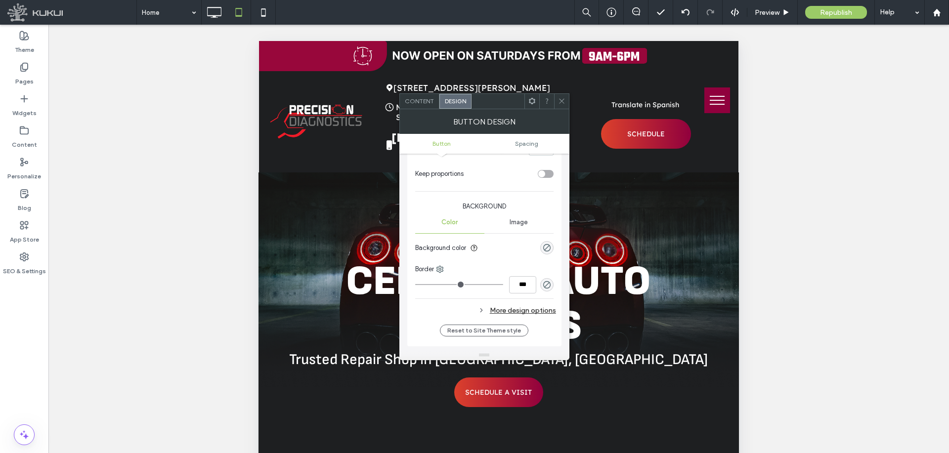
scroll to position [247, 0]
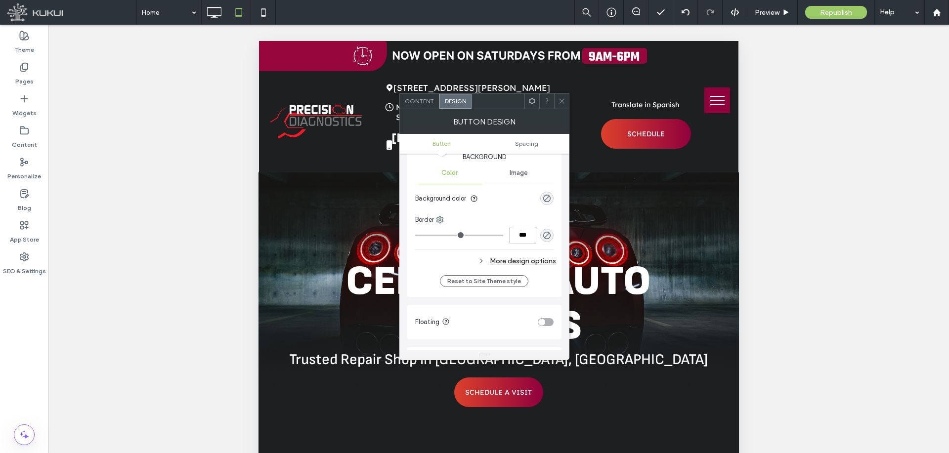
click at [493, 258] on div "More design options" at bounding box center [485, 261] width 141 height 13
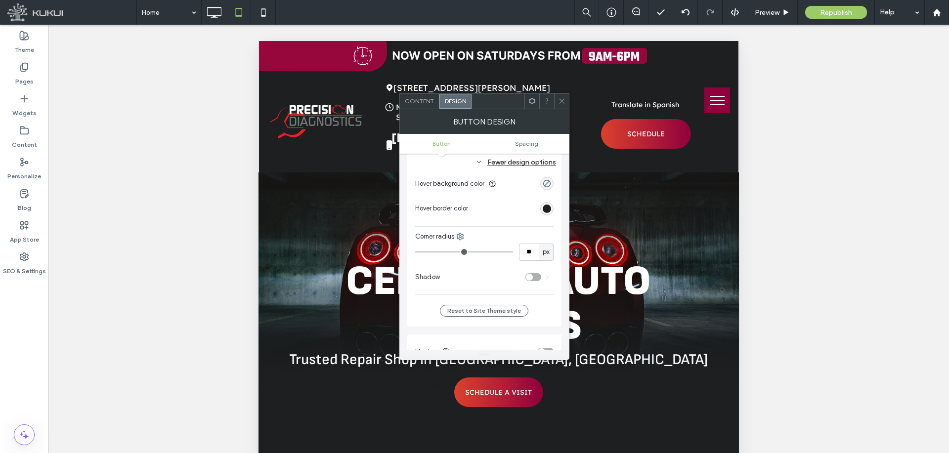
type input "**"
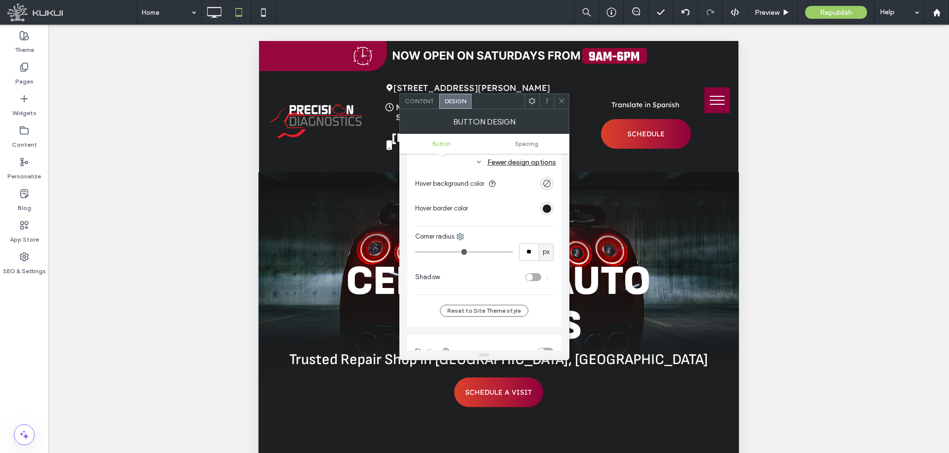
type input "**"
type input "*"
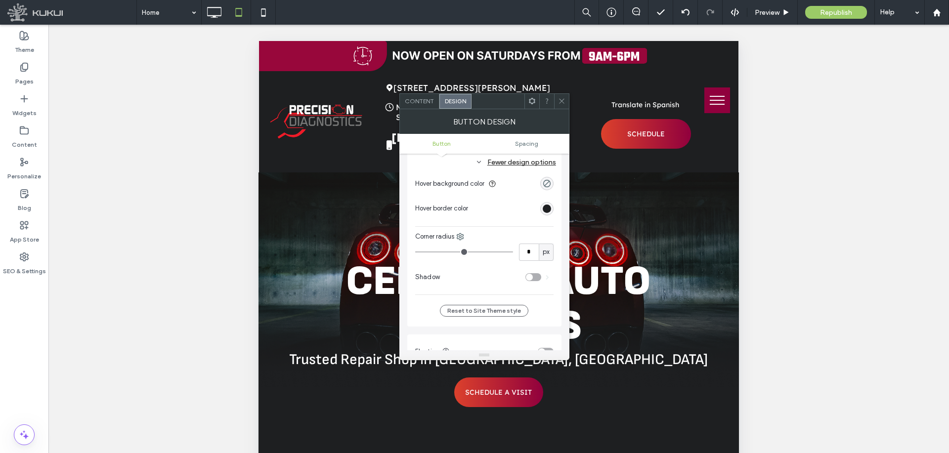
drag, startPoint x: 463, startPoint y: 253, endPoint x: 413, endPoint y: 211, distance: 65.0
type input "*"
click at [415, 252] on input "range" at bounding box center [464, 252] width 98 height 1
click at [566, 99] on div at bounding box center [561, 101] width 15 height 15
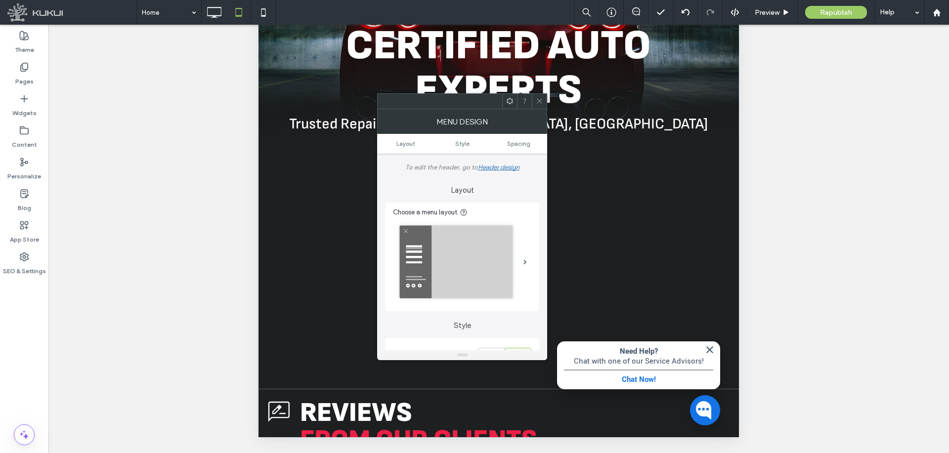
scroll to position [0, 0]
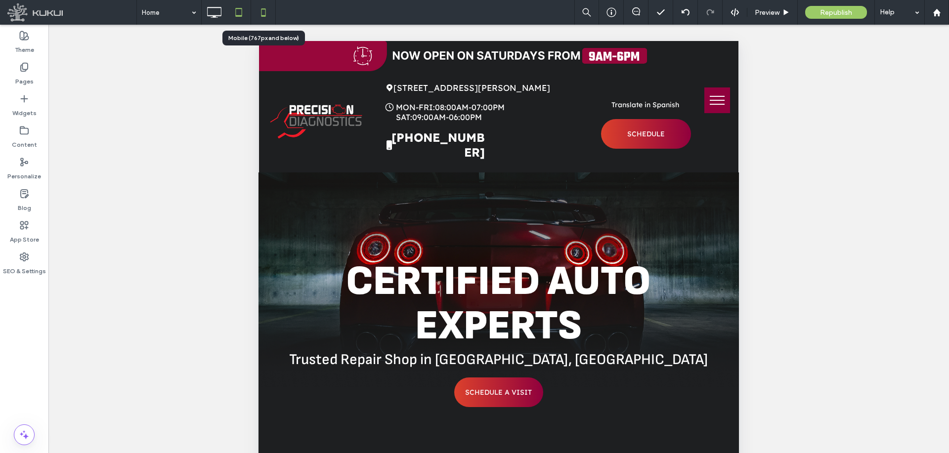
click at [260, 15] on icon at bounding box center [264, 12] width 20 height 20
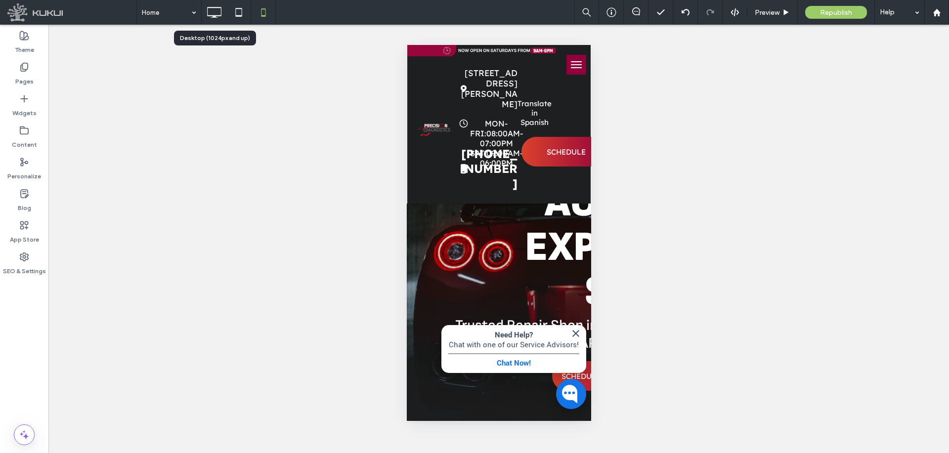
drag, startPoint x: 219, startPoint y: 19, endPoint x: 221, endPoint y: 48, distance: 29.3
click at [219, 19] on icon at bounding box center [214, 12] width 20 height 20
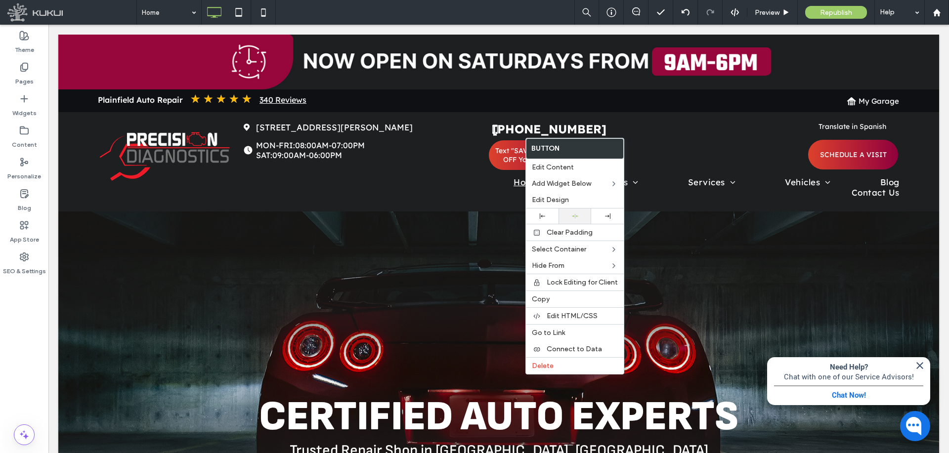
click at [566, 215] on div at bounding box center [575, 216] width 23 height 6
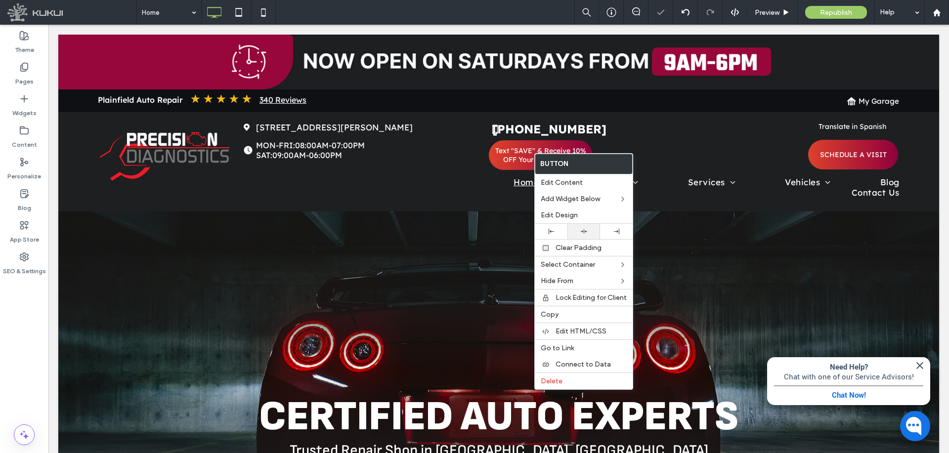
click at [582, 231] on use at bounding box center [584, 231] width 6 height 4
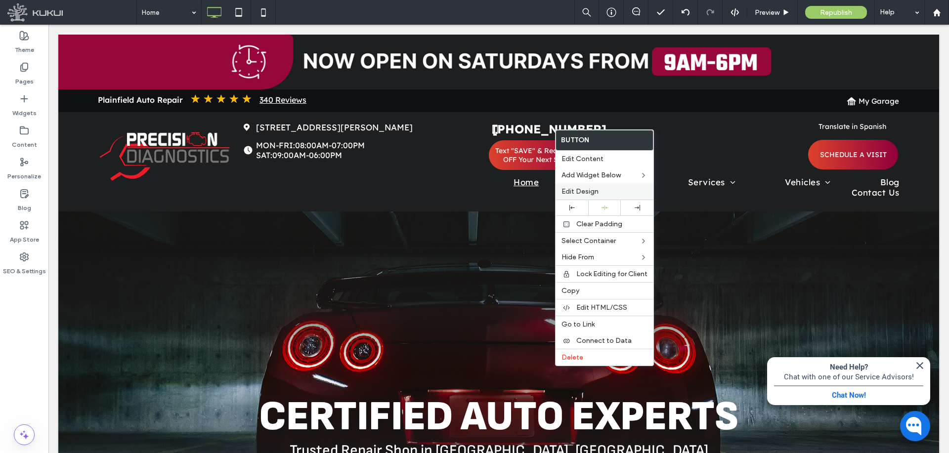
click at [599, 190] on label "Edit Design" at bounding box center [605, 191] width 86 height 8
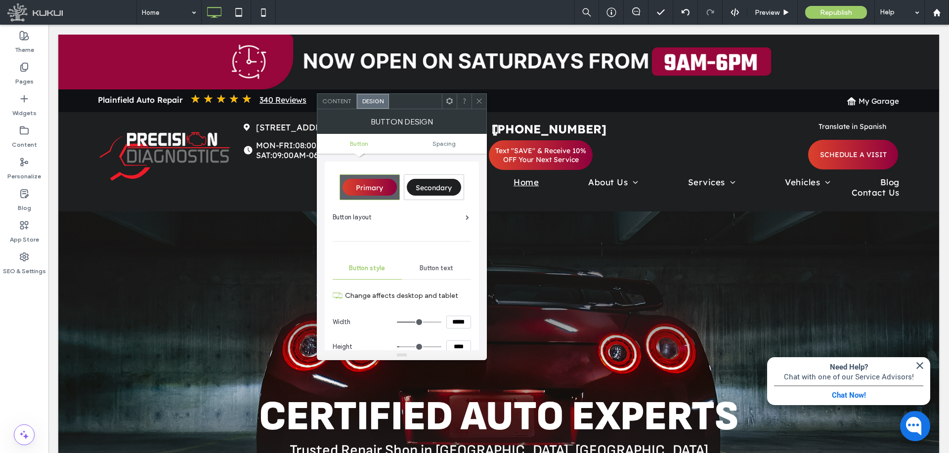
click at [435, 263] on div "Button text" at bounding box center [436, 269] width 69 height 22
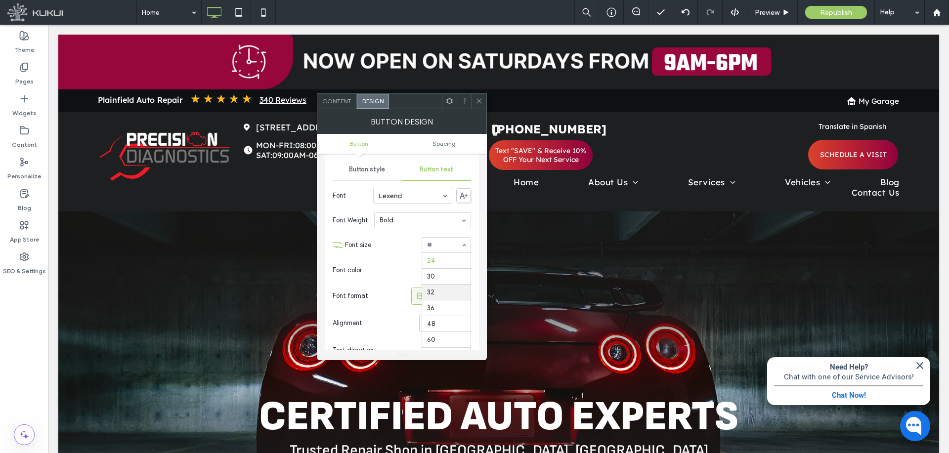
scroll to position [77, 0]
click at [375, 246] on span "Font size" at bounding box center [381, 245] width 73 height 10
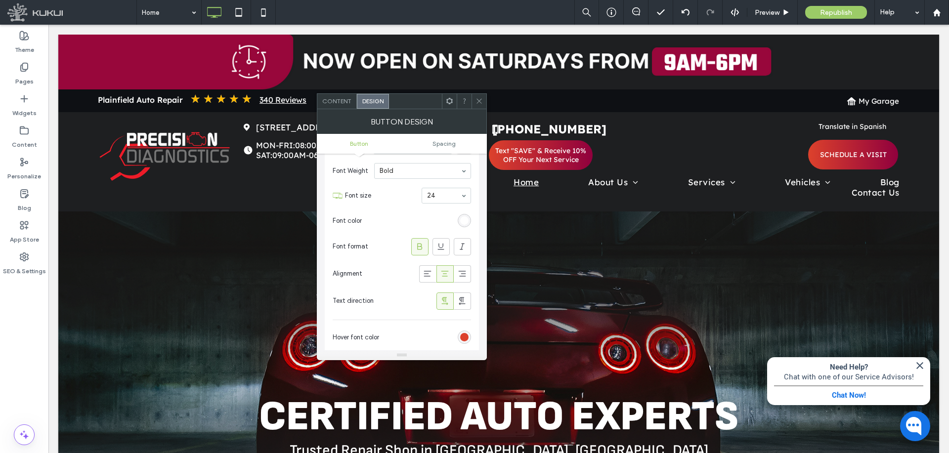
scroll to position [346, 0]
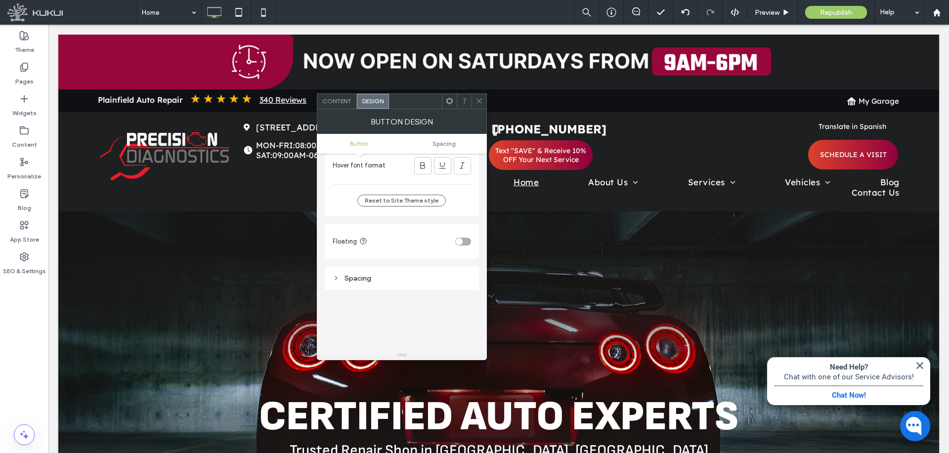
click at [372, 272] on div "Spacing" at bounding box center [402, 278] width 138 height 13
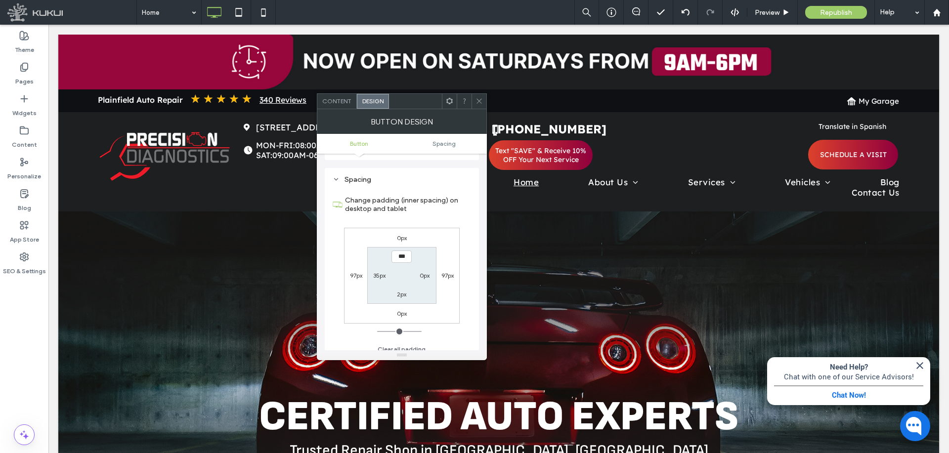
click at [375, 276] on label "35px" at bounding box center [379, 275] width 12 height 7
type input "**"
type input "****"
type input "**"
click at [383, 332] on input "range" at bounding box center [399, 331] width 45 height 1
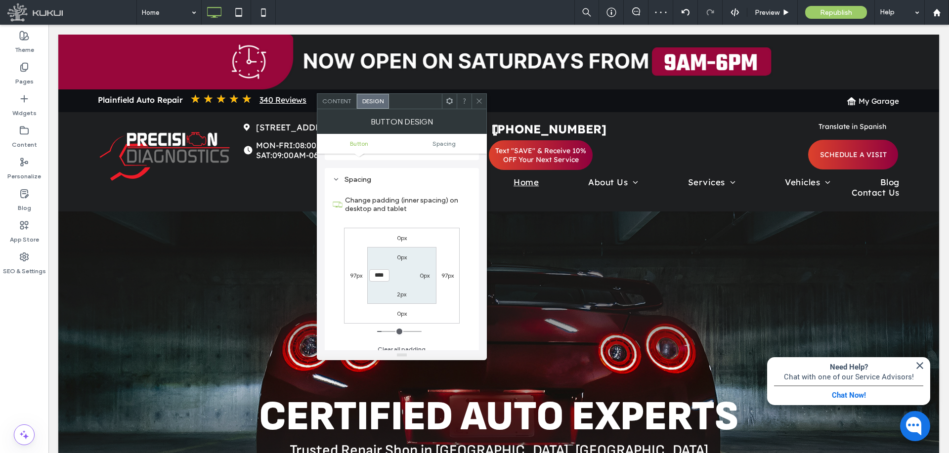
click at [477, 99] on use at bounding box center [479, 101] width 5 height 5
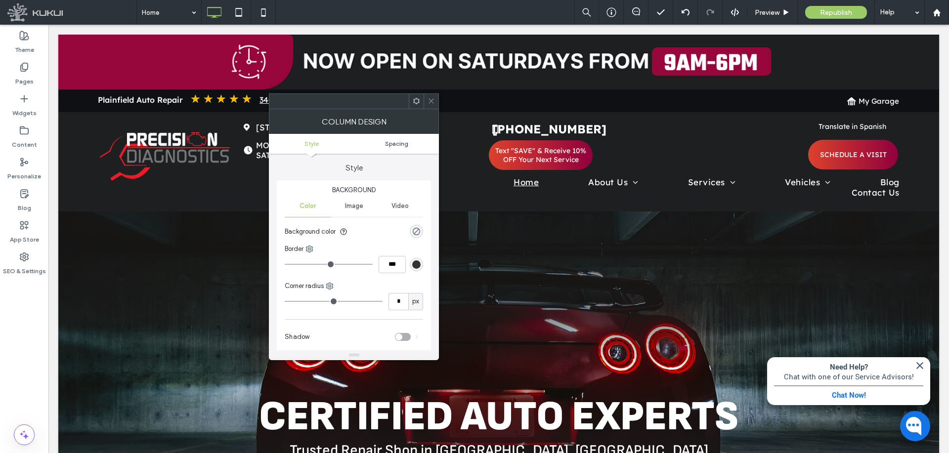
click at [405, 145] on span "Spacing" at bounding box center [396, 143] width 23 height 7
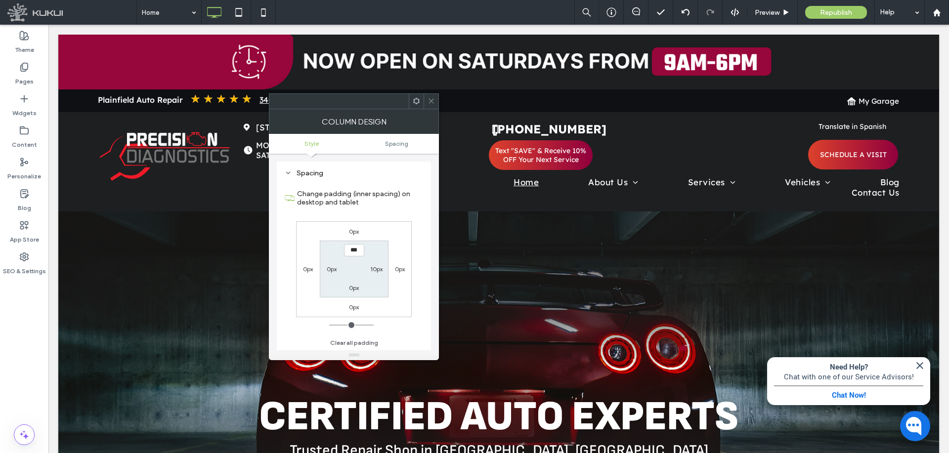
scroll to position [201, 0]
click at [429, 102] on icon at bounding box center [431, 100] width 7 height 7
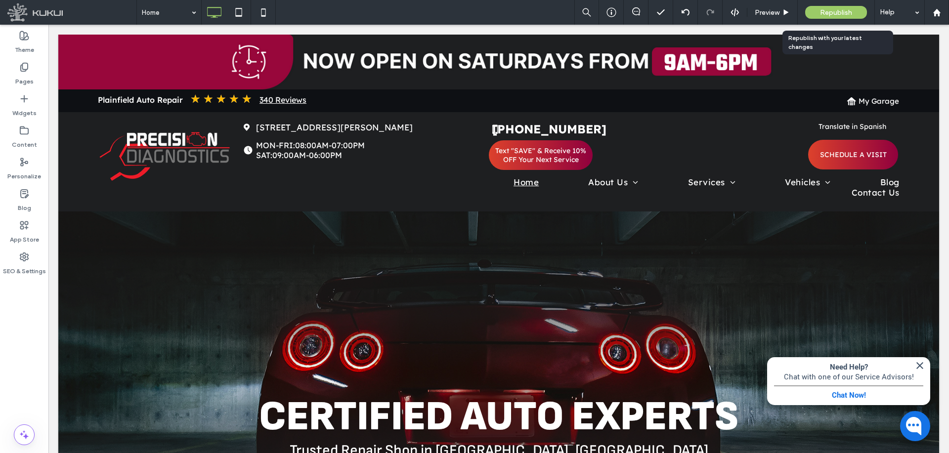
click at [837, 13] on span "Republish" at bounding box center [836, 12] width 32 height 8
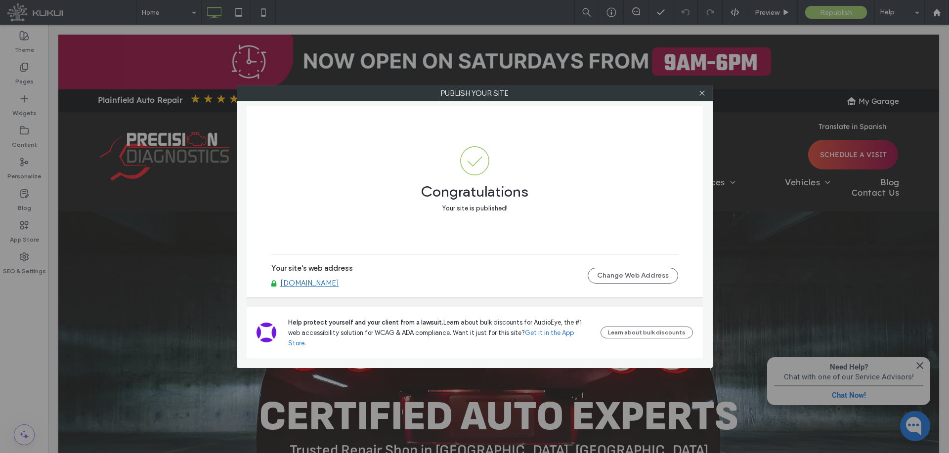
drag, startPoint x: 332, startPoint y: 295, endPoint x: 361, endPoint y: 256, distance: 49.1
click at [332, 288] on link "www.precisiondiagnostics-plainfield-auto.com" at bounding box center [309, 283] width 59 height 9
click at [700, 93] on icon at bounding box center [702, 92] width 7 height 7
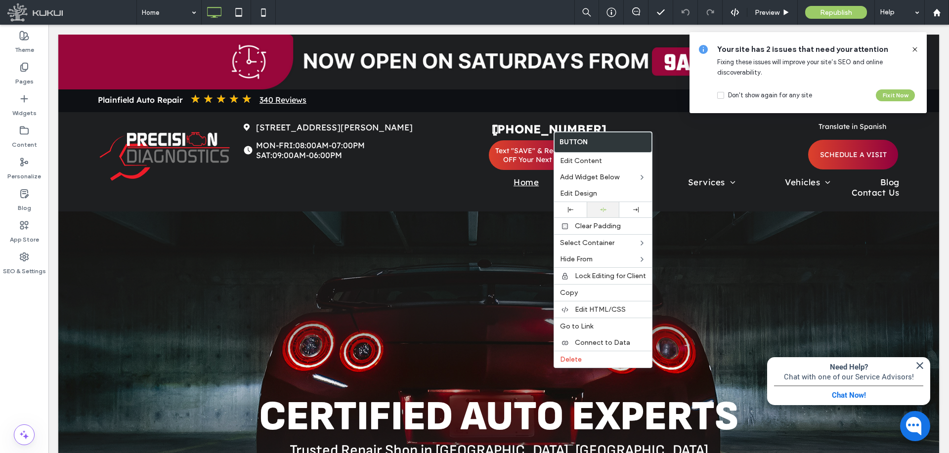
click at [606, 212] on icon at bounding box center [603, 210] width 6 height 6
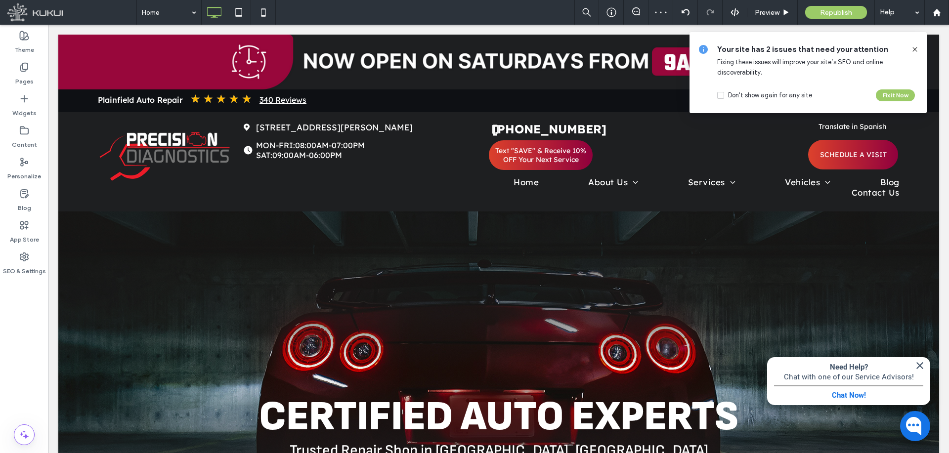
click at [919, 49] on icon at bounding box center [915, 49] width 8 height 8
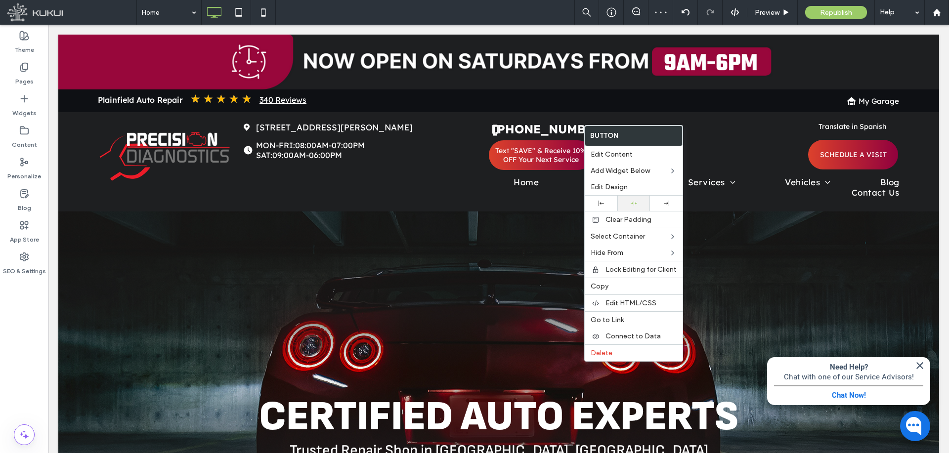
click at [637, 204] on div at bounding box center [634, 203] width 23 height 6
click at [660, 203] on div at bounding box center [666, 203] width 23 height 5
click at [635, 204] on use at bounding box center [634, 203] width 6 height 4
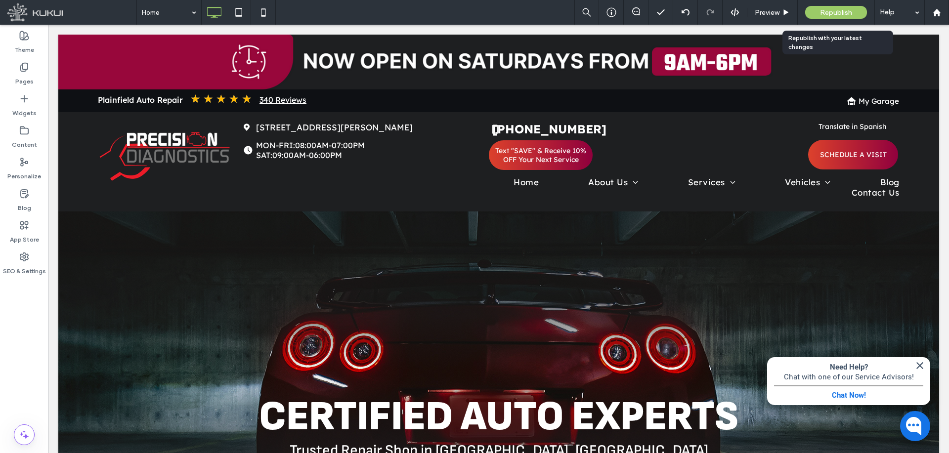
click at [848, 14] on span "Republish" at bounding box center [836, 12] width 32 height 8
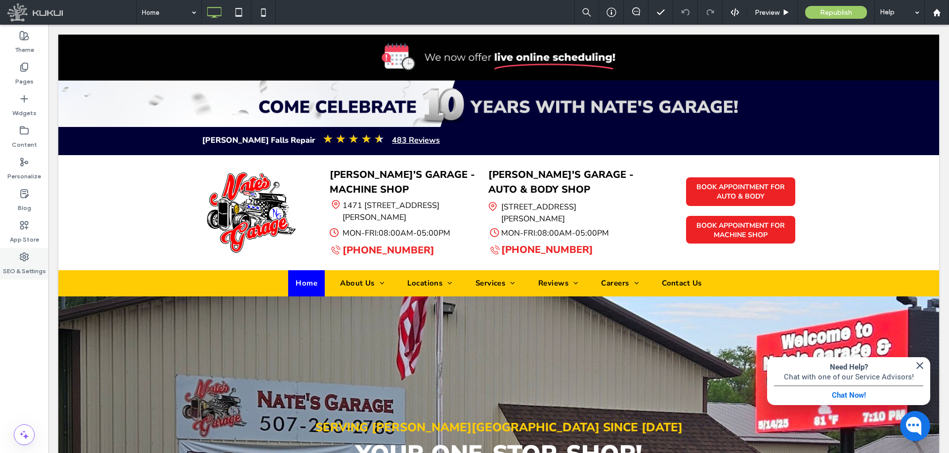
click at [44, 261] on div "SEO & Settings" at bounding box center [24, 264] width 48 height 32
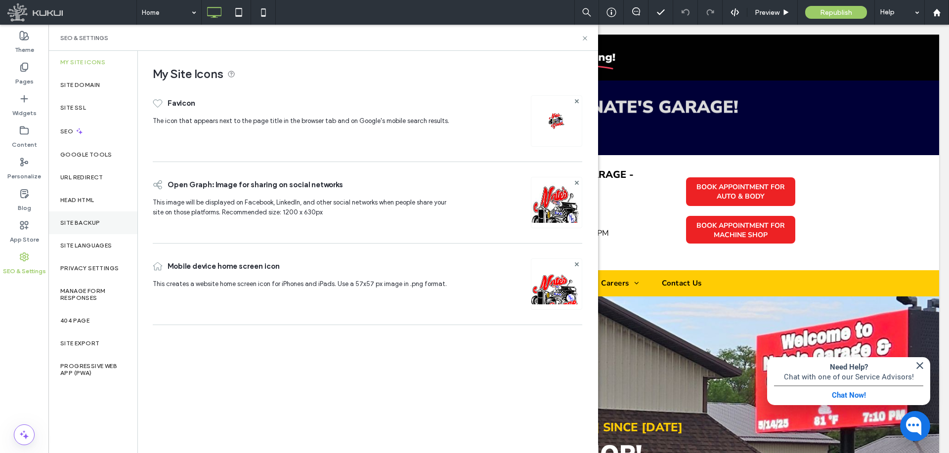
click at [81, 226] on div "Site Backup" at bounding box center [92, 223] width 89 height 23
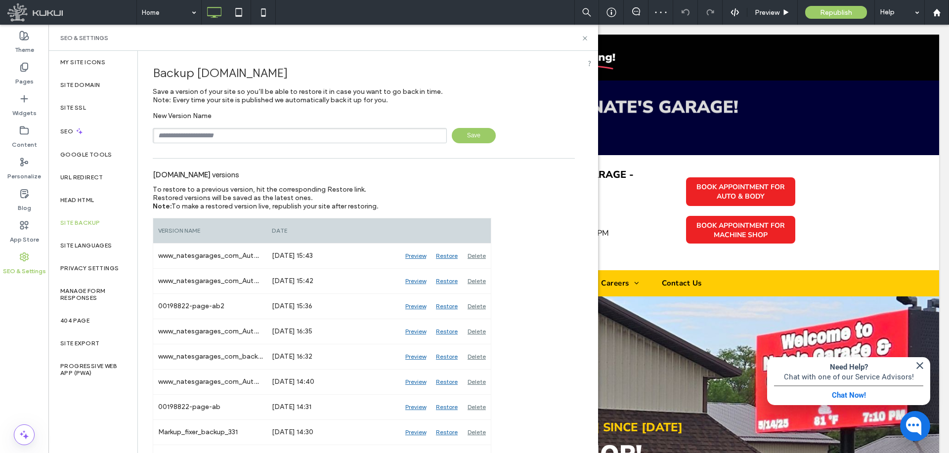
click at [244, 139] on input "text" at bounding box center [300, 135] width 294 height 15
paste input "********"
type input "**********"
click at [480, 134] on span "Save" at bounding box center [474, 135] width 44 height 15
click at [41, 76] on div "Pages" at bounding box center [24, 74] width 48 height 32
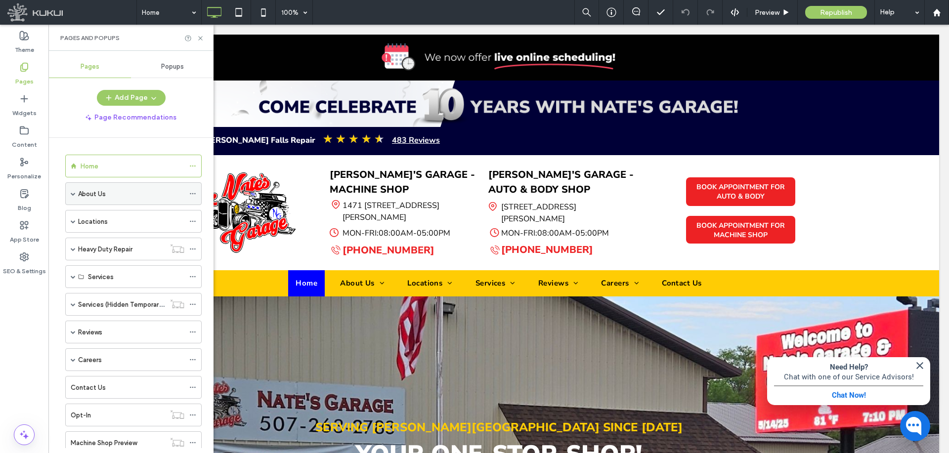
click at [74, 192] on span at bounding box center [73, 193] width 5 height 5
click at [73, 191] on span at bounding box center [73, 193] width 5 height 5
click at [73, 278] on span at bounding box center [73, 276] width 5 height 5
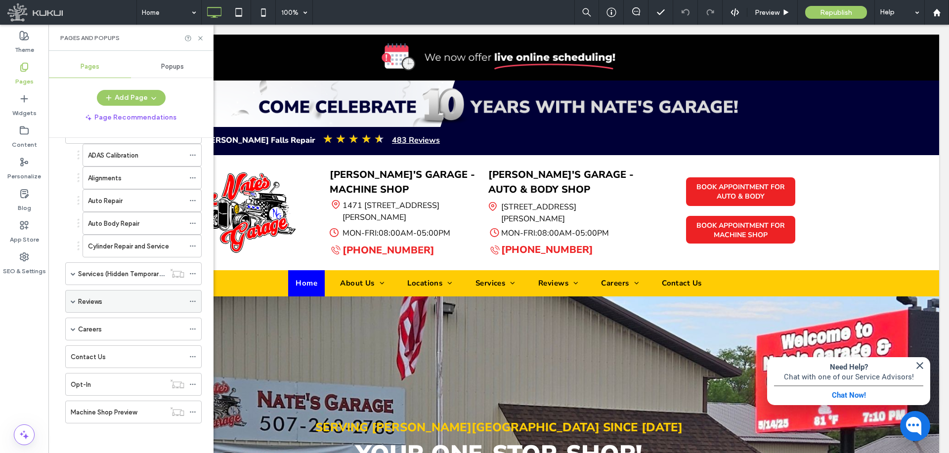
scroll to position [144, 0]
click at [112, 413] on label "Machine Shop Preview" at bounding box center [104, 412] width 66 height 17
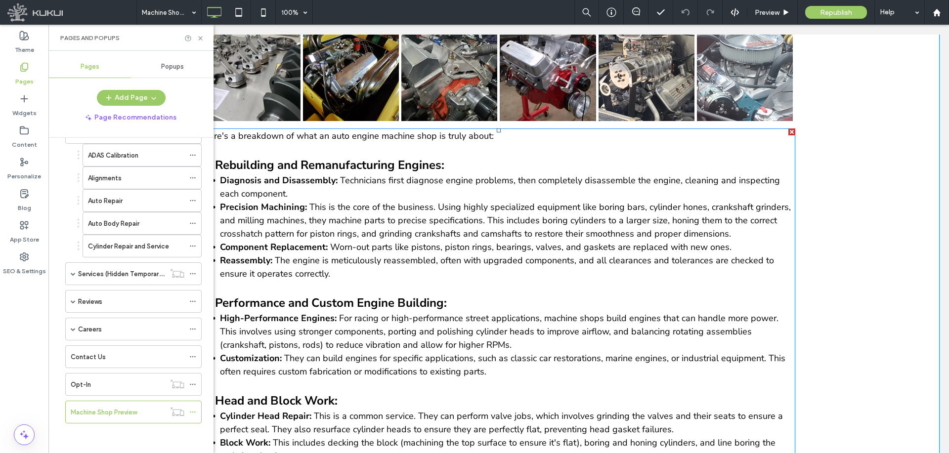
scroll to position [346, 0]
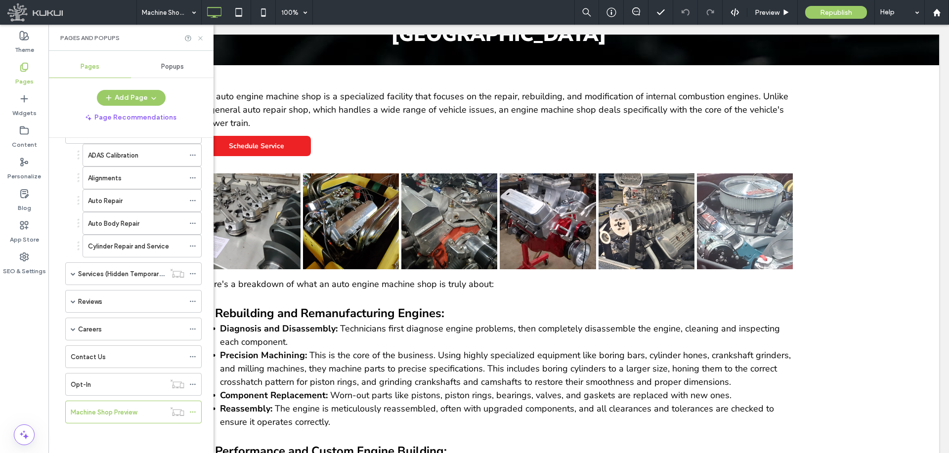
drag, startPoint x: 200, startPoint y: 39, endPoint x: 151, endPoint y: 31, distance: 49.6
click at [200, 39] on use at bounding box center [200, 38] width 4 height 4
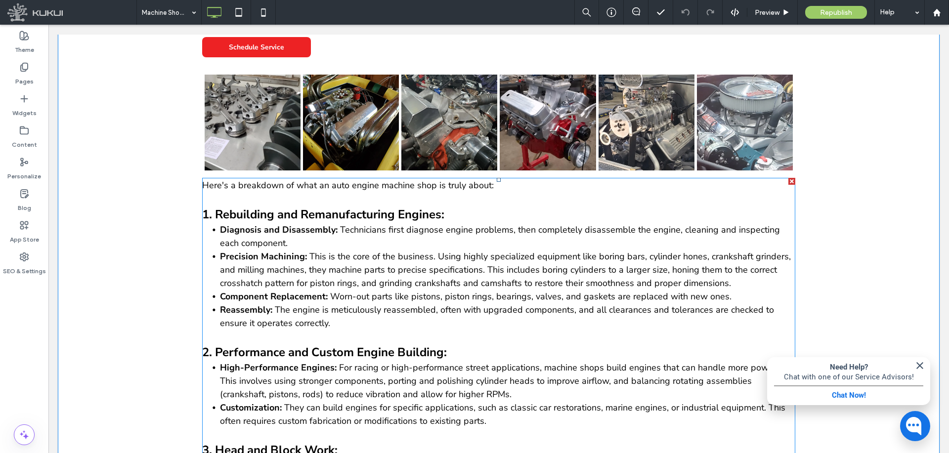
scroll to position [494, 0]
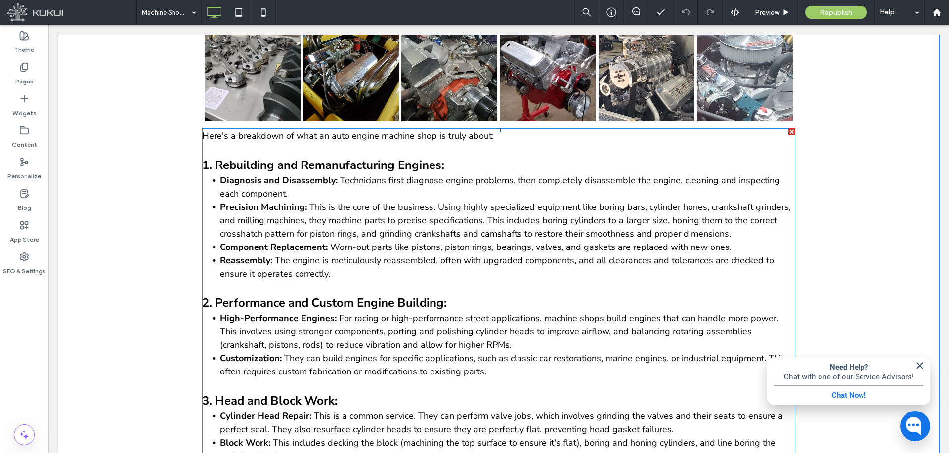
click at [344, 206] on span "This is the core of the business. Using highly specialized equipment like borin…" at bounding box center [505, 220] width 571 height 39
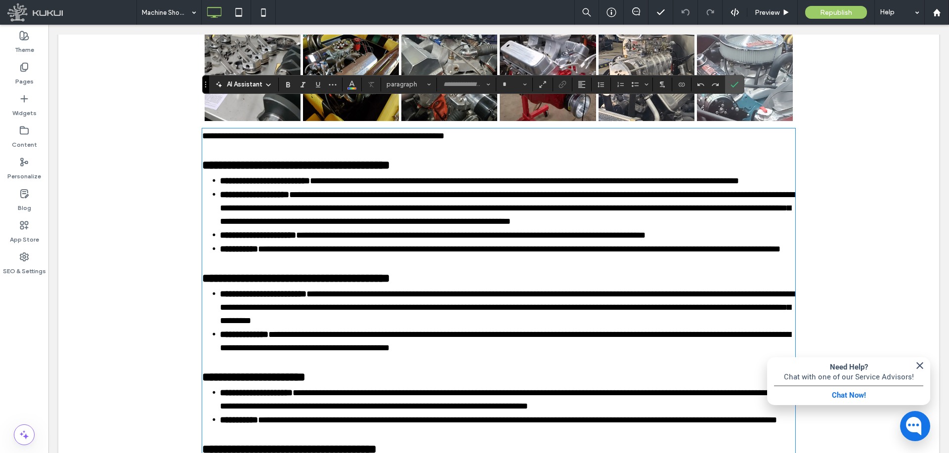
type input "**********"
click at [345, 210] on span "**********" at bounding box center [507, 208] width 575 height 36
type input "**"
drag, startPoint x: 321, startPoint y: 195, endPoint x: 306, endPoint y: 194, distance: 15.4
click at [306, 194] on span "**********" at bounding box center [507, 208] width 575 height 36
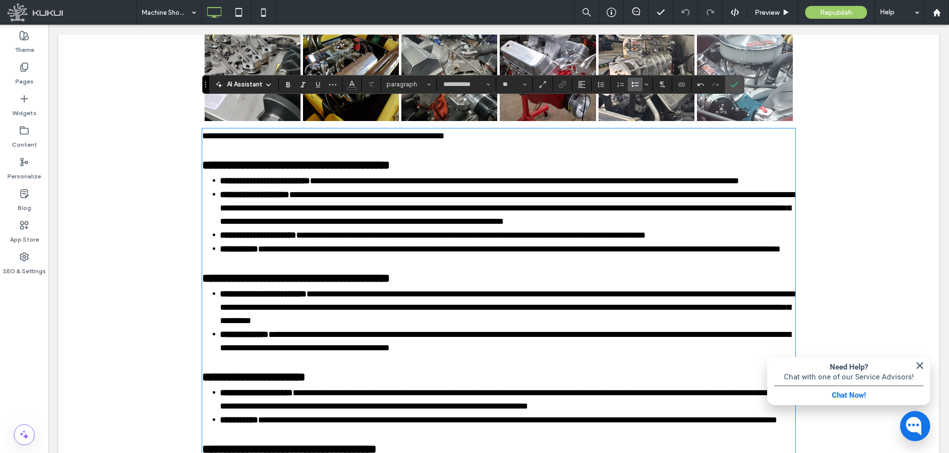
scroll to position [593, 0]
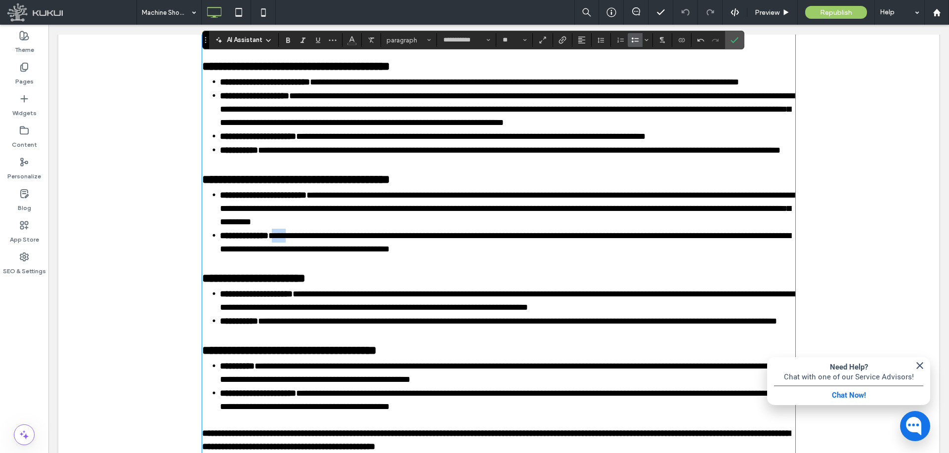
drag, startPoint x: 294, startPoint y: 232, endPoint x: 282, endPoint y: 232, distance: 11.9
click at [282, 232] on span "**********" at bounding box center [505, 242] width 571 height 22
click at [351, 231] on span "**********" at bounding box center [505, 242] width 571 height 22
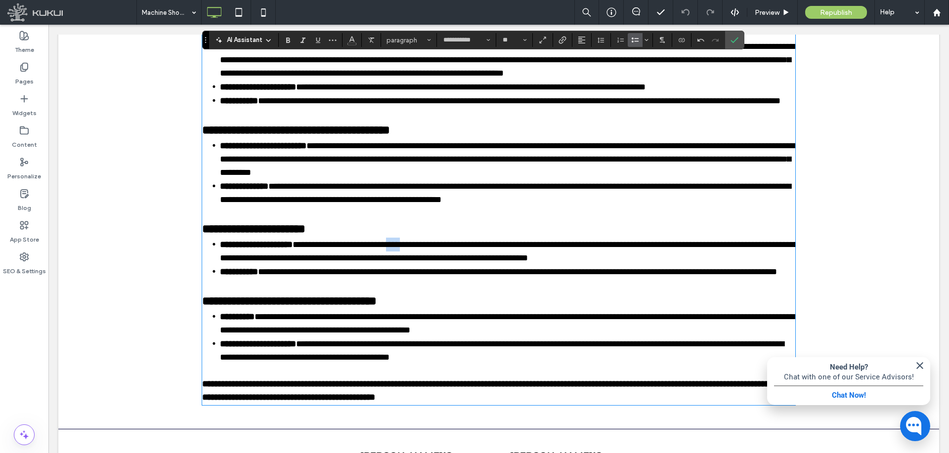
drag, startPoint x: 431, startPoint y: 242, endPoint x: 414, endPoint y: 243, distance: 16.3
click at [414, 243] on span "**********" at bounding box center [509, 251] width 578 height 22
drag, startPoint x: 481, startPoint y: 244, endPoint x: 477, endPoint y: 276, distance: 32.4
click at [481, 243] on span "**********" at bounding box center [509, 251] width 578 height 22
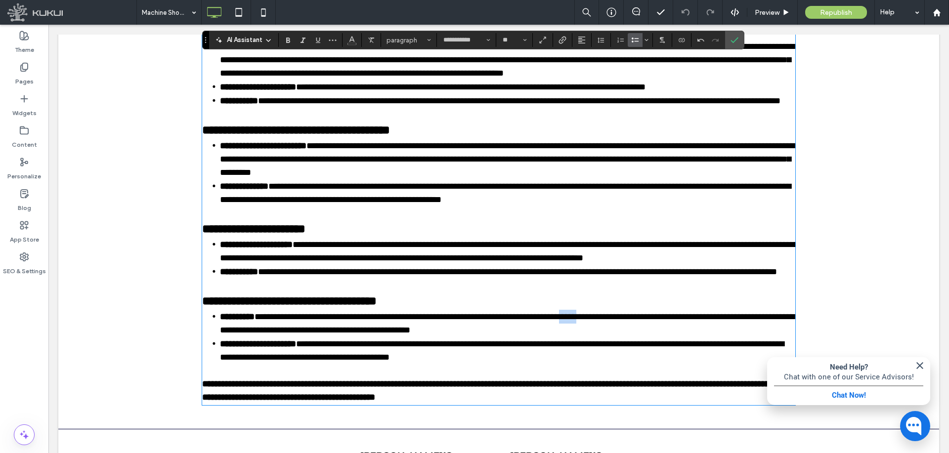
drag, startPoint x: 620, startPoint y: 325, endPoint x: 598, endPoint y: 325, distance: 22.3
click at [598, 325] on span "**********" at bounding box center [507, 323] width 575 height 22
drag, startPoint x: 313, startPoint y: 352, endPoint x: 330, endPoint y: 352, distance: 16.8
click at [330, 352] on span "**********" at bounding box center [502, 351] width 564 height 22
click at [335, 335] on span "**********" at bounding box center [507, 323] width 575 height 22
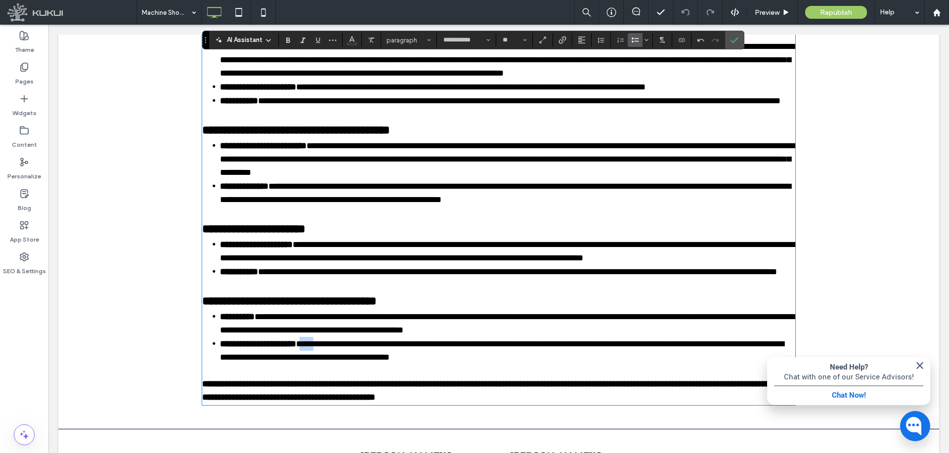
drag, startPoint x: 332, startPoint y: 354, endPoint x: 314, endPoint y: 353, distance: 17.8
click at [314, 353] on span "**********" at bounding box center [502, 351] width 564 height 22
click at [382, 353] on span "**********" at bounding box center [502, 351] width 564 height 22
drag, startPoint x: 322, startPoint y: 352, endPoint x: 313, endPoint y: 352, distance: 8.9
click at [313, 352] on span "**********" at bounding box center [502, 351] width 564 height 22
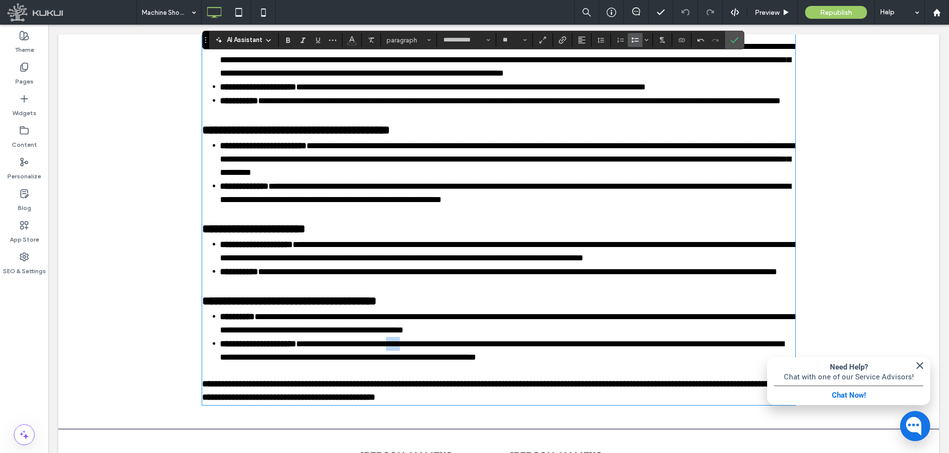
drag, startPoint x: 418, startPoint y: 353, endPoint x: 435, endPoint y: 353, distance: 16.3
click at [435, 353] on span "**********" at bounding box center [502, 351] width 564 height 22
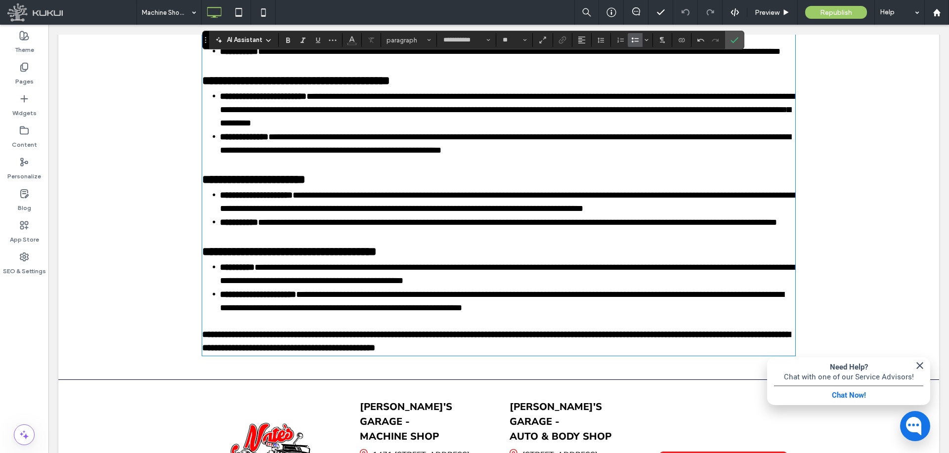
scroll to position [643, 0]
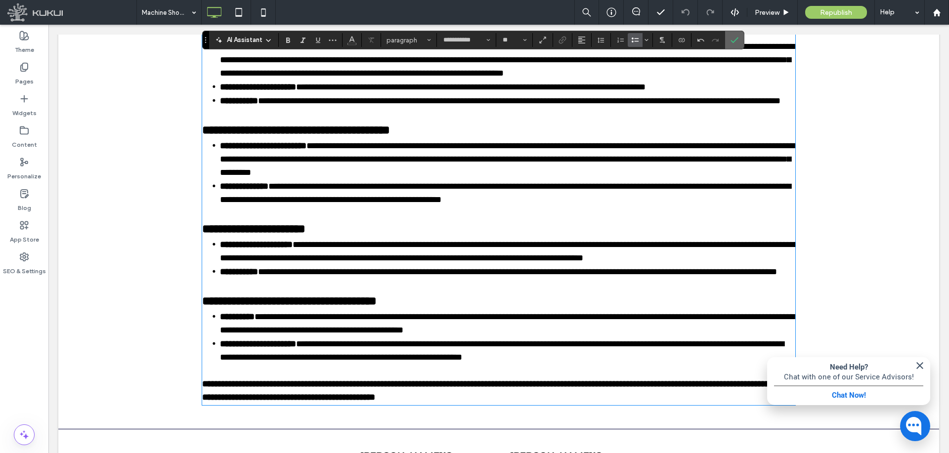
click at [736, 41] on icon "Confirm" at bounding box center [735, 40] width 8 height 8
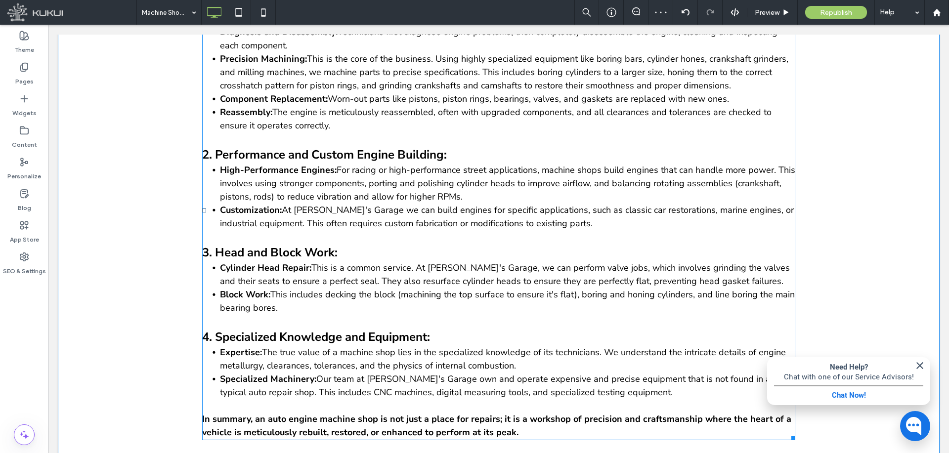
click at [395, 262] on span "This is a common service. At Nate's Garage, we can perform valve jobs, which in…" at bounding box center [505, 274] width 570 height 25
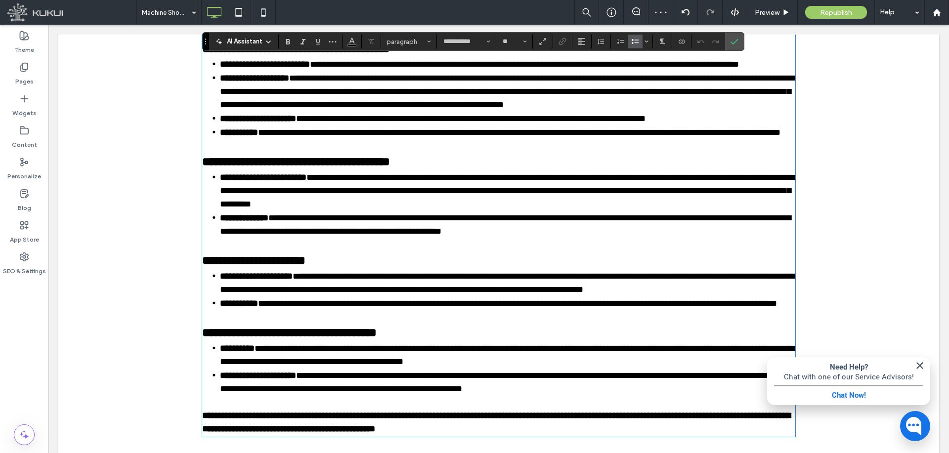
scroll to position [759, 0]
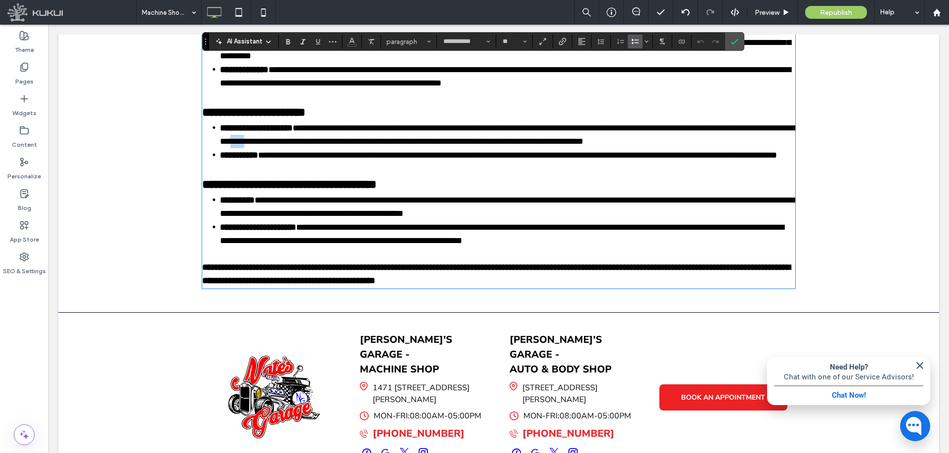
drag, startPoint x: 334, startPoint y: 136, endPoint x: 315, endPoint y: 135, distance: 18.8
click at [315, 135] on span "**********" at bounding box center [509, 135] width 578 height 22
drag, startPoint x: 489, startPoint y: 138, endPoint x: 503, endPoint y: 138, distance: 14.3
click at [503, 138] on span "**********" at bounding box center [509, 135] width 578 height 22
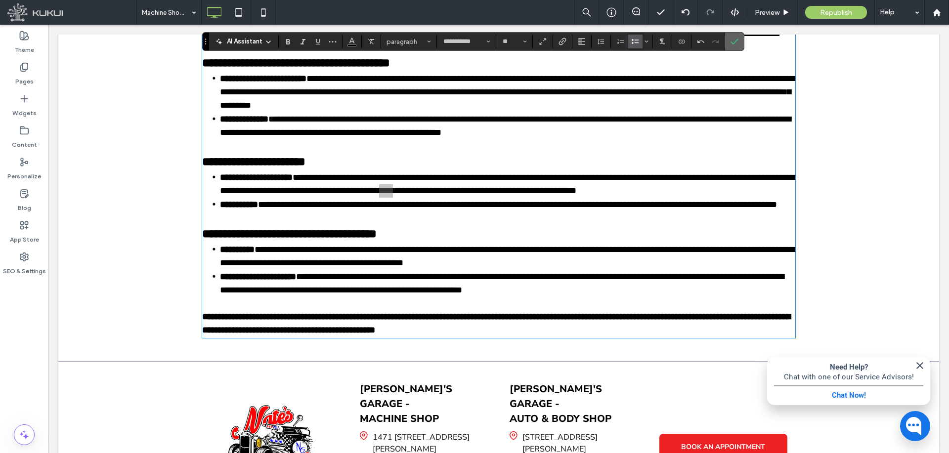
click at [732, 47] on span "Confirm" at bounding box center [733, 42] width 4 height 18
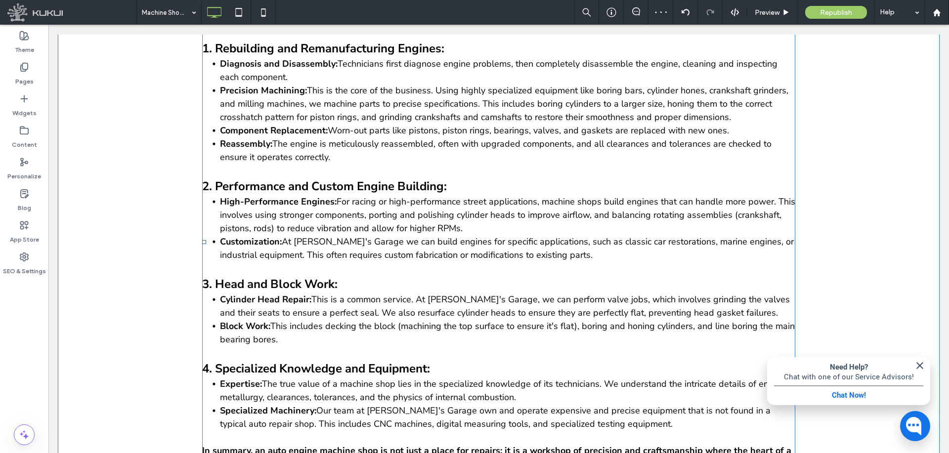
scroll to position [759, 0]
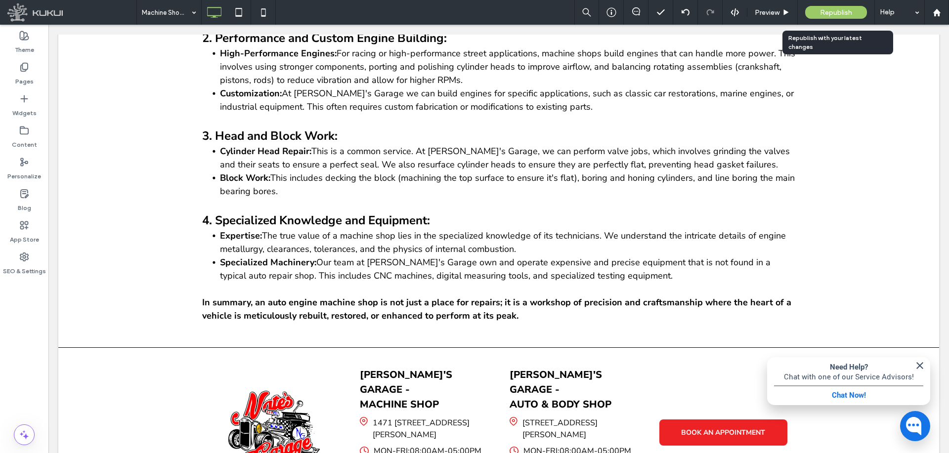
click at [823, 14] on span "Republish" at bounding box center [836, 12] width 32 height 8
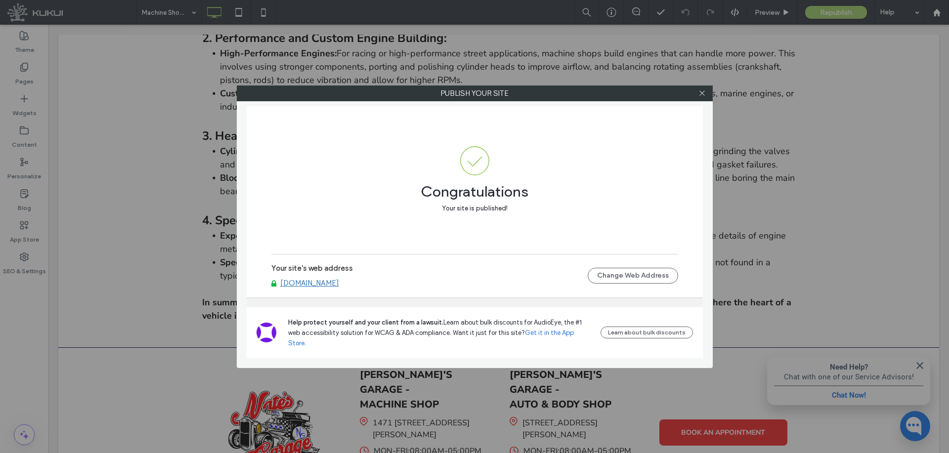
click at [339, 288] on link "www.natesgarages.com" at bounding box center [309, 283] width 59 height 9
